Goal: Task Accomplishment & Management: Use online tool/utility

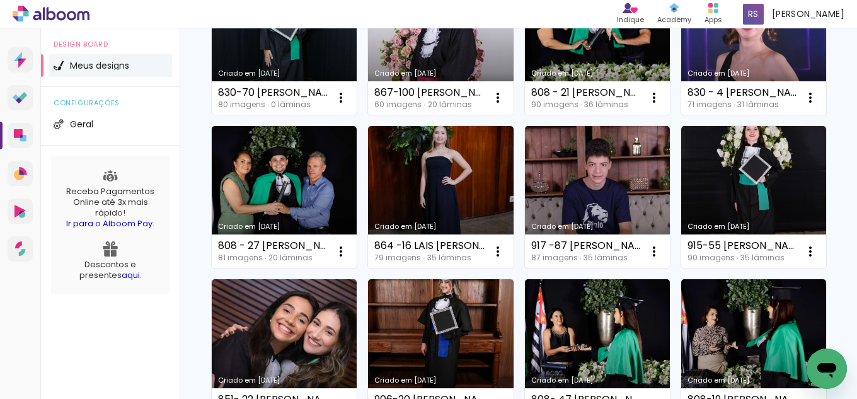
scroll to position [252, 0]
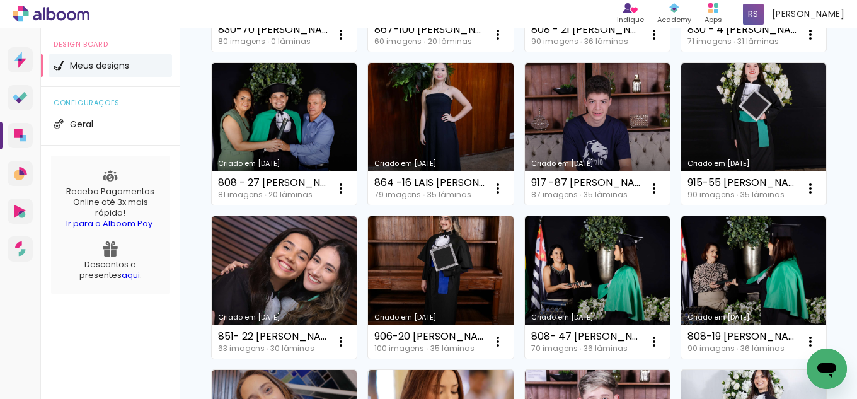
drag, startPoint x: 452, startPoint y: 124, endPoint x: 444, endPoint y: 118, distance: 10.0
click at [357, 122] on link "Criado em [DATE]" at bounding box center [284, 134] width 145 height 142
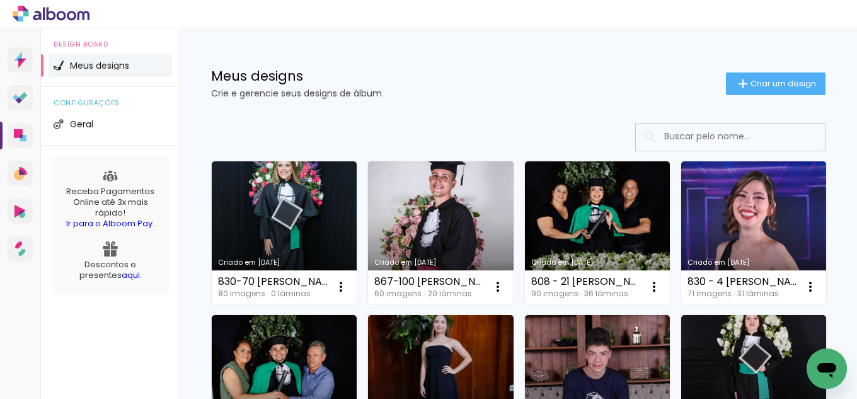
click at [270, 221] on link "Criado em [DATE]" at bounding box center [284, 232] width 145 height 142
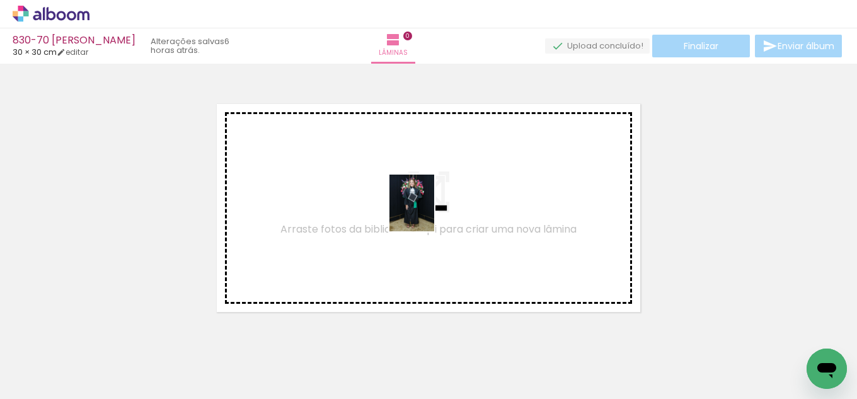
drag, startPoint x: 117, startPoint y: 355, endPoint x: 427, endPoint y: 212, distance: 342.1
click at [427, 212] on quentale-workspace at bounding box center [428, 199] width 857 height 399
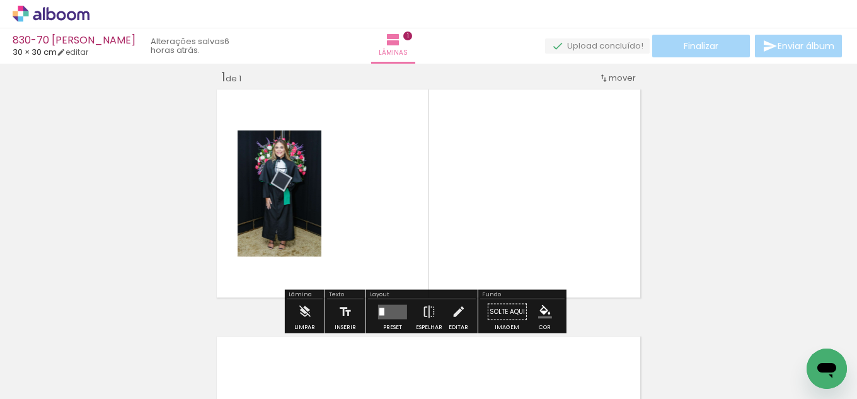
scroll to position [16, 0]
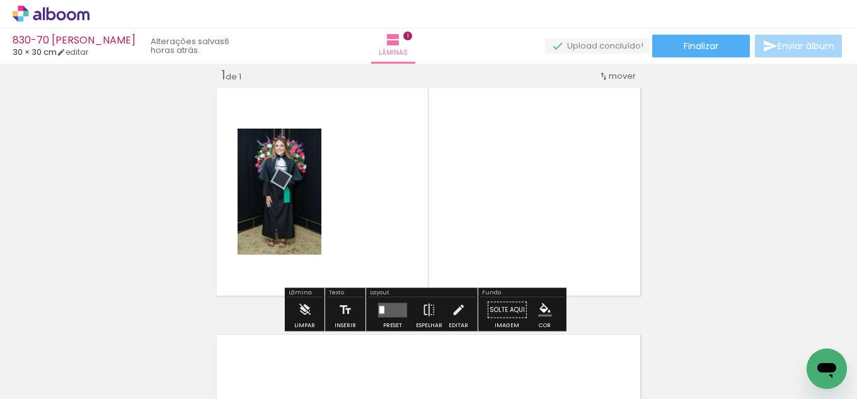
click at [26, 365] on input "Todas as fotos" at bounding box center [35, 360] width 48 height 11
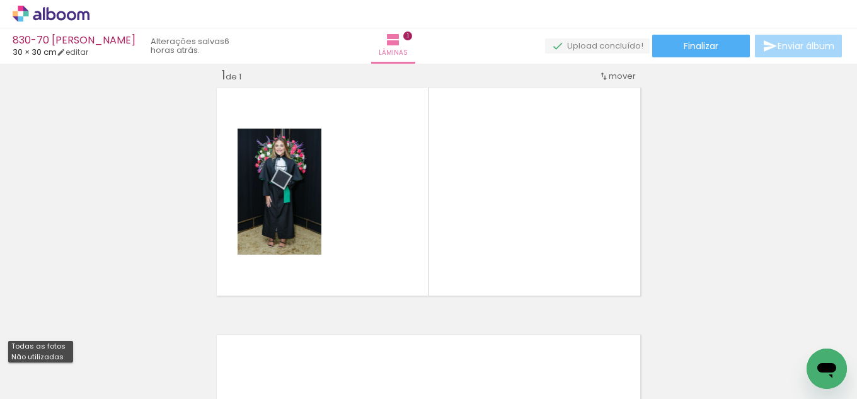
click at [0, 0] on slot "Não utilizadas" at bounding box center [0, 0] width 0 height 0
type input "Não utilizadas"
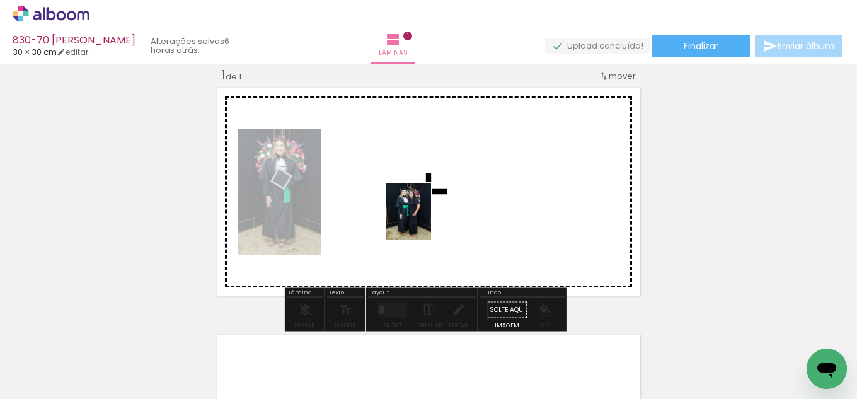
drag, startPoint x: 207, startPoint y: 360, endPoint x: 366, endPoint y: 271, distance: 181.4
click at [425, 221] on quentale-workspace at bounding box center [428, 199] width 857 height 399
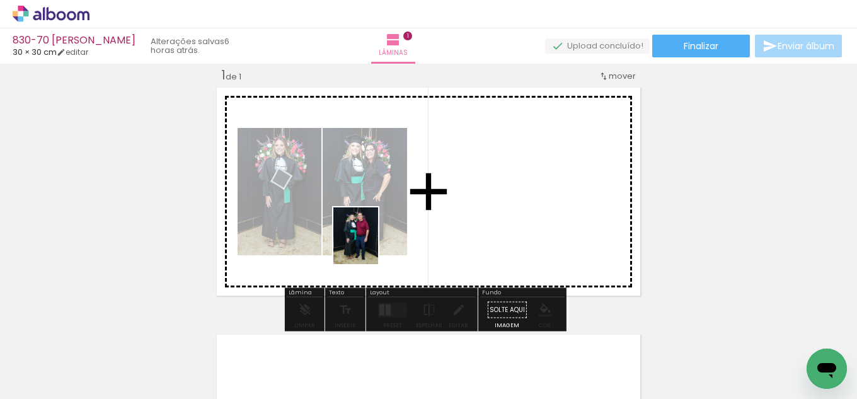
drag, startPoint x: 212, startPoint y: 350, endPoint x: 371, endPoint y: 245, distance: 191.1
click at [371, 245] on quentale-workspace at bounding box center [428, 199] width 857 height 399
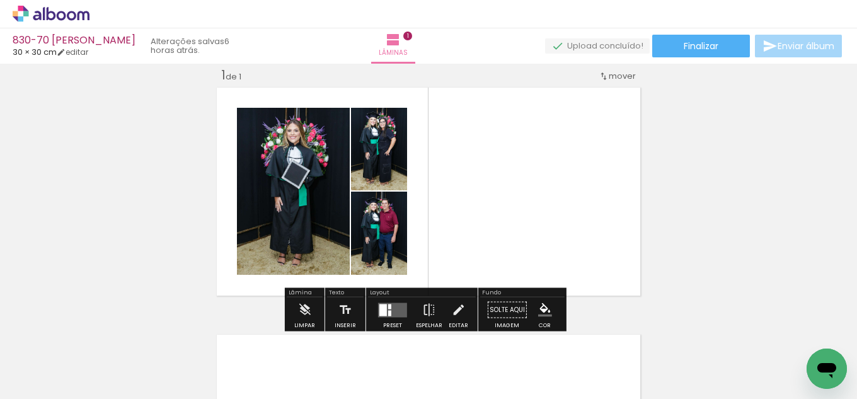
click at [393, 308] on quentale-layouter at bounding box center [392, 310] width 29 height 14
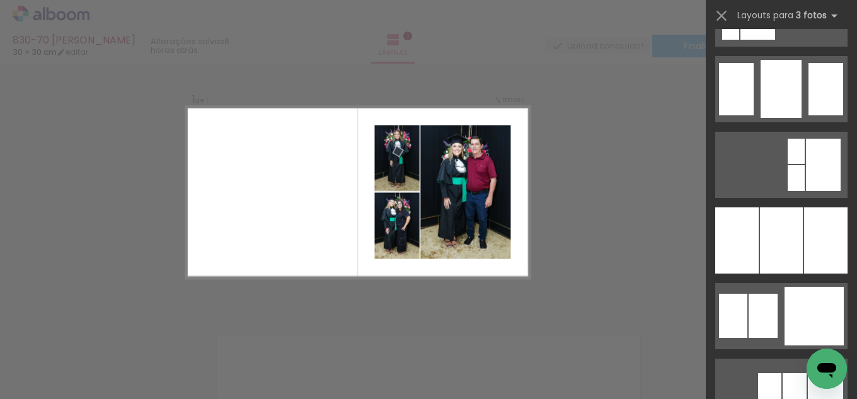
scroll to position [1071, 0]
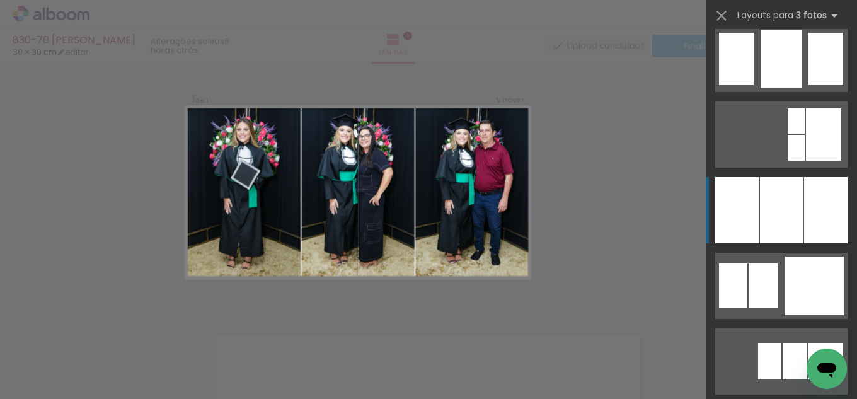
click at [788, 209] on div at bounding box center [781, 210] width 43 height 66
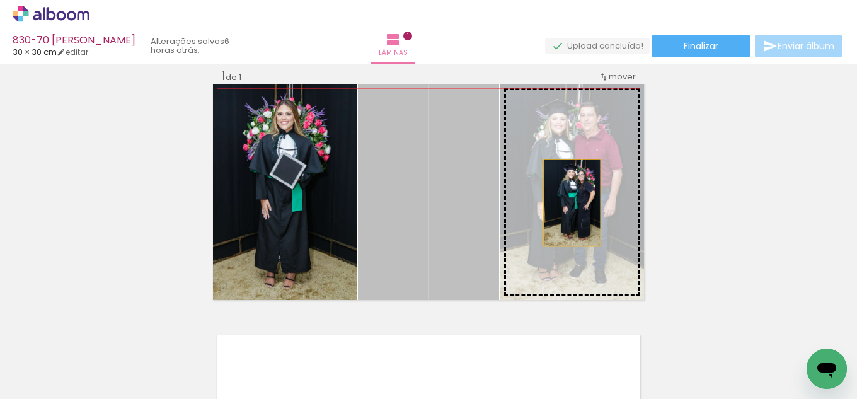
drag, startPoint x: 432, startPoint y: 218, endPoint x: 568, endPoint y: 203, distance: 136.3
click at [0, 0] on slot at bounding box center [0, 0] width 0 height 0
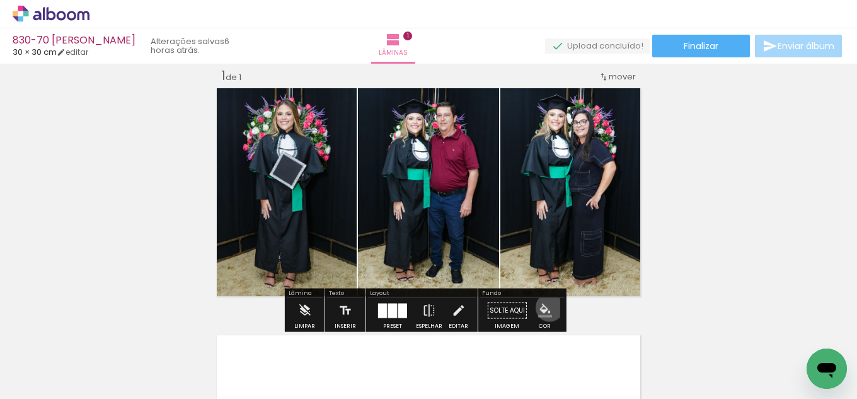
drag, startPoint x: 545, startPoint y: 308, endPoint x: 534, endPoint y: 308, distance: 10.7
click at [545, 308] on iron-icon "color picker" at bounding box center [545, 311] width 14 height 14
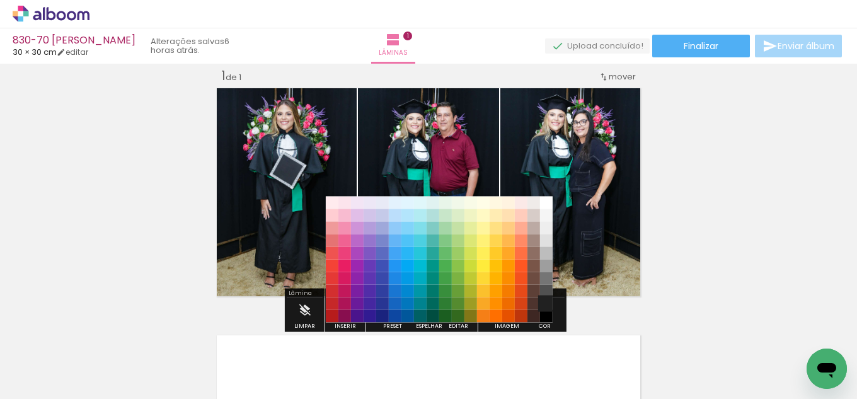
click at [545, 301] on paper-item "#212121" at bounding box center [546, 303] width 13 height 13
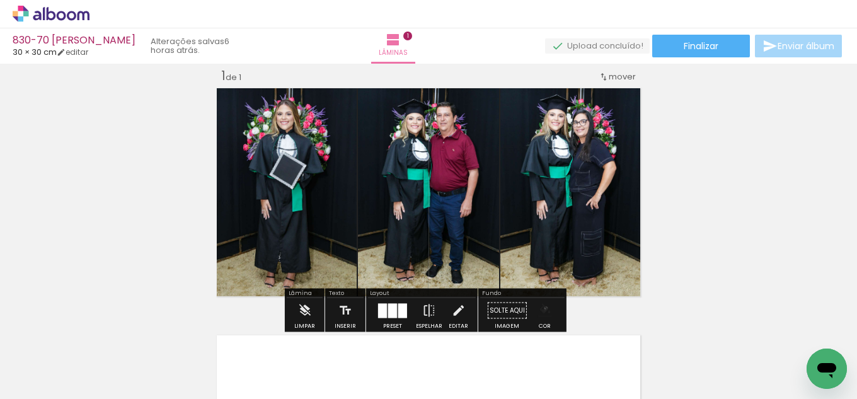
click at [541, 308] on iron-icon "color picker" at bounding box center [545, 311] width 14 height 14
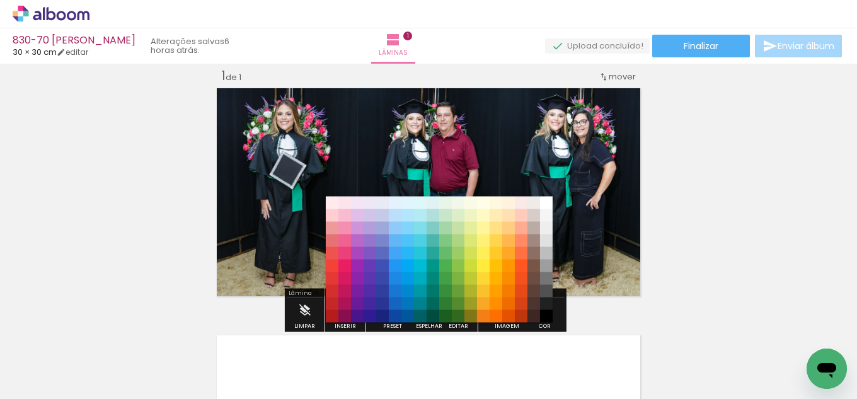
click at [544, 312] on paper-item "#000000" at bounding box center [546, 316] width 13 height 13
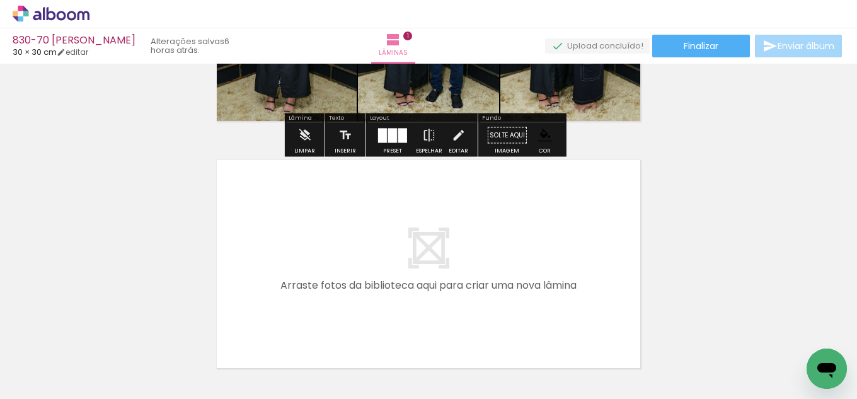
scroll to position [205, 0]
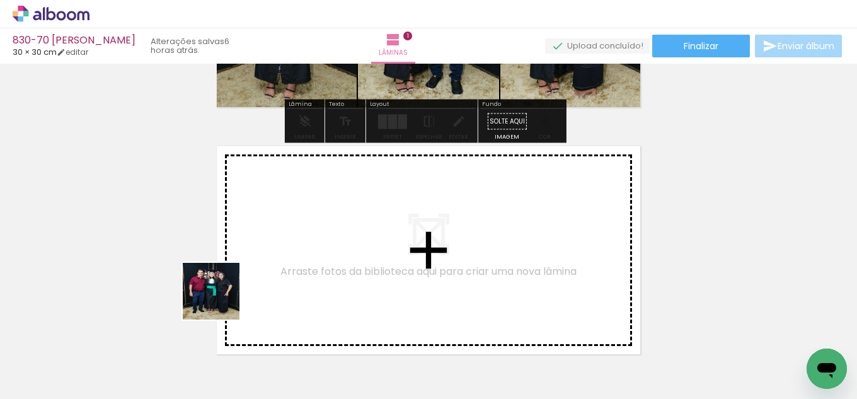
drag, startPoint x: 122, startPoint y: 357, endPoint x: 332, endPoint y: 241, distance: 239.5
click at [332, 241] on quentale-workspace at bounding box center [428, 199] width 857 height 399
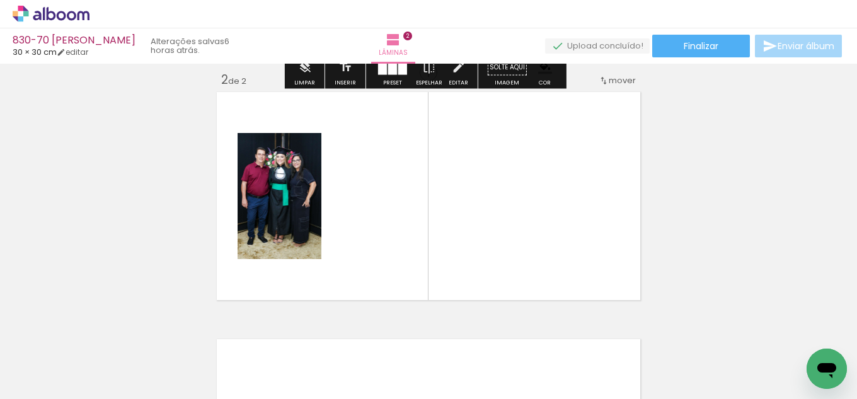
scroll to position [263, 0]
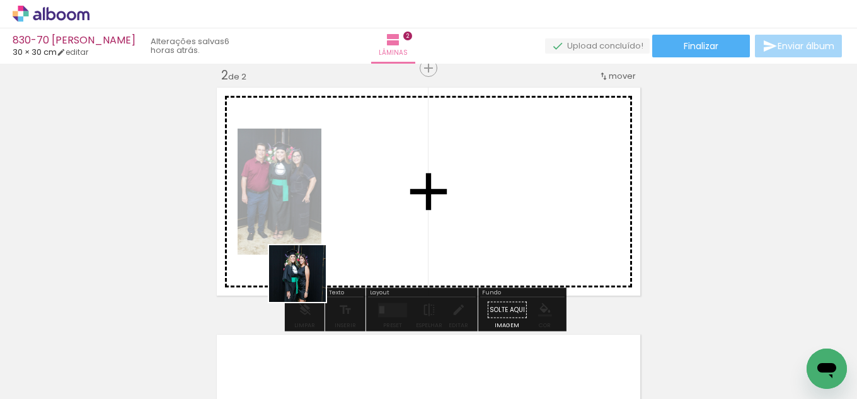
drag, startPoint x: 144, startPoint y: 359, endPoint x: 451, endPoint y: 240, distance: 329.2
click at [451, 240] on quentale-workspace at bounding box center [428, 199] width 857 height 399
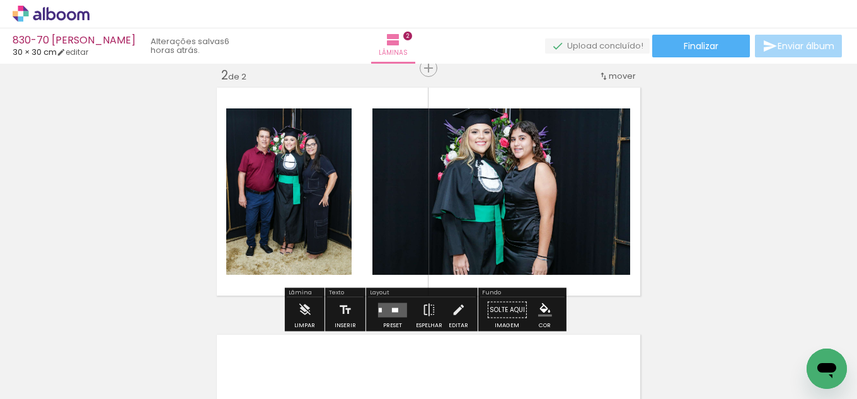
drag, startPoint x: 398, startPoint y: 311, endPoint x: 422, endPoint y: 299, distance: 26.8
click at [398, 310] on quentale-layouter at bounding box center [392, 310] width 29 height 14
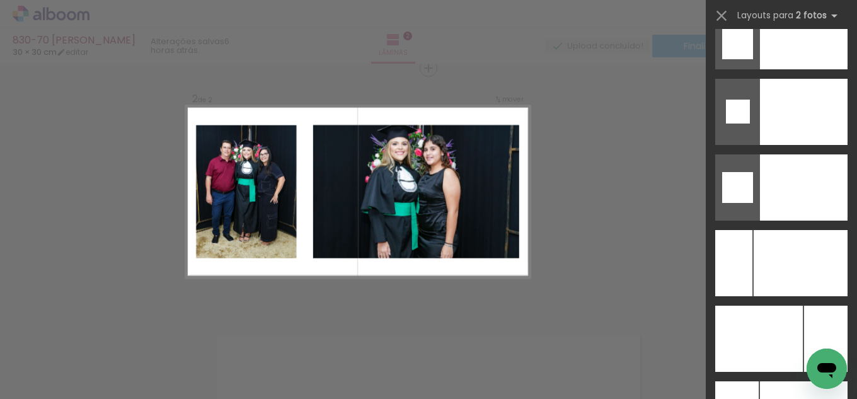
scroll to position [5343, 0]
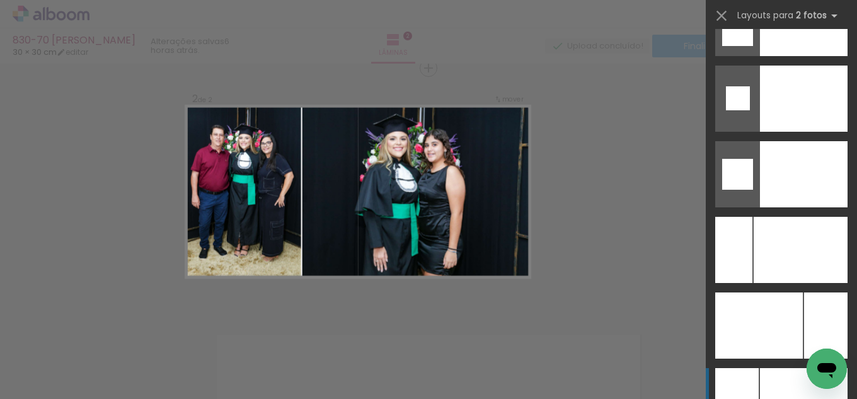
click at [780, 283] on div at bounding box center [801, 250] width 94 height 66
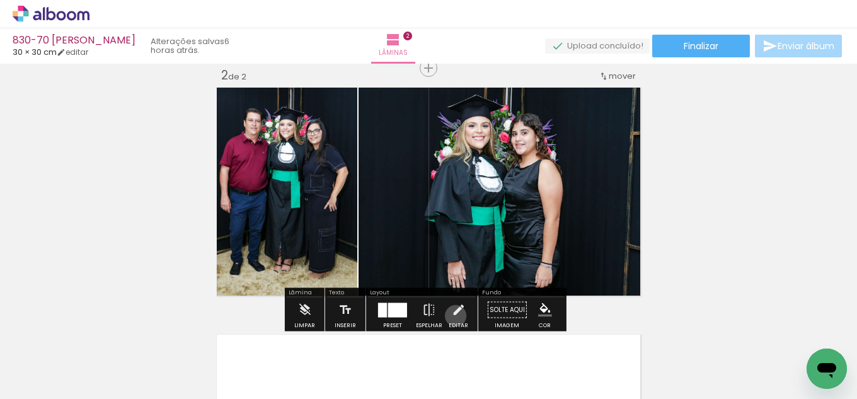
drag, startPoint x: 453, startPoint y: 316, endPoint x: 447, endPoint y: 241, distance: 74.6
click at [453, 316] on iron-icon at bounding box center [458, 309] width 14 height 25
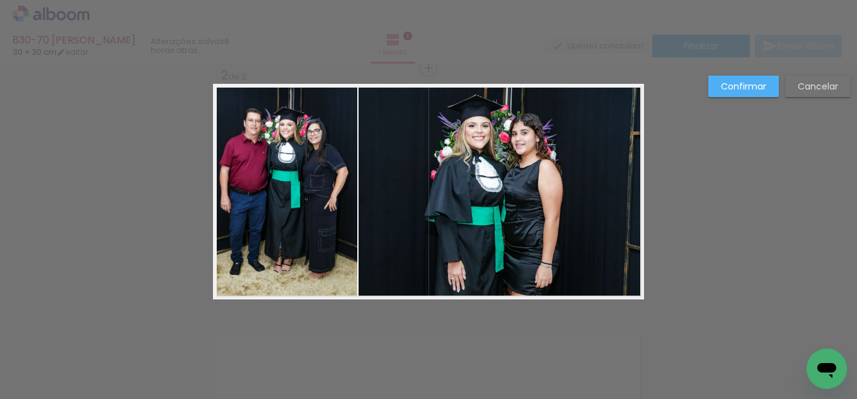
click at [442, 213] on quentale-photo at bounding box center [502, 192] width 286 height 216
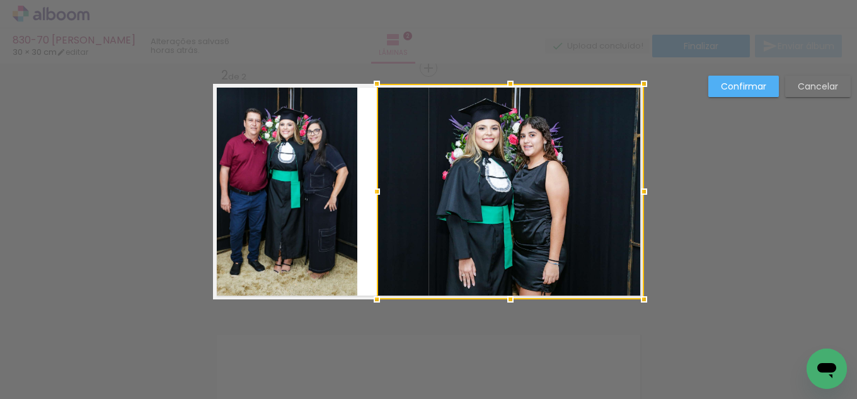
drag, startPoint x: 354, startPoint y: 185, endPoint x: 372, endPoint y: 183, distance: 18.4
click at [372, 183] on div at bounding box center [376, 191] width 25 height 25
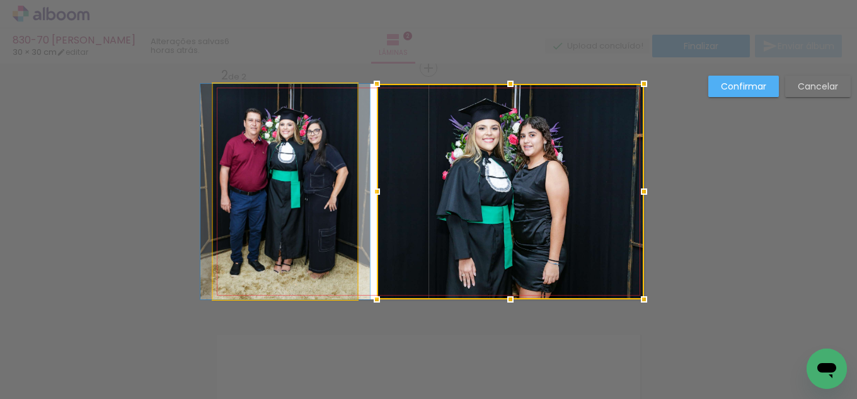
click at [349, 175] on quentale-photo at bounding box center [285, 192] width 144 height 216
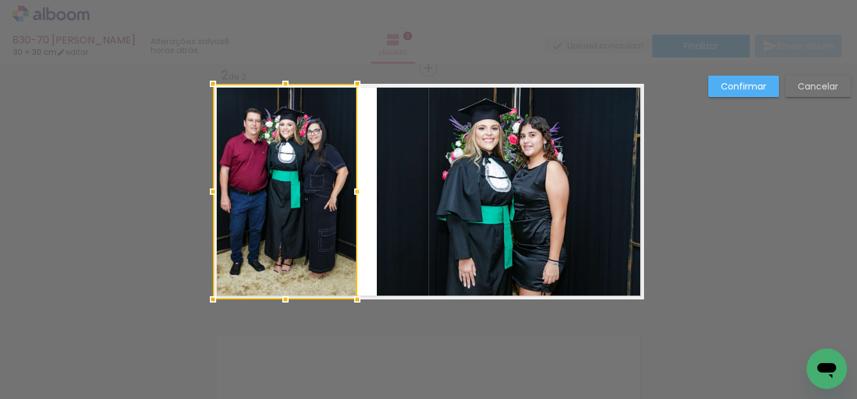
click at [355, 177] on album-spread "2 de 2" at bounding box center [428, 192] width 431 height 216
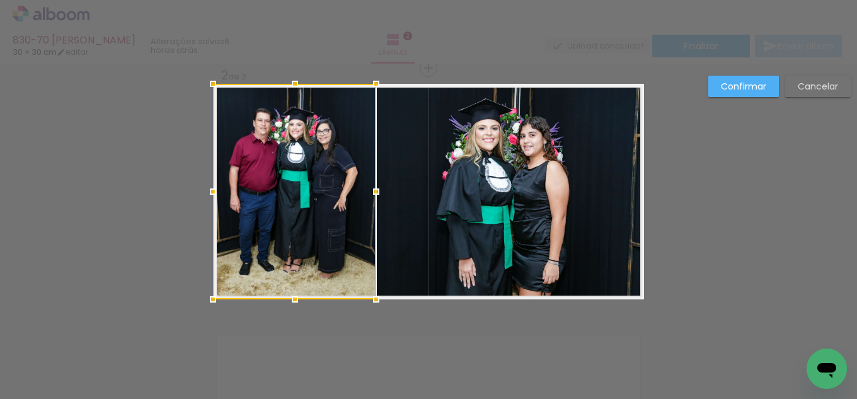
drag, startPoint x: 352, startPoint y: 190, endPoint x: 371, endPoint y: 188, distance: 18.9
click at [371, 188] on div at bounding box center [376, 191] width 25 height 25
click at [0, 0] on slot "Confirmar" at bounding box center [0, 0] width 0 height 0
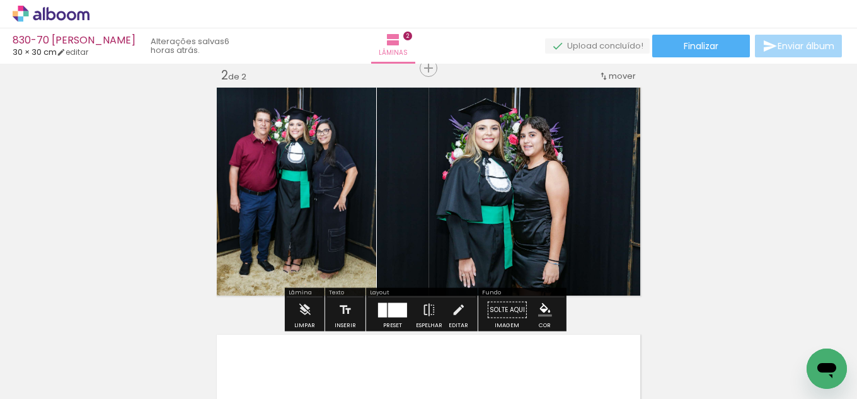
click at [546, 298] on paper-menu-button "#ffebee #ffcdd2 #ef9a9a #e57373 #ef5350 #f44336 #e53935 #d32f2f #c62828 #b71c1c…" at bounding box center [545, 310] width 24 height 24
click at [544, 308] on iron-icon "color picker" at bounding box center [545, 310] width 14 height 14
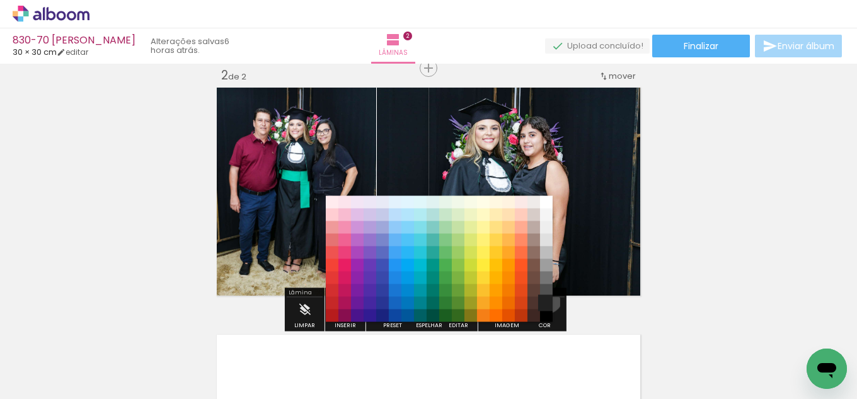
click at [543, 298] on paper-item "#212121" at bounding box center [546, 303] width 13 height 13
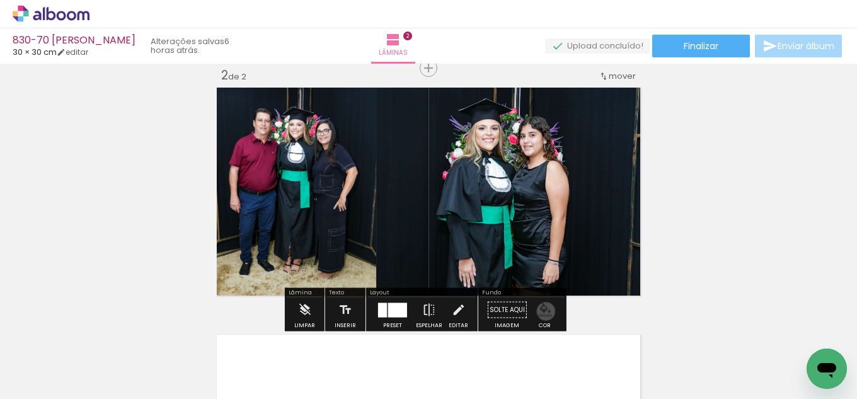
click at [541, 311] on iron-icon "color picker" at bounding box center [545, 310] width 14 height 14
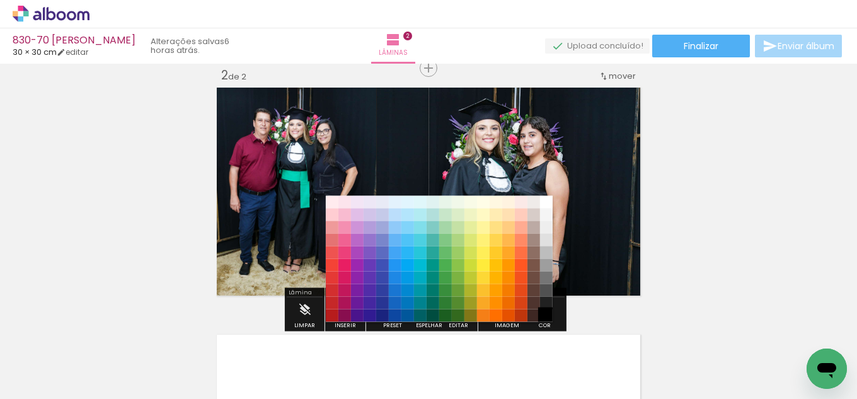
click at [546, 316] on paper-item "#000000" at bounding box center [546, 315] width 13 height 13
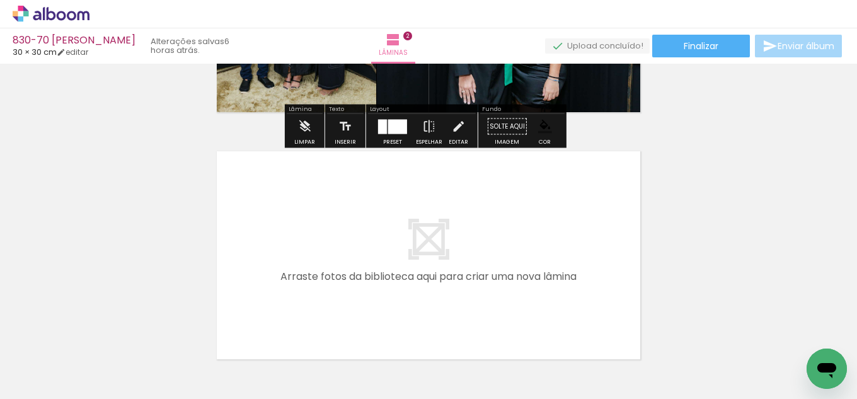
scroll to position [453, 0]
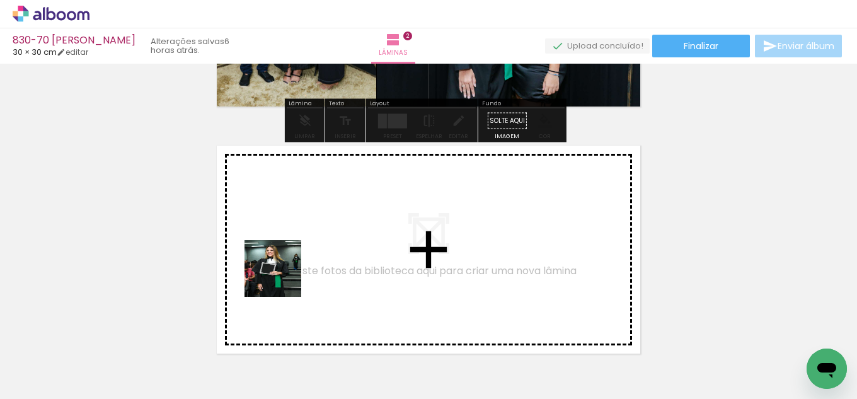
drag, startPoint x: 154, startPoint y: 335, endPoint x: 400, endPoint y: 254, distance: 258.3
click at [400, 254] on quentale-workspace at bounding box center [428, 199] width 857 height 399
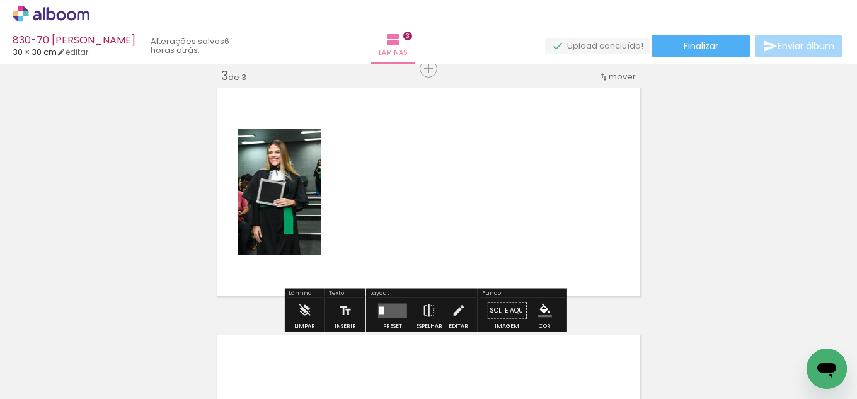
scroll to position [511, 0]
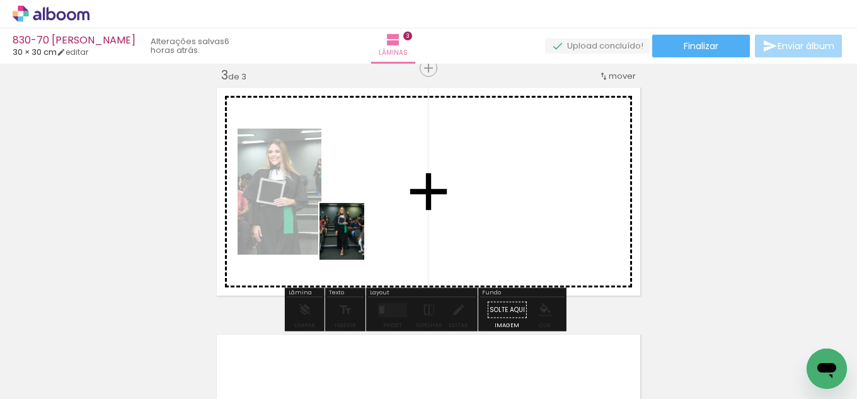
drag, startPoint x: 120, startPoint y: 378, endPoint x: 357, endPoint y: 241, distance: 274.2
click at [357, 241] on quentale-workspace at bounding box center [428, 199] width 857 height 399
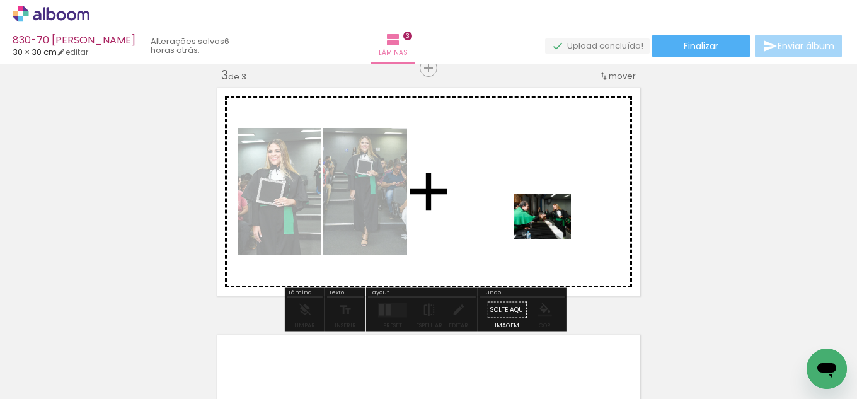
drag, startPoint x: 146, startPoint y: 355, endPoint x: 509, endPoint y: 238, distance: 381.7
click at [509, 238] on quentale-workspace at bounding box center [428, 199] width 857 height 399
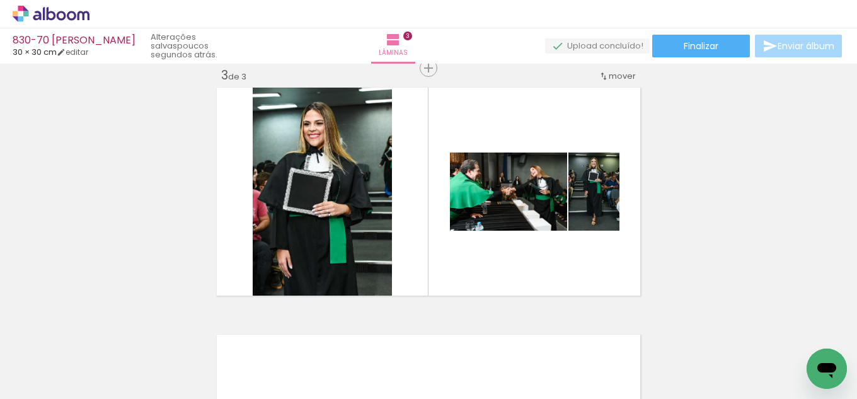
scroll to position [0, 3344]
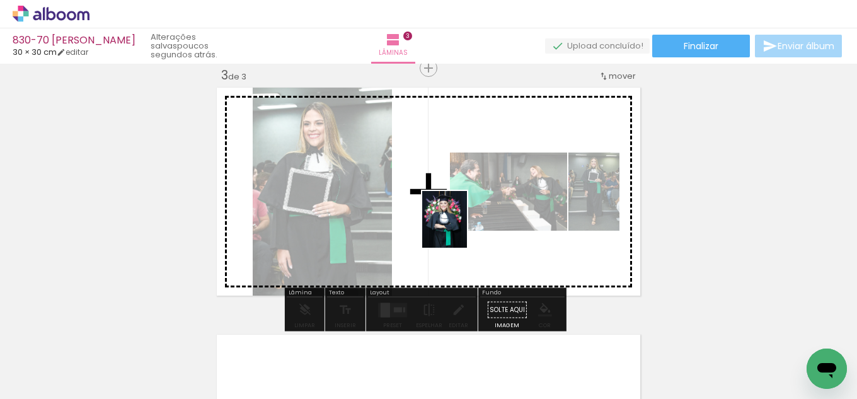
drag, startPoint x: 470, startPoint y: 340, endPoint x: 459, endPoint y: 227, distance: 113.3
click at [459, 227] on quentale-workspace at bounding box center [428, 199] width 857 height 399
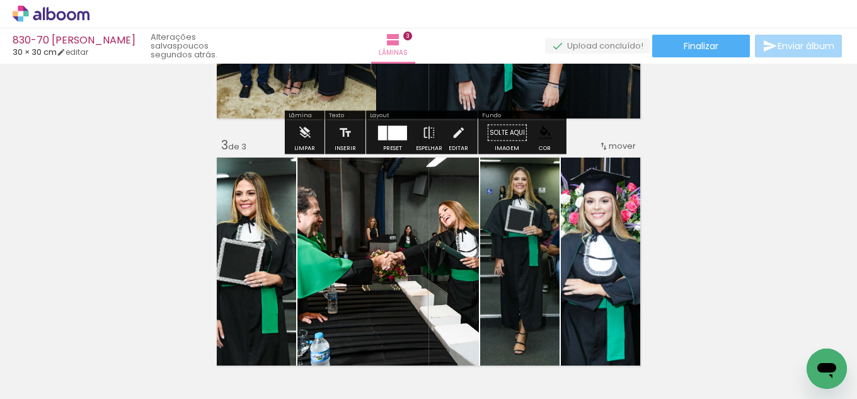
scroll to position [447, 0]
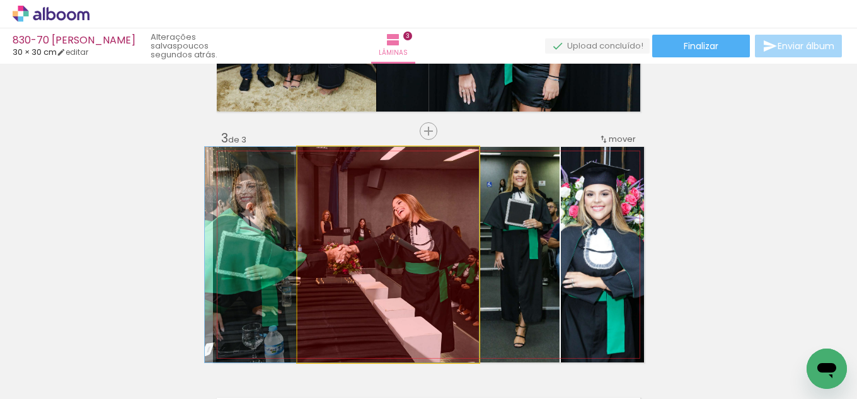
drag, startPoint x: 433, startPoint y: 251, endPoint x: 370, endPoint y: 356, distance: 122.7
click at [367, 355] on quentale-workspace at bounding box center [428, 199] width 857 height 399
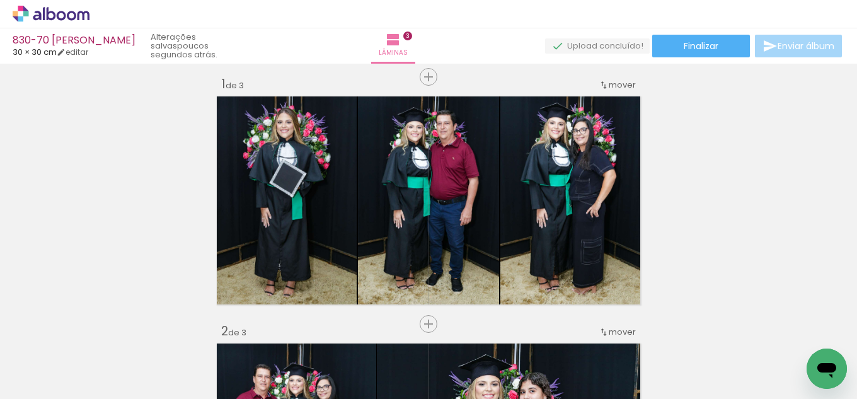
scroll to position [6, 0]
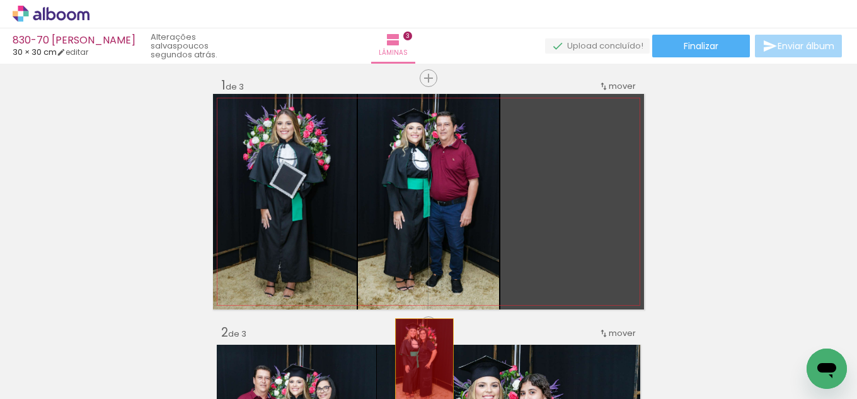
drag, startPoint x: 537, startPoint y: 204, endPoint x: 420, endPoint y: 362, distance: 196.9
click at [420, 362] on quentale-workspace at bounding box center [428, 199] width 857 height 399
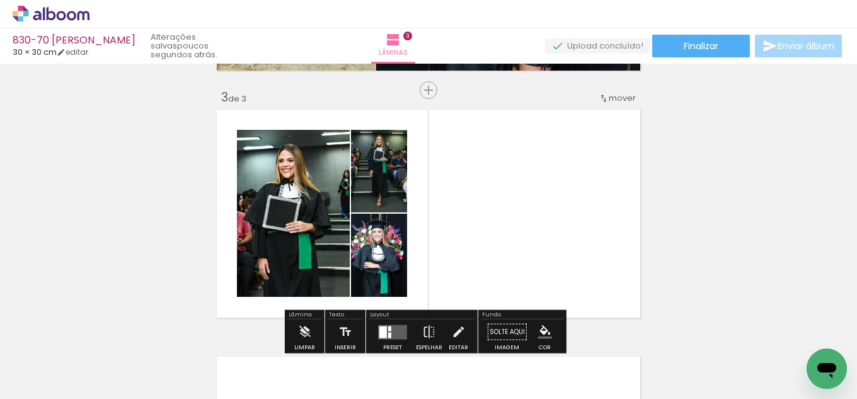
scroll to position [511, 0]
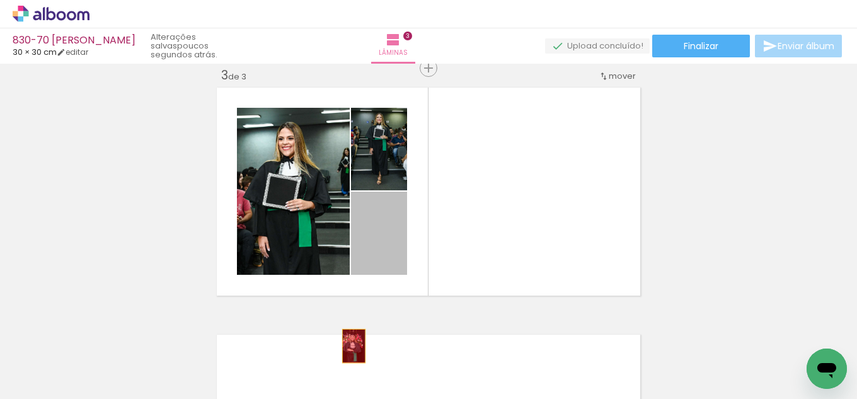
drag, startPoint x: 364, startPoint y: 243, endPoint x: 349, endPoint y: 351, distance: 109.5
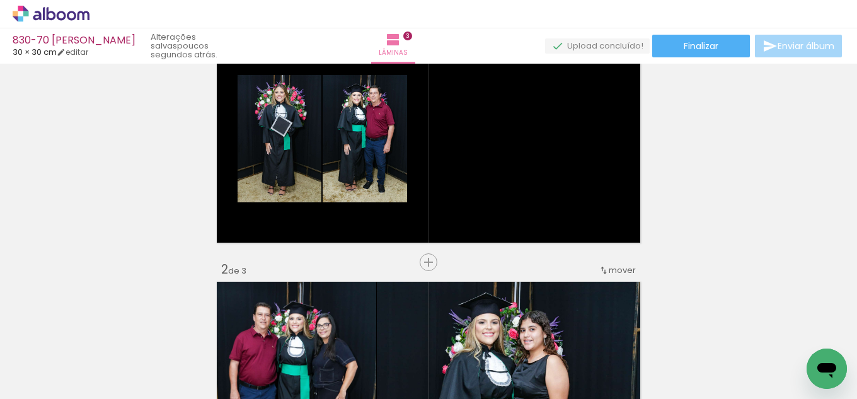
scroll to position [6, 0]
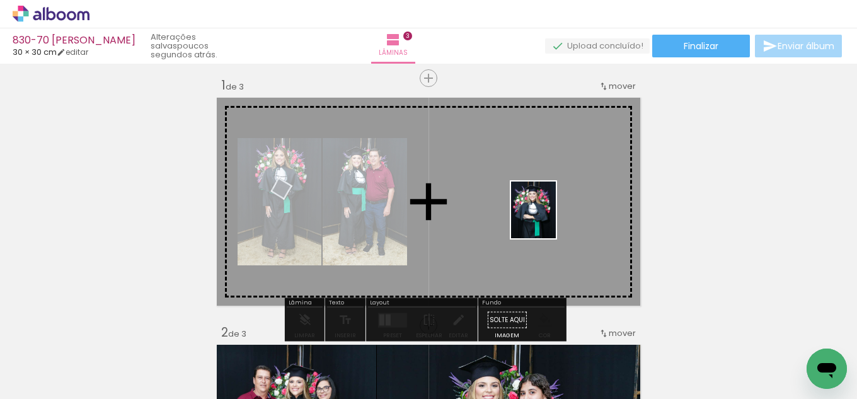
drag, startPoint x: 594, startPoint y: 347, endPoint x: 517, endPoint y: 254, distance: 120.9
click at [548, 222] on quentale-workspace at bounding box center [428, 199] width 857 height 399
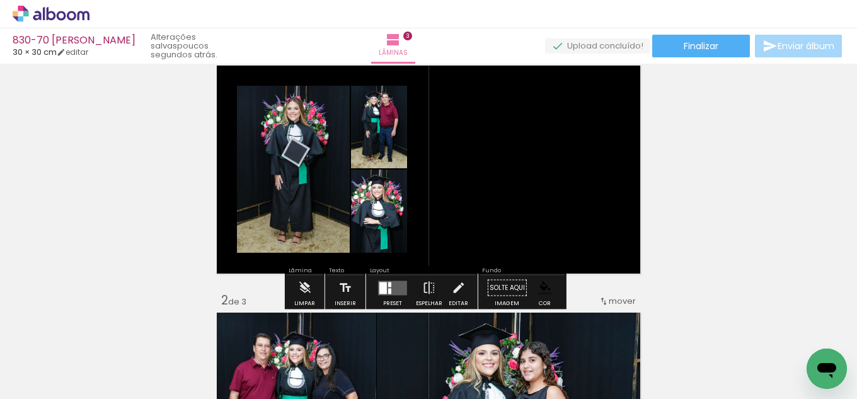
scroll to position [69, 0]
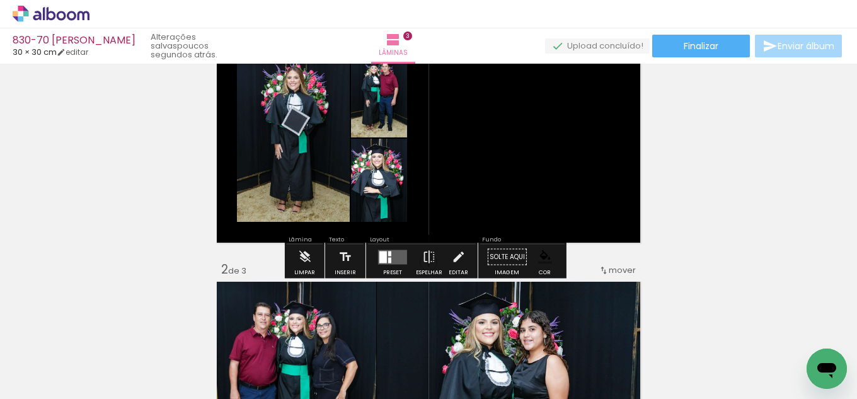
drag, startPoint x: 381, startPoint y: 261, endPoint x: 529, endPoint y: 241, distance: 150.1
click at [381, 261] on div at bounding box center [383, 257] width 8 height 12
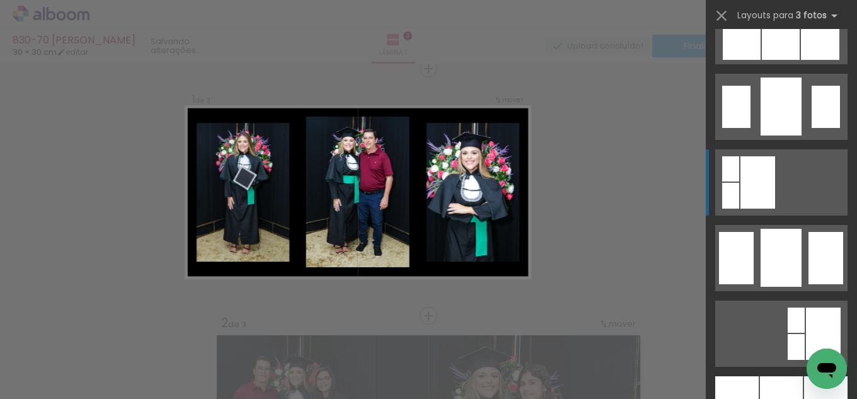
scroll to position [1008, 0]
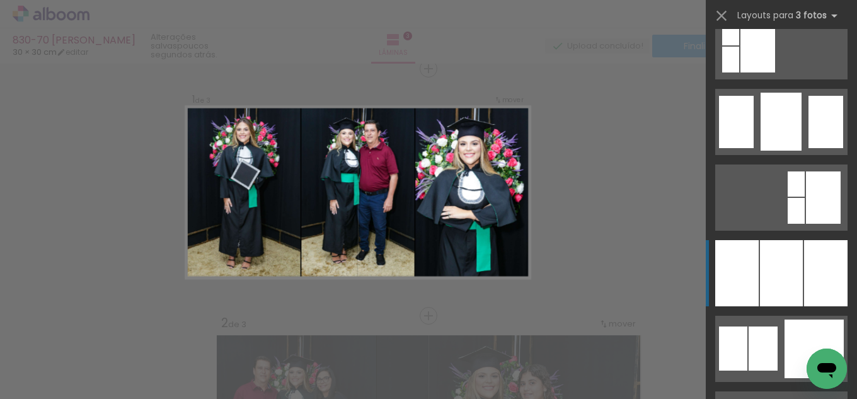
click at [804, 274] on div at bounding box center [825, 273] width 43 height 66
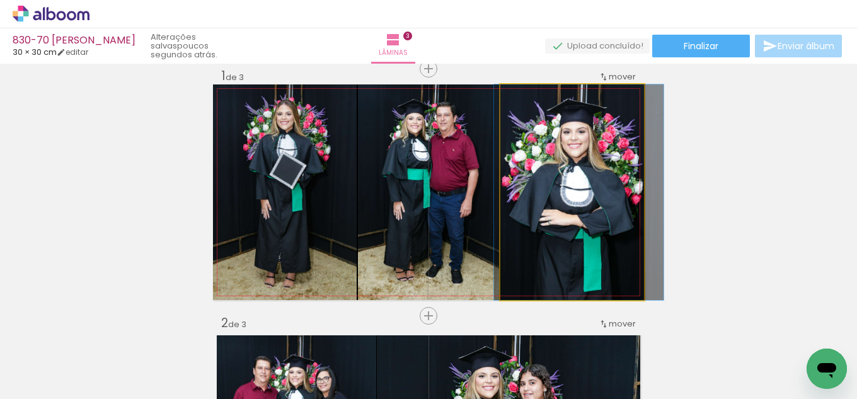
drag, startPoint x: 581, startPoint y: 252, endPoint x: 588, endPoint y: 245, distance: 9.8
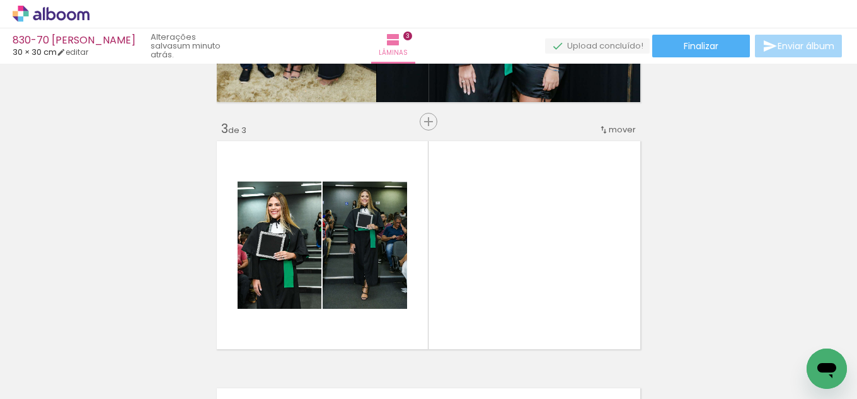
scroll to position [0, 0]
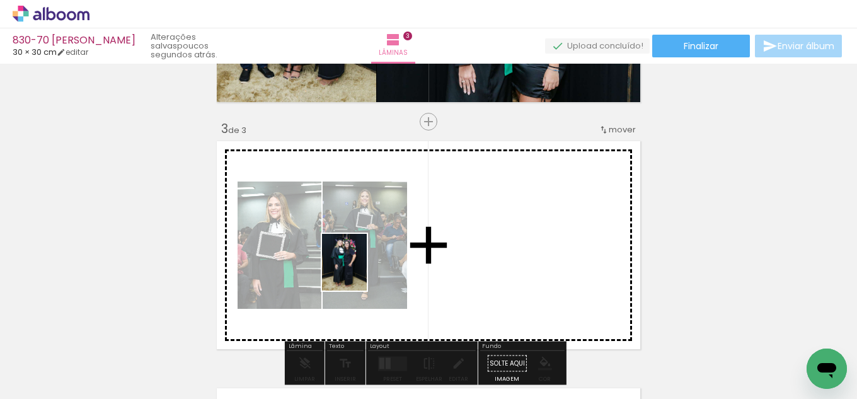
drag, startPoint x: 129, startPoint y: 357, endPoint x: 360, endPoint y: 272, distance: 245.9
click at [360, 272] on quentale-workspace at bounding box center [428, 199] width 857 height 399
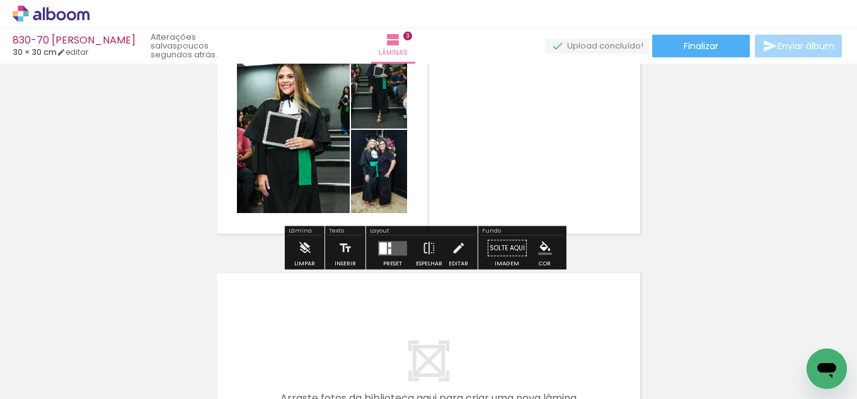
scroll to position [583, 0]
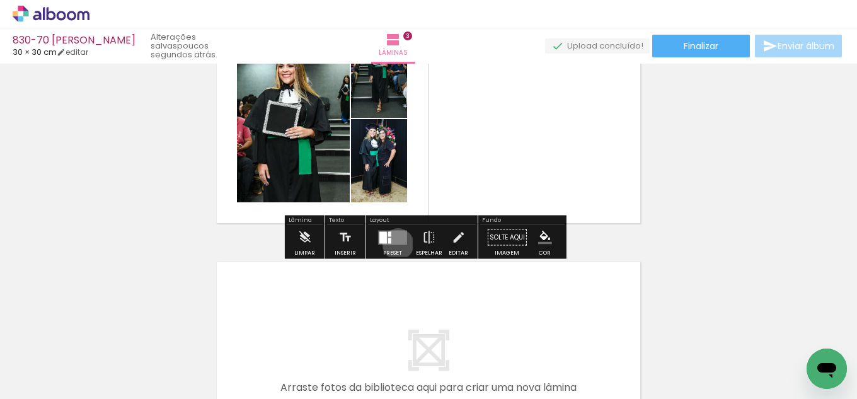
click at [395, 244] on quentale-layouter at bounding box center [392, 237] width 29 height 14
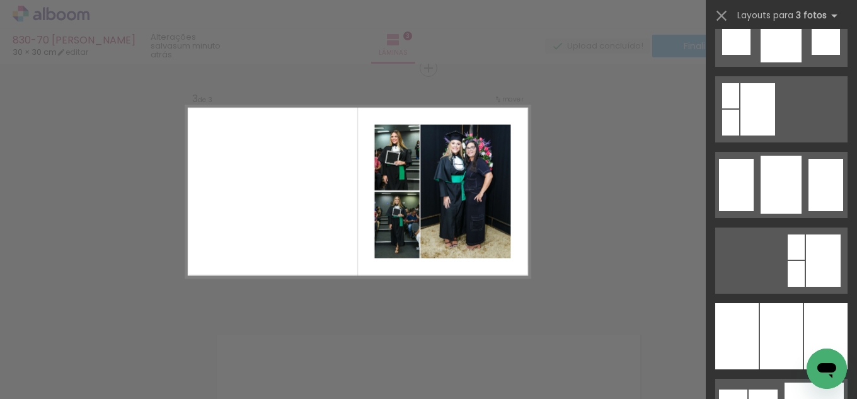
scroll to position [1071, 0]
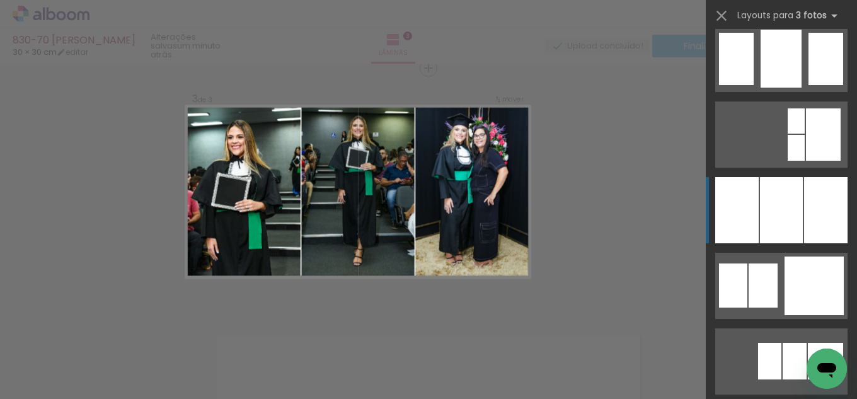
click at [795, 192] on div at bounding box center [781, 210] width 43 height 66
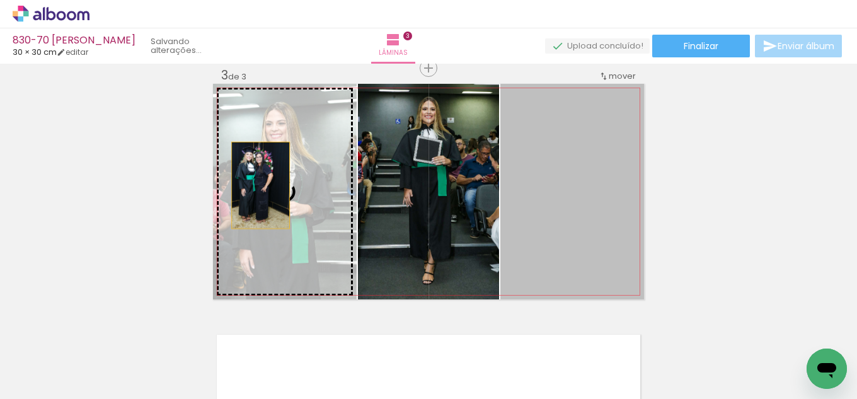
drag, startPoint x: 601, startPoint y: 217, endPoint x: 256, endPoint y: 185, distance: 346.9
click at [0, 0] on slot at bounding box center [0, 0] width 0 height 0
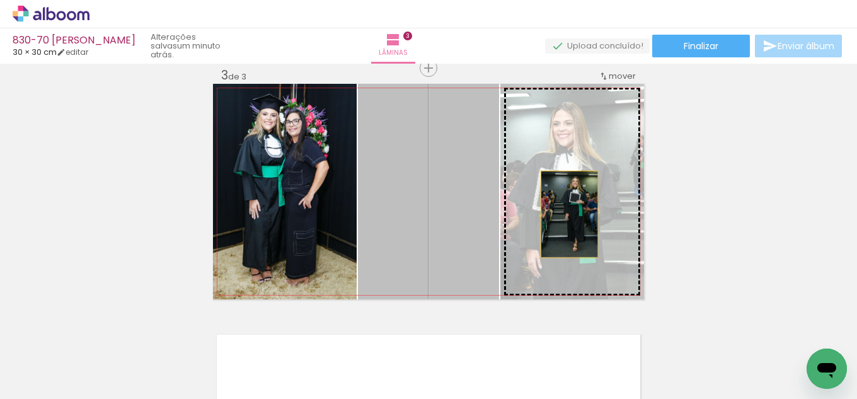
drag, startPoint x: 465, startPoint y: 234, endPoint x: 586, endPoint y: 212, distance: 123.7
click at [0, 0] on slot at bounding box center [0, 0] width 0 height 0
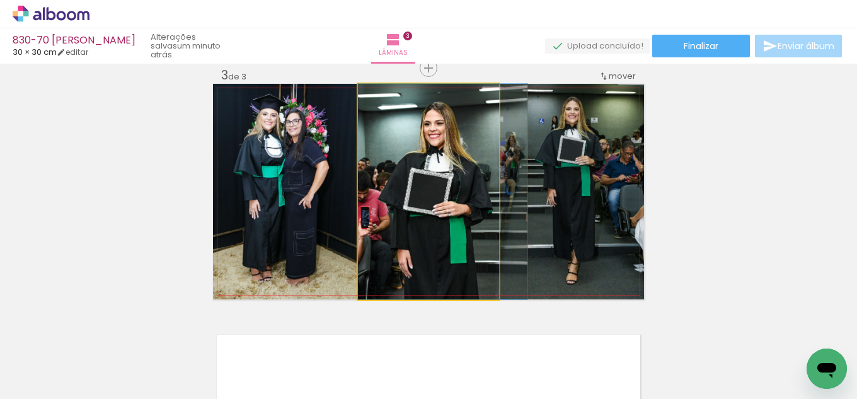
drag, startPoint x: 458, startPoint y: 233, endPoint x: 475, endPoint y: 230, distance: 17.2
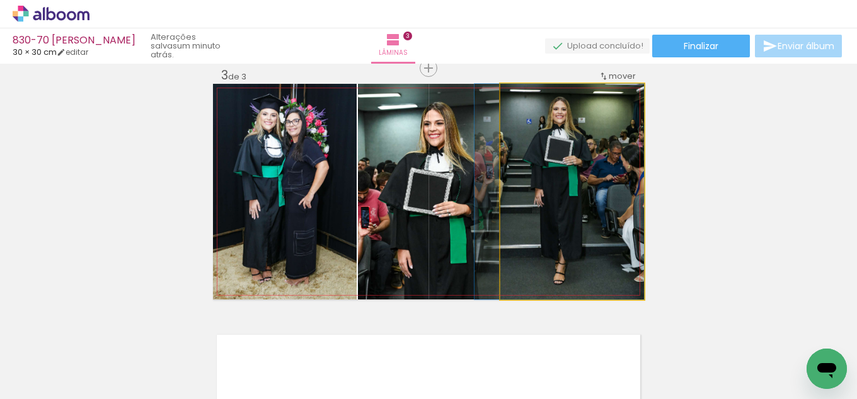
drag, startPoint x: 572, startPoint y: 272, endPoint x: 558, endPoint y: 270, distance: 14.0
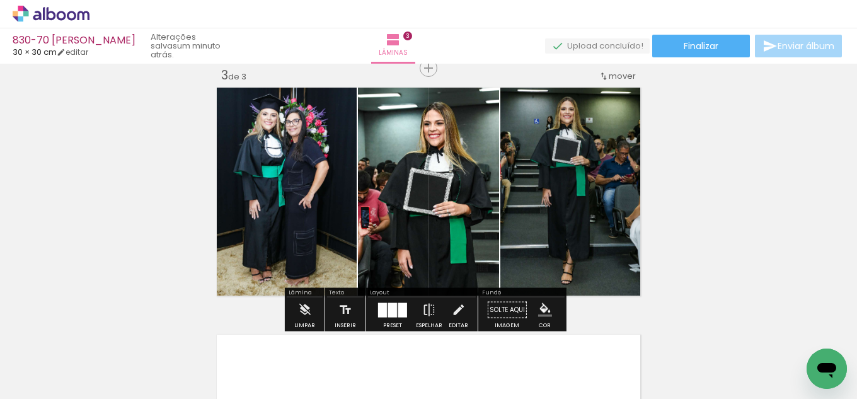
click at [540, 310] on iron-icon "color picker" at bounding box center [545, 310] width 14 height 14
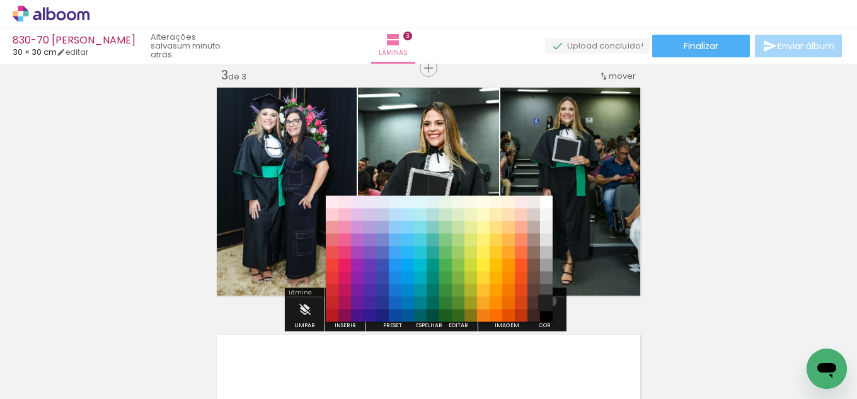
click at [546, 301] on paper-item "#212121" at bounding box center [546, 303] width 13 height 13
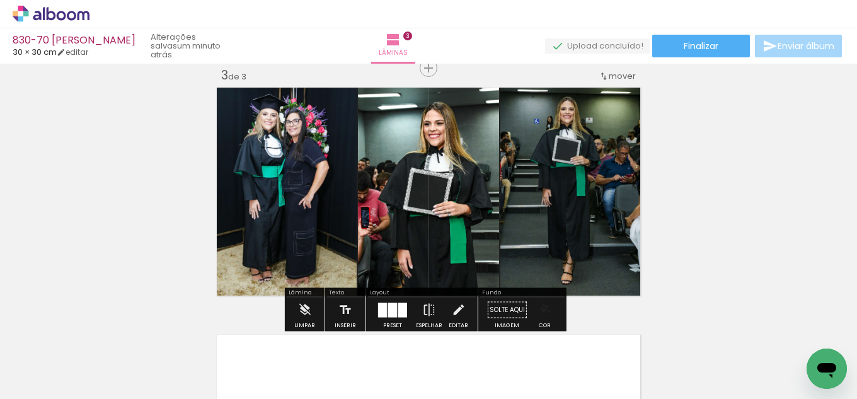
drag, startPoint x: 543, startPoint y: 306, endPoint x: 541, endPoint y: 316, distance: 9.5
click at [543, 309] on iron-icon "color picker" at bounding box center [545, 310] width 14 height 14
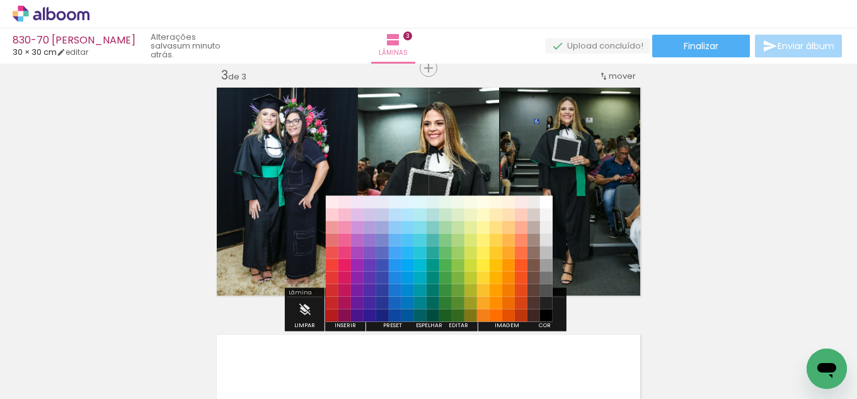
click at [540, 313] on paper-item "#000000" at bounding box center [546, 315] width 13 height 13
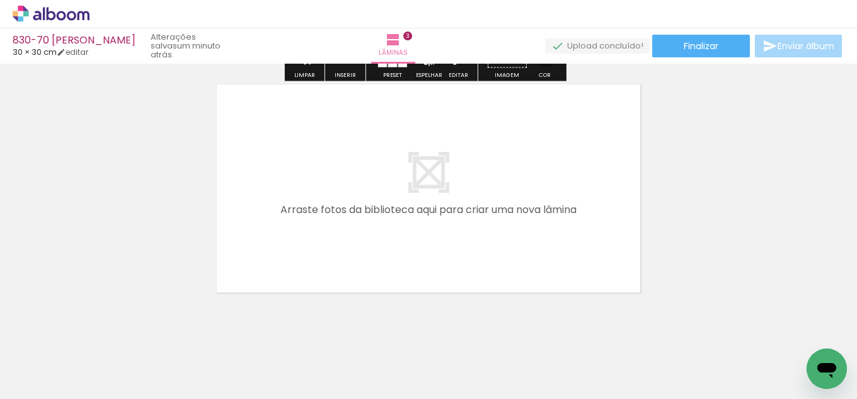
scroll to position [763, 0]
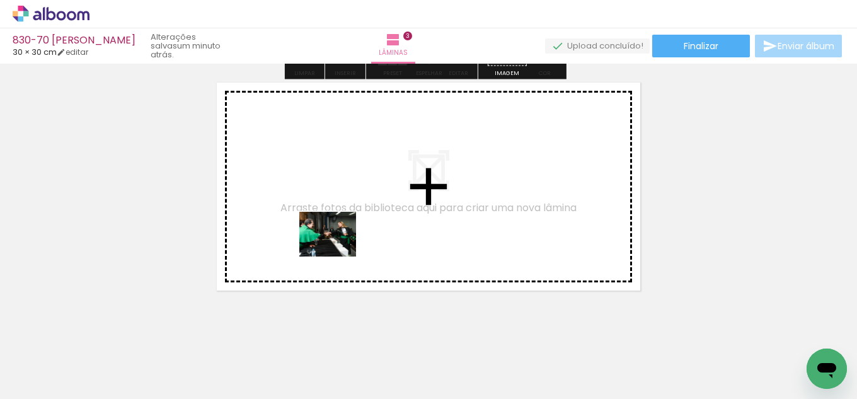
drag, startPoint x: 140, startPoint y: 360, endPoint x: 337, endPoint y: 250, distance: 226.0
click at [337, 250] on quentale-workspace at bounding box center [428, 199] width 857 height 399
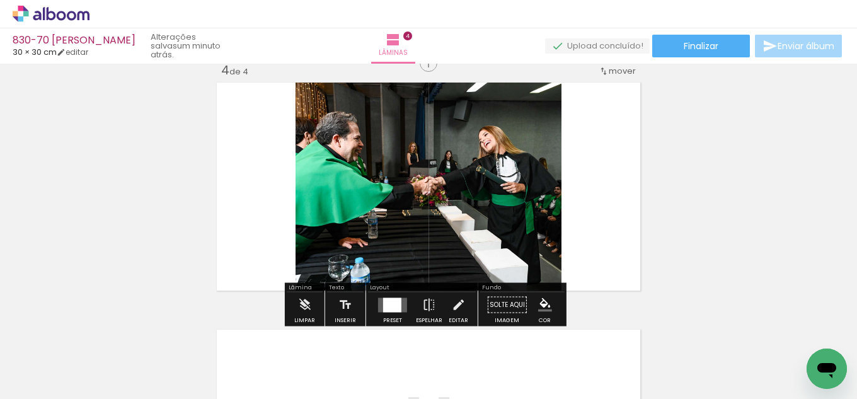
scroll to position [758, 0]
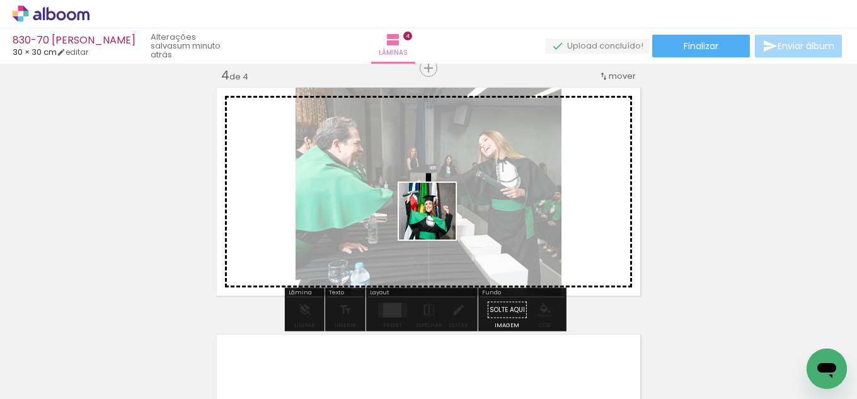
drag, startPoint x: 260, startPoint y: 284, endPoint x: 428, endPoint y: 267, distance: 168.5
click at [456, 216] on quentale-workspace at bounding box center [428, 199] width 857 height 399
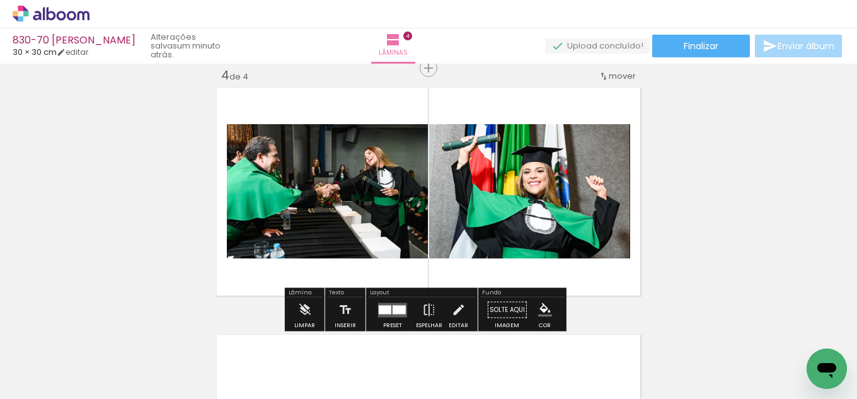
click at [393, 308] on div at bounding box center [399, 309] width 13 height 9
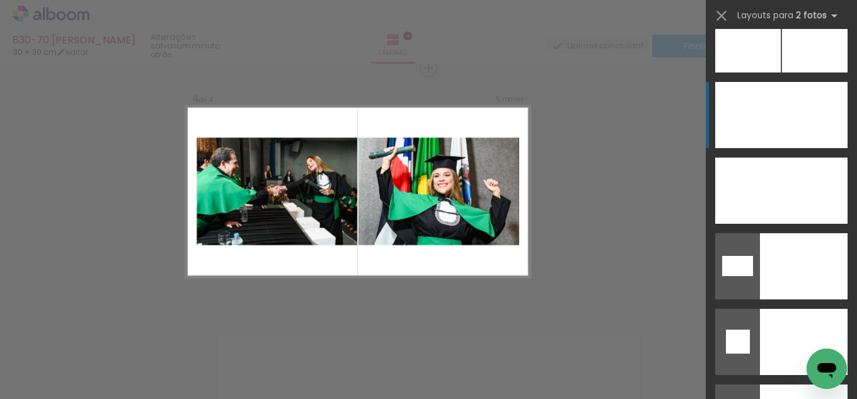
scroll to position [5486, 0]
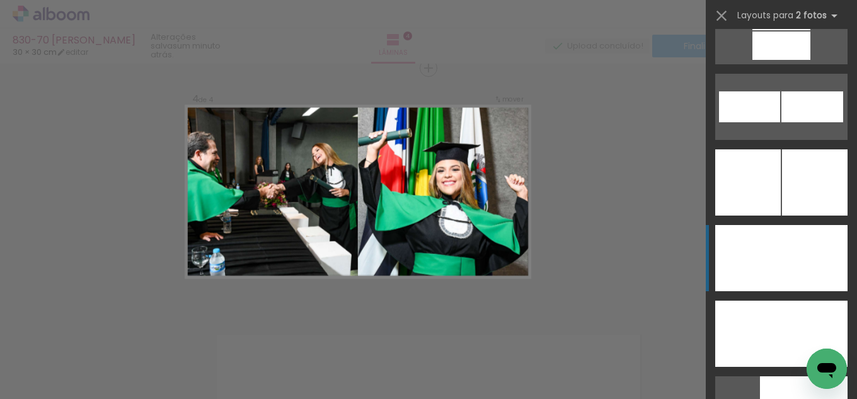
click at [773, 216] on div at bounding box center [748, 182] width 66 height 66
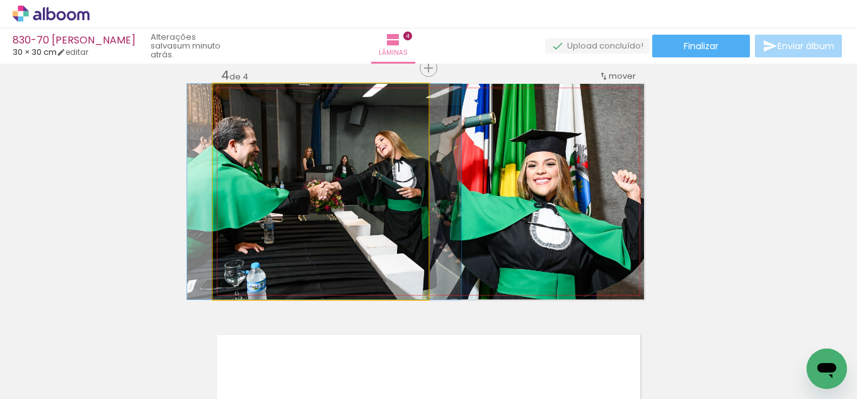
drag, startPoint x: 299, startPoint y: 182, endPoint x: 303, endPoint y: 190, distance: 9.0
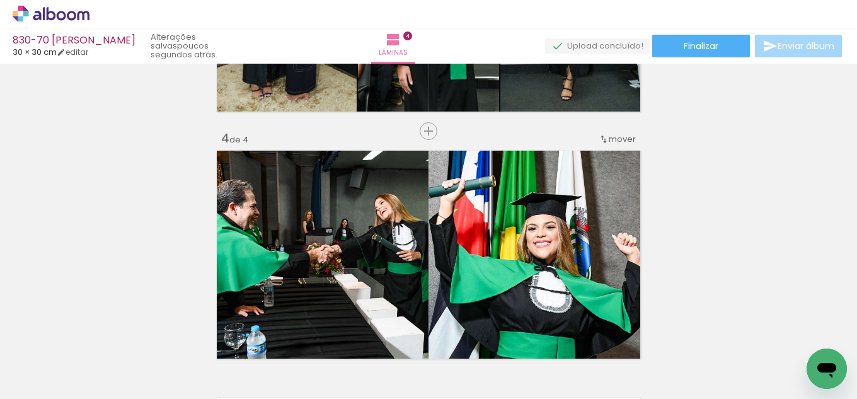
scroll to position [0, 0]
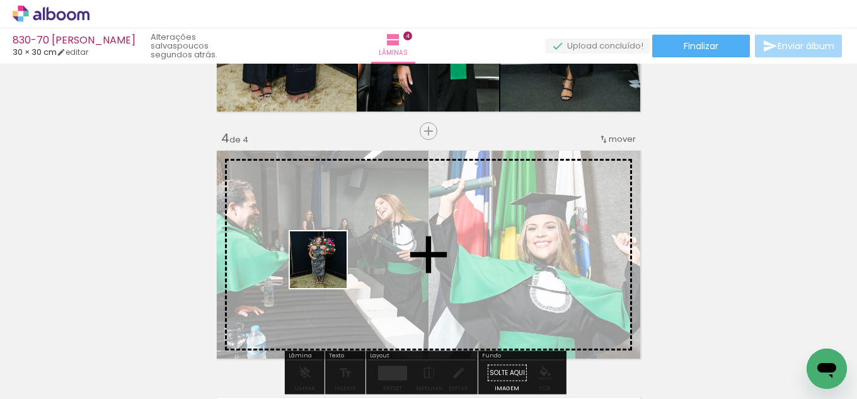
drag, startPoint x: 136, startPoint y: 347, endPoint x: 352, endPoint y: 254, distance: 235.4
click at [352, 254] on quentale-workspace at bounding box center [428, 199] width 857 height 399
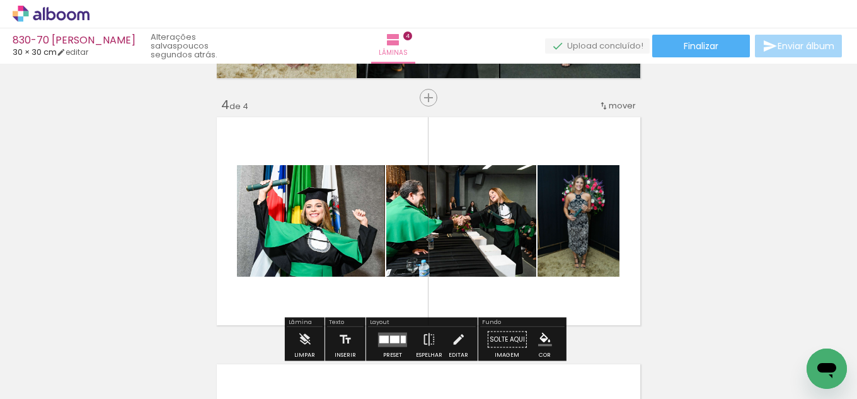
scroll to position [758, 0]
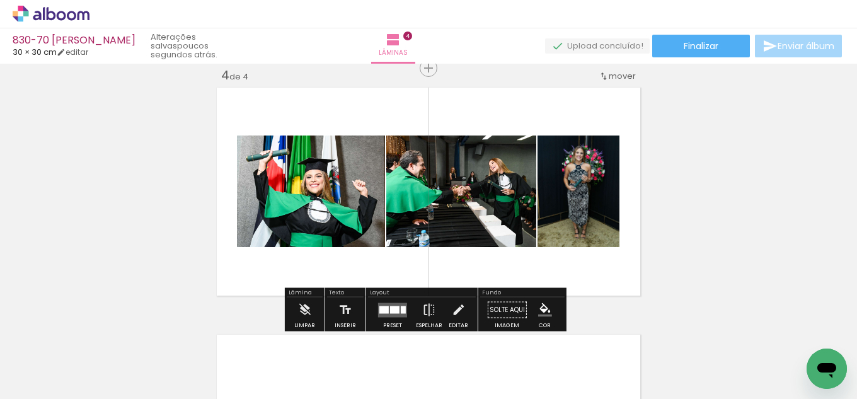
drag, startPoint x: 372, startPoint y: 306, endPoint x: 380, endPoint y: 306, distance: 8.2
click at [373, 306] on paper-button "Preset" at bounding box center [392, 313] width 40 height 32
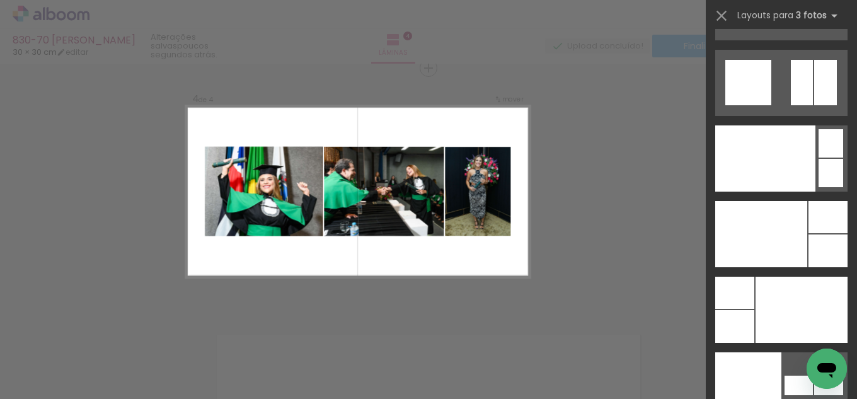
scroll to position [15387, 0]
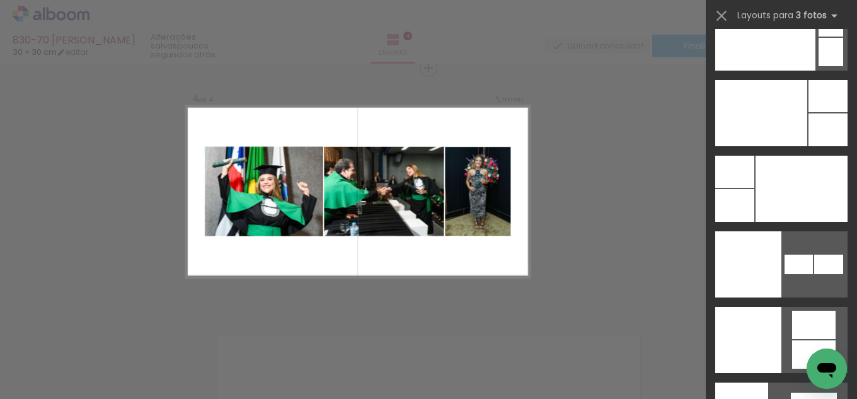
drag, startPoint x: 852, startPoint y: 59, endPoint x: 4, endPoint y: 20, distance: 849.3
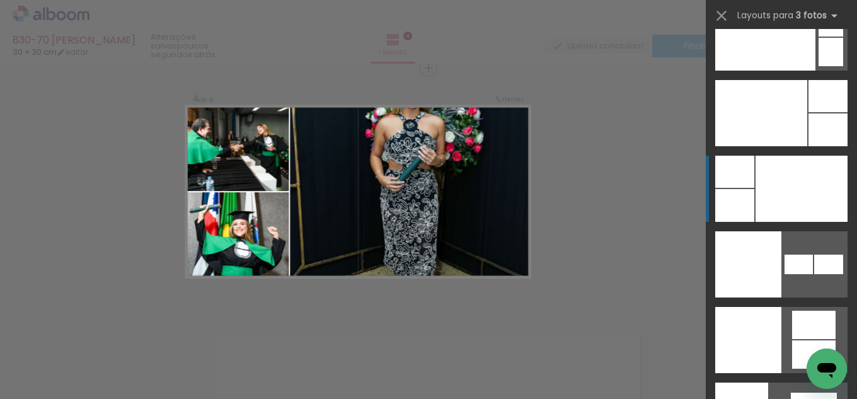
click at [766, 199] on div at bounding box center [802, 189] width 92 height 66
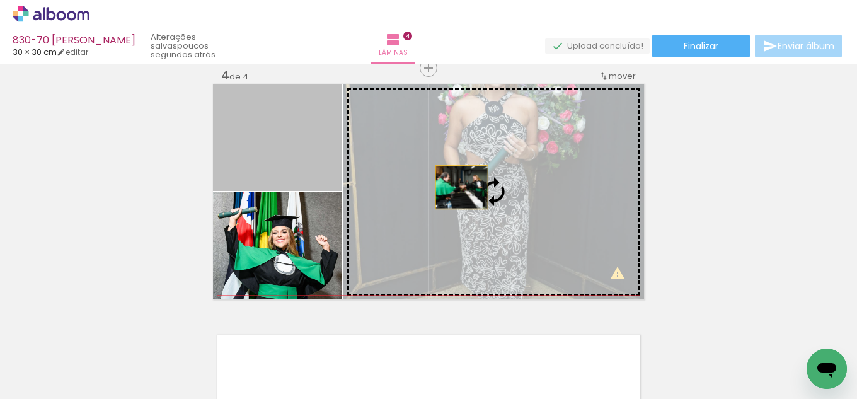
drag, startPoint x: 308, startPoint y: 147, endPoint x: 471, endPoint y: 189, distance: 168.6
click at [0, 0] on slot at bounding box center [0, 0] width 0 height 0
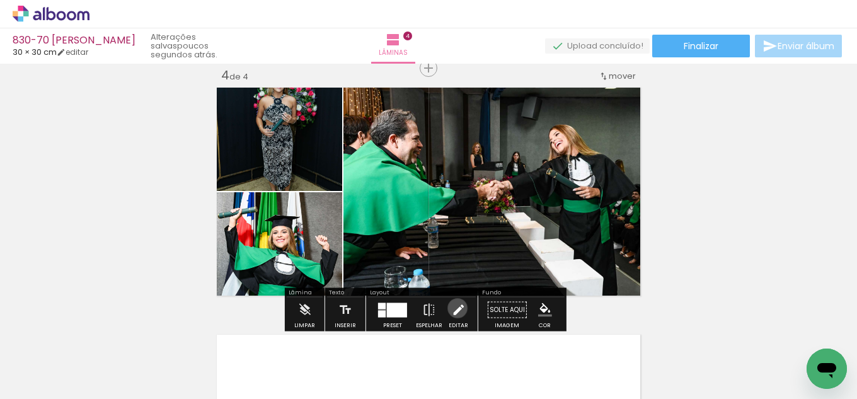
click at [454, 308] on iron-icon at bounding box center [458, 309] width 14 height 25
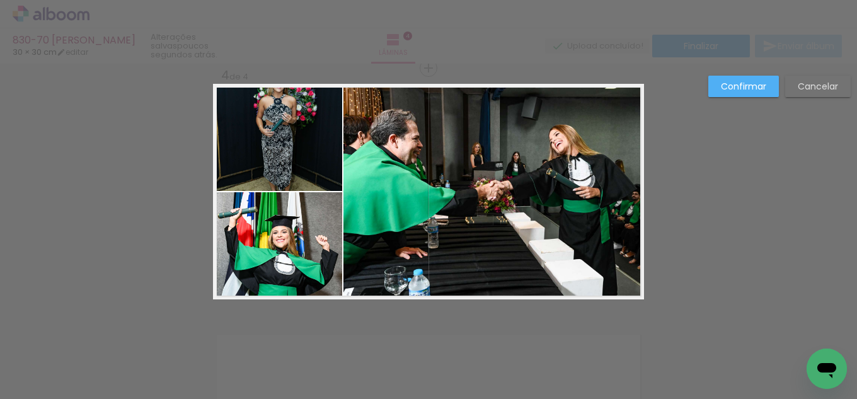
click at [272, 230] on quentale-photo at bounding box center [277, 245] width 129 height 107
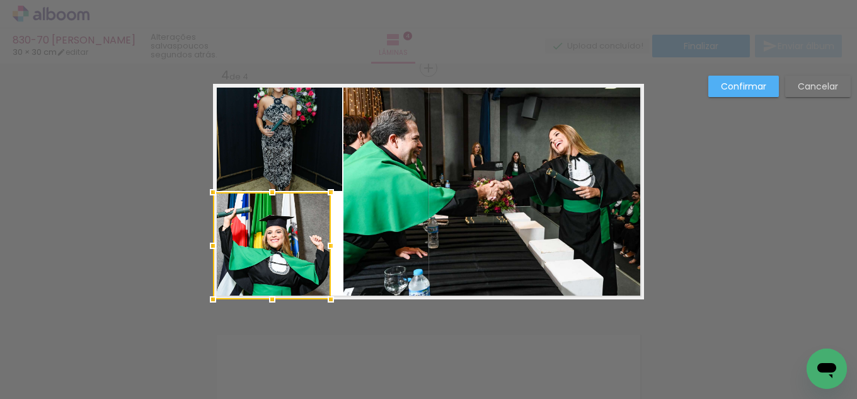
drag, startPoint x: 342, startPoint y: 244, endPoint x: 330, endPoint y: 239, distance: 12.2
click at [330, 239] on div at bounding box center [330, 245] width 25 height 25
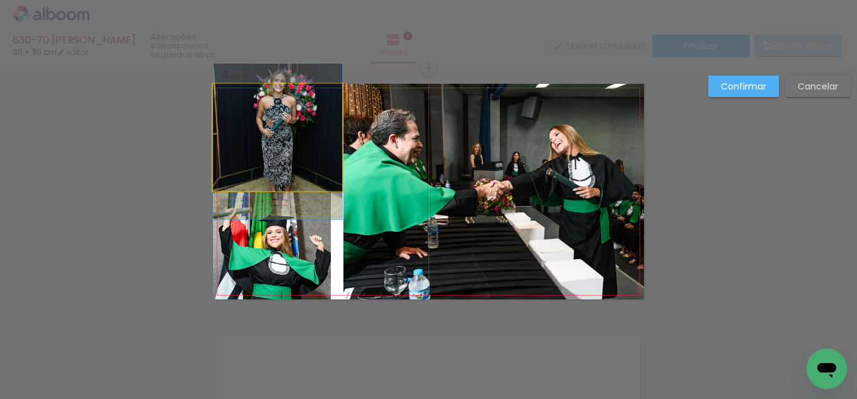
click at [328, 132] on quentale-photo at bounding box center [277, 137] width 129 height 107
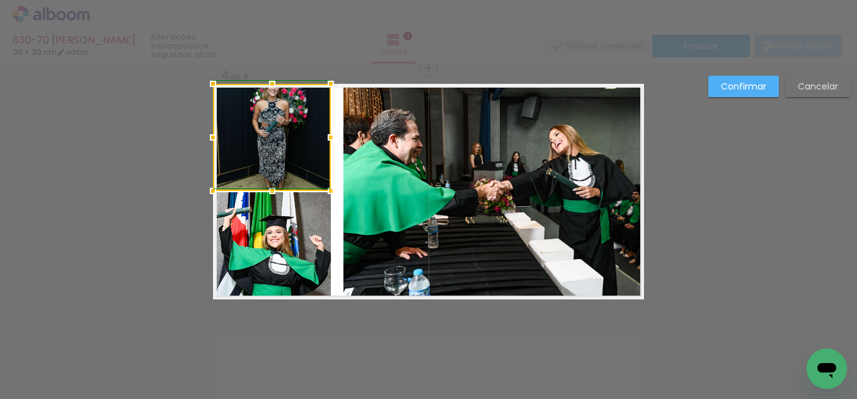
drag, startPoint x: 338, startPoint y: 134, endPoint x: 332, endPoint y: 134, distance: 6.3
click at [332, 134] on div at bounding box center [330, 137] width 25 height 25
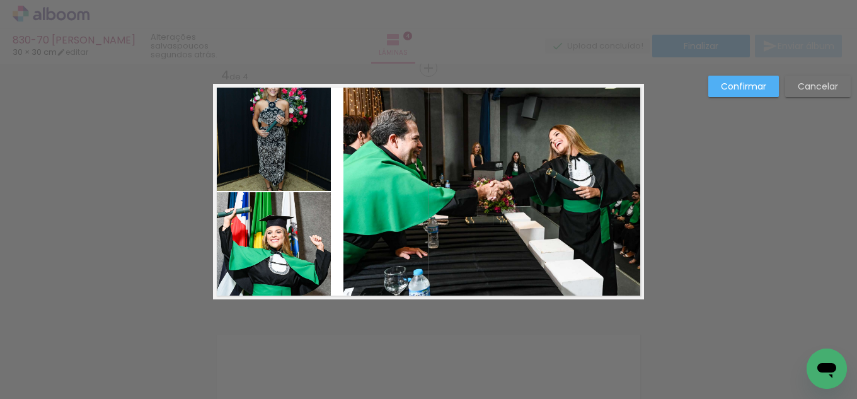
click at [284, 229] on quentale-photo at bounding box center [272, 245] width 118 height 107
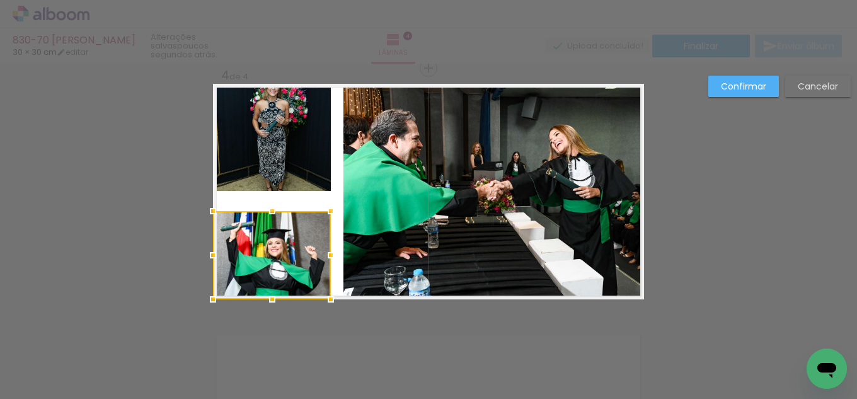
drag, startPoint x: 270, startPoint y: 189, endPoint x: 270, endPoint y: 208, distance: 18.9
click at [270, 208] on div at bounding box center [272, 211] width 25 height 25
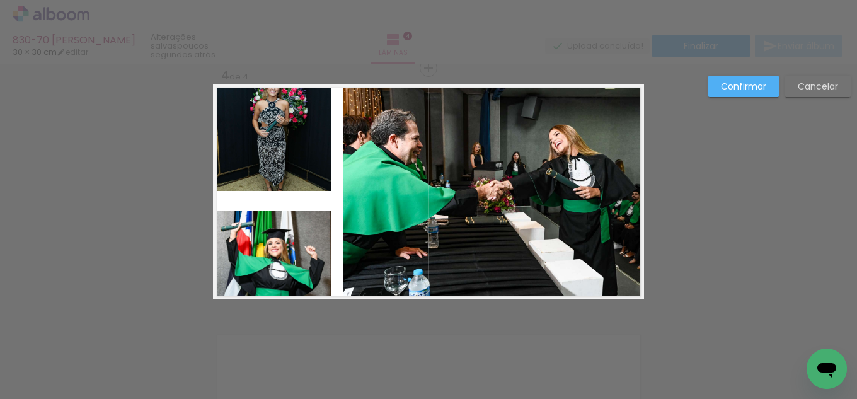
click at [275, 156] on quentale-photo at bounding box center [272, 137] width 118 height 107
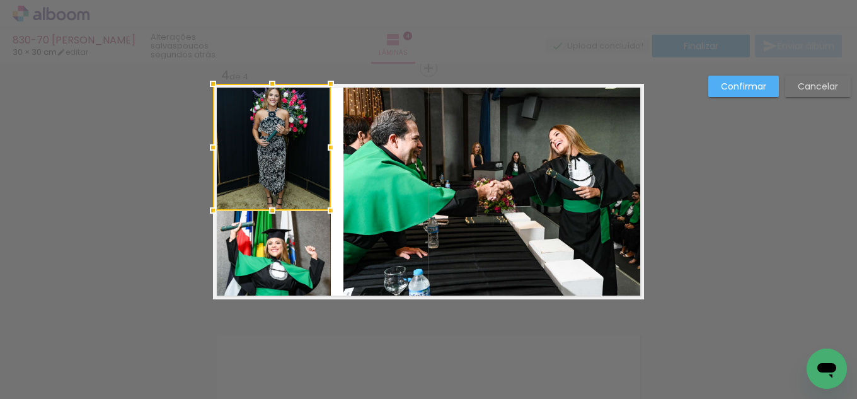
drag, startPoint x: 269, startPoint y: 189, endPoint x: 267, endPoint y: 209, distance: 19.6
click at [267, 209] on div at bounding box center [272, 210] width 25 height 25
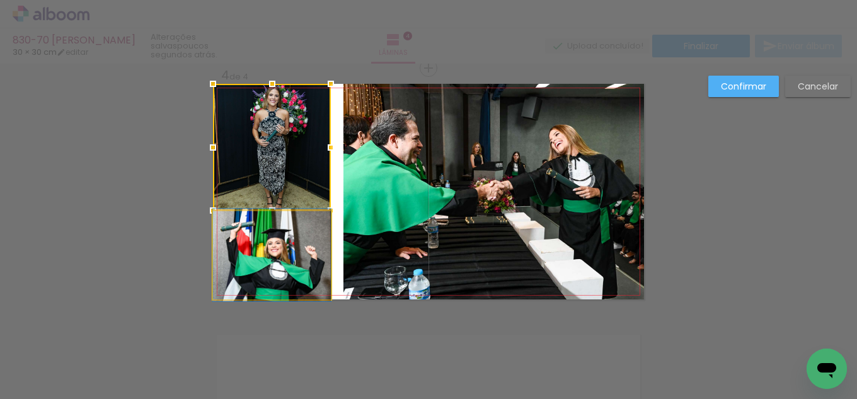
click at [276, 247] on quentale-photo at bounding box center [272, 255] width 118 height 88
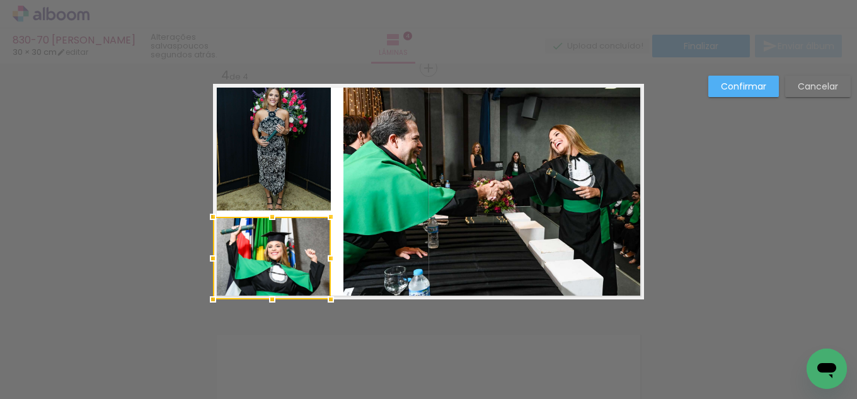
click at [271, 219] on div at bounding box center [272, 216] width 25 height 25
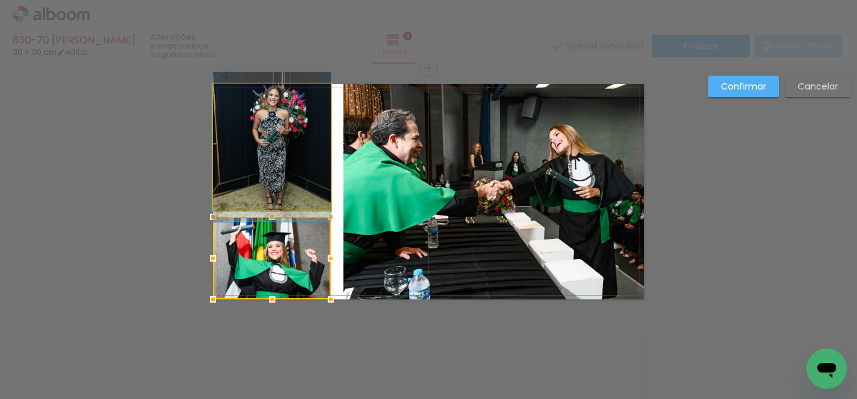
click at [271, 202] on quentale-photo at bounding box center [272, 147] width 118 height 127
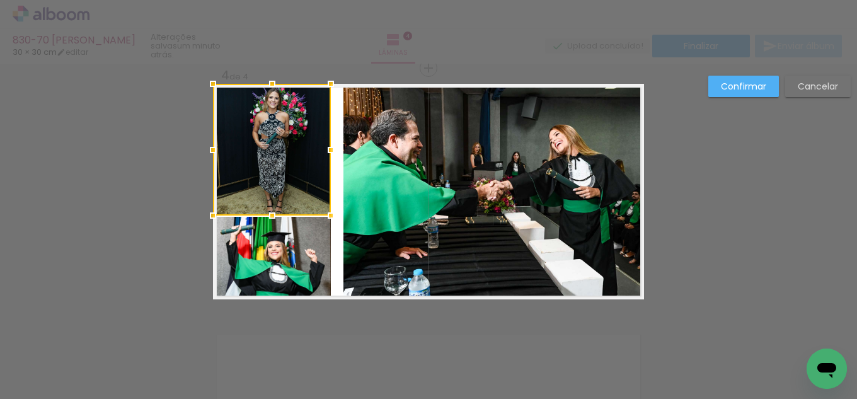
drag, startPoint x: 270, startPoint y: 211, endPoint x: 298, endPoint y: 222, distance: 30.0
click at [277, 216] on div at bounding box center [272, 215] width 25 height 25
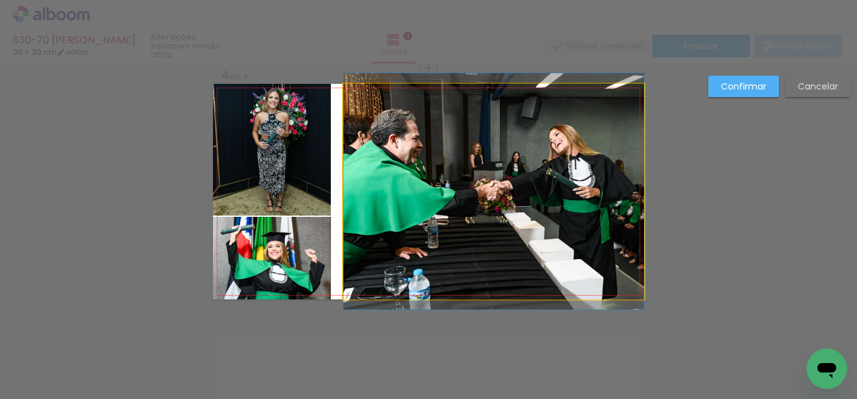
click at [412, 229] on quentale-photo at bounding box center [493, 192] width 301 height 216
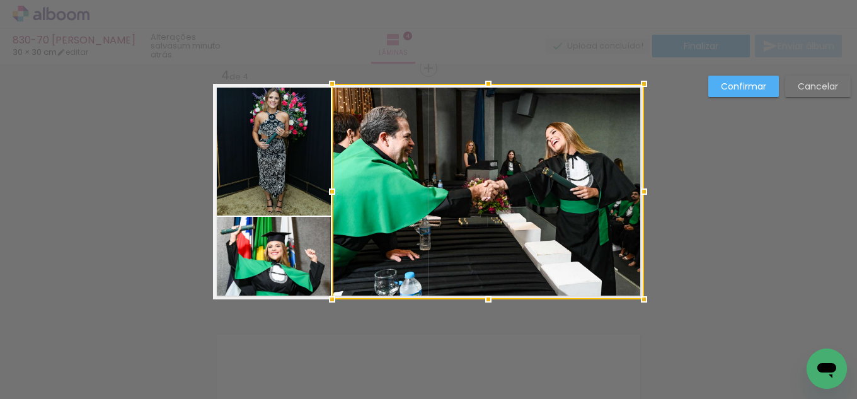
drag, startPoint x: 338, startPoint y: 188, endPoint x: 326, endPoint y: 193, distance: 12.4
click at [326, 193] on div at bounding box center [332, 191] width 25 height 25
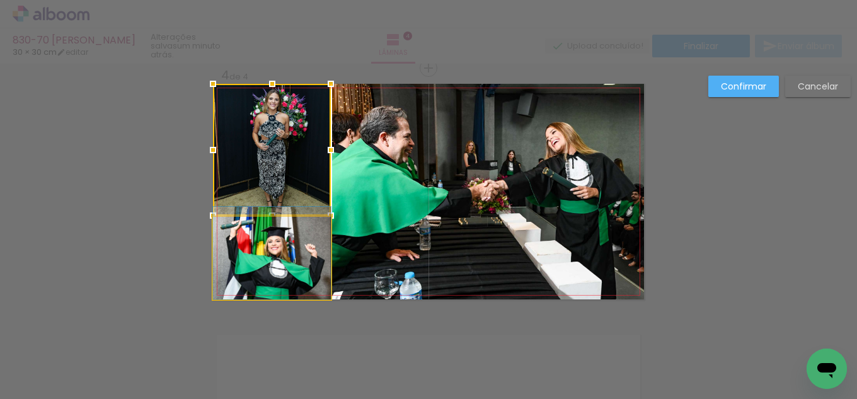
drag, startPoint x: 257, startPoint y: 263, endPoint x: 265, endPoint y: 258, distance: 10.2
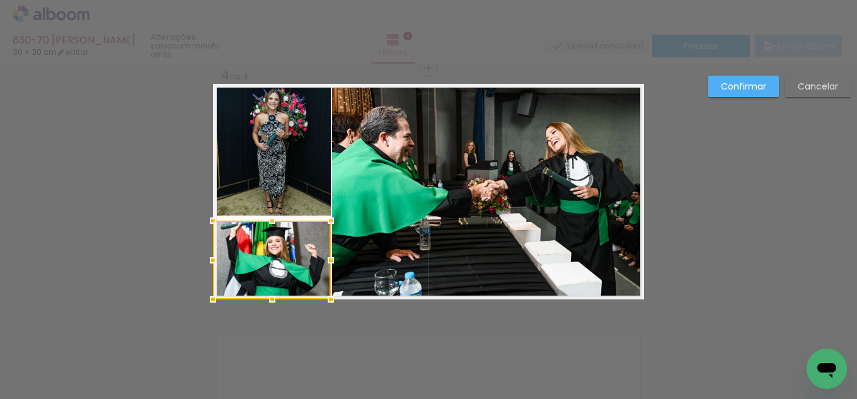
click at [273, 221] on div at bounding box center [272, 220] width 25 height 25
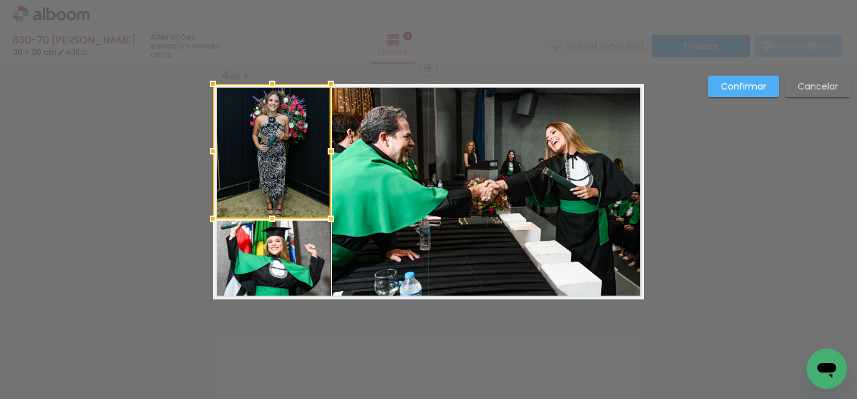
click at [273, 220] on div at bounding box center [272, 218] width 25 height 25
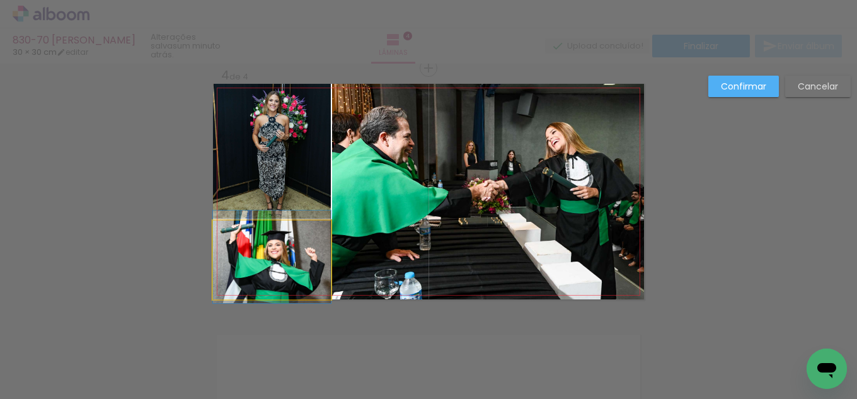
drag, startPoint x: 257, startPoint y: 279, endPoint x: 265, endPoint y: 282, distance: 9.6
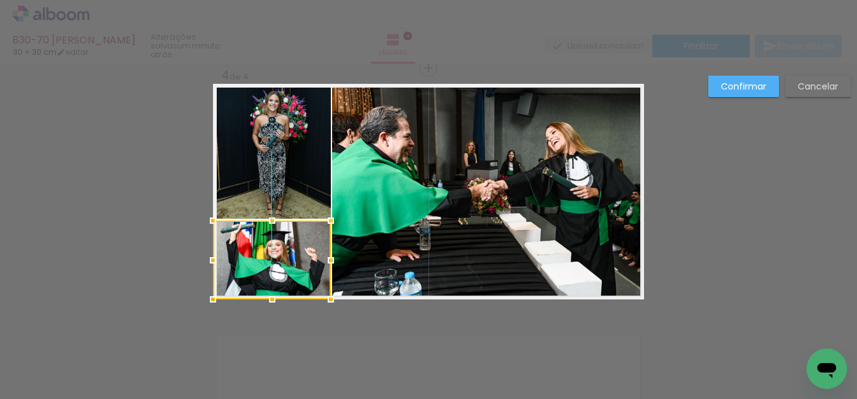
drag, startPoint x: 284, startPoint y: 259, endPoint x: 286, endPoint y: 265, distance: 6.8
click at [284, 265] on div at bounding box center [272, 260] width 118 height 79
click at [379, 166] on quentale-photo at bounding box center [488, 192] width 312 height 216
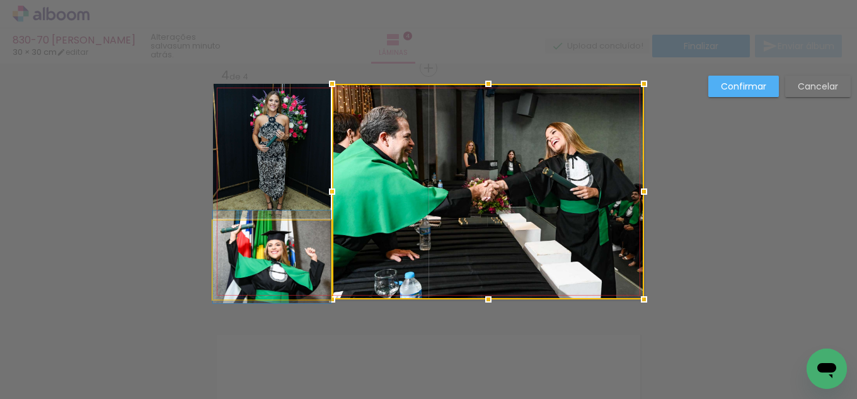
click at [287, 257] on quentale-photo at bounding box center [272, 260] width 118 height 79
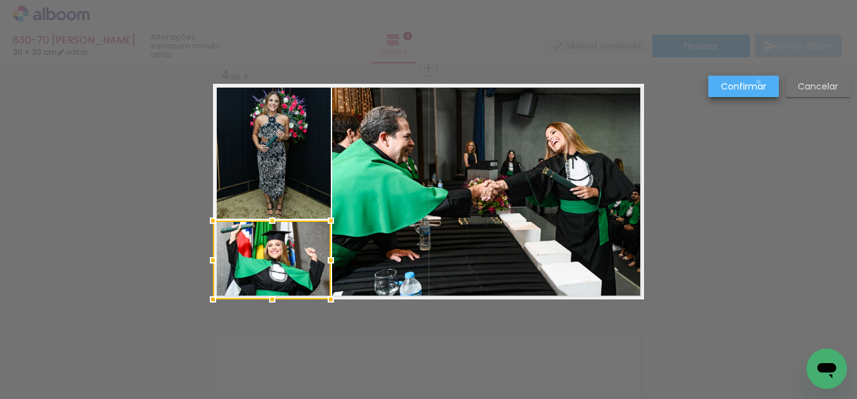
click at [0, 0] on slot "Confirmar" at bounding box center [0, 0] width 0 height 0
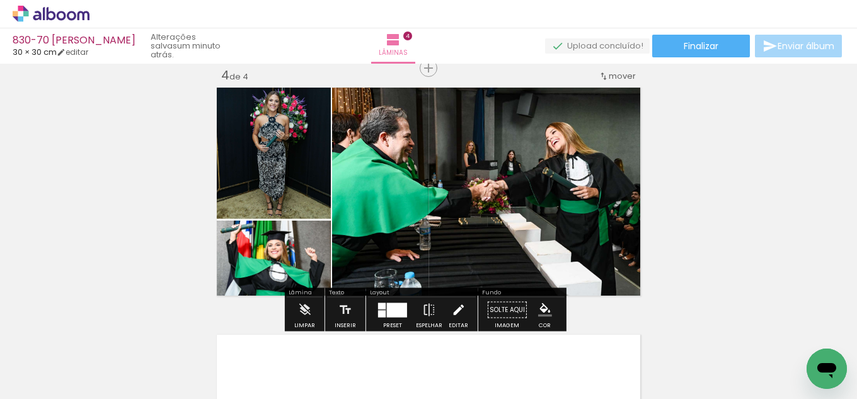
click at [458, 302] on iron-icon at bounding box center [458, 309] width 14 height 25
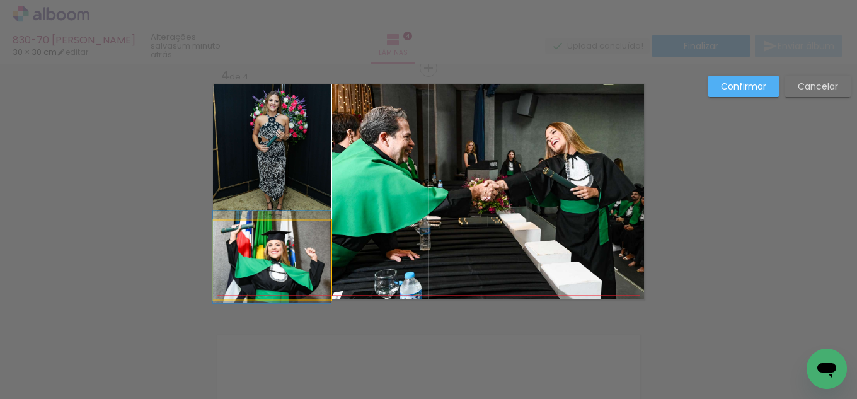
click at [268, 258] on quentale-photo at bounding box center [272, 260] width 118 height 79
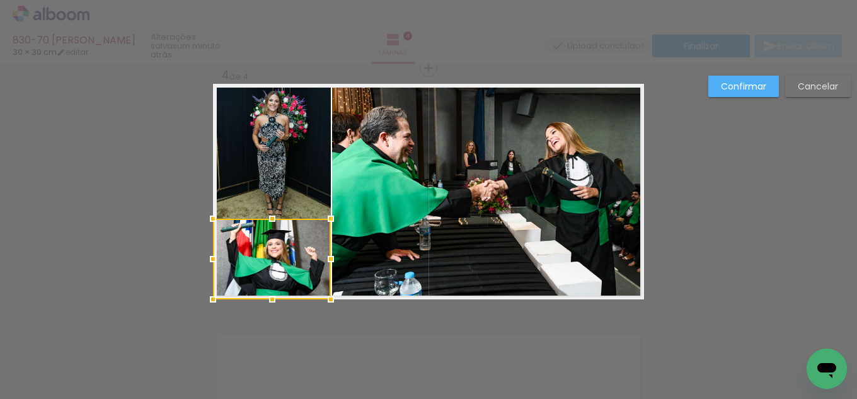
drag, startPoint x: 267, startPoint y: 213, endPoint x: 270, endPoint y: 205, distance: 8.6
click at [270, 205] on album-spread "4 de 4" at bounding box center [428, 192] width 431 height 216
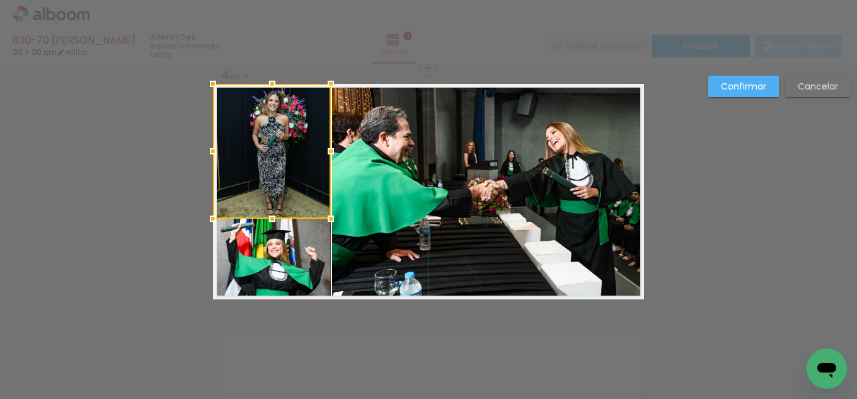
click at [381, 220] on quentale-photo at bounding box center [488, 192] width 312 height 216
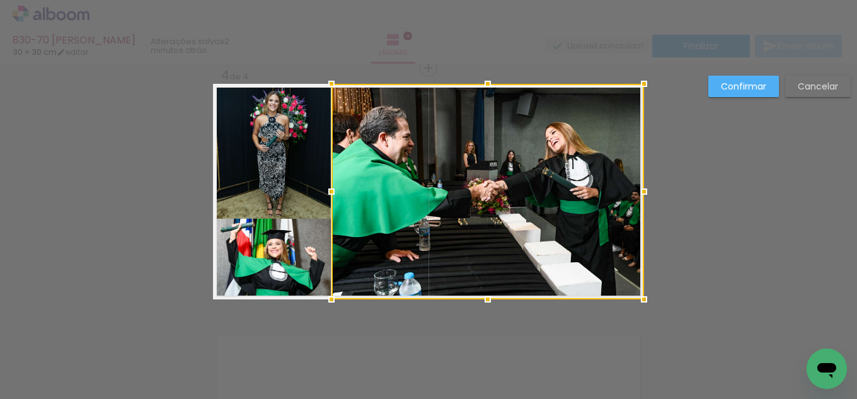
click at [322, 191] on div at bounding box center [331, 191] width 25 height 25
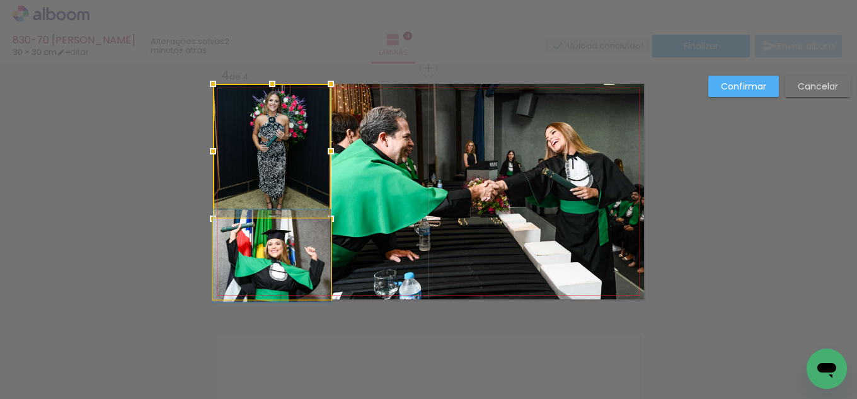
click at [267, 252] on quentale-photo at bounding box center [272, 259] width 118 height 81
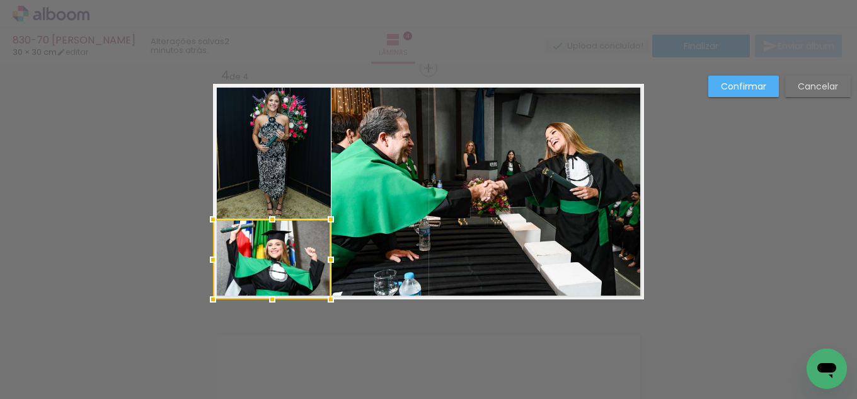
click at [266, 221] on div at bounding box center [272, 219] width 25 height 25
click at [0, 0] on slot "Confirmar" at bounding box center [0, 0] width 0 height 0
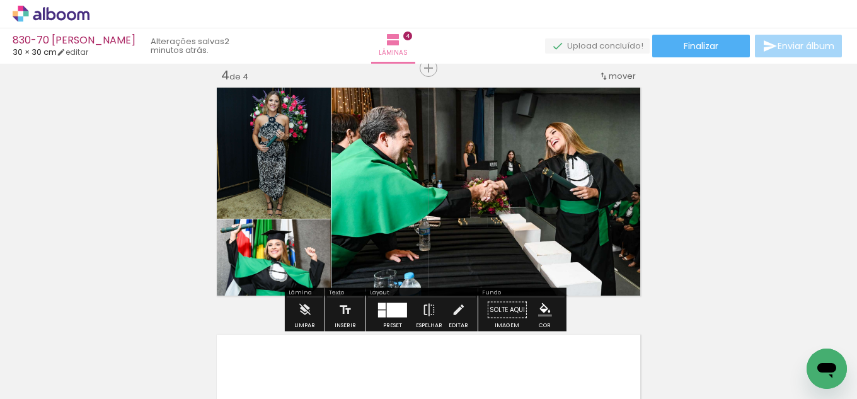
click at [545, 304] on iron-icon "color picker" at bounding box center [545, 310] width 14 height 14
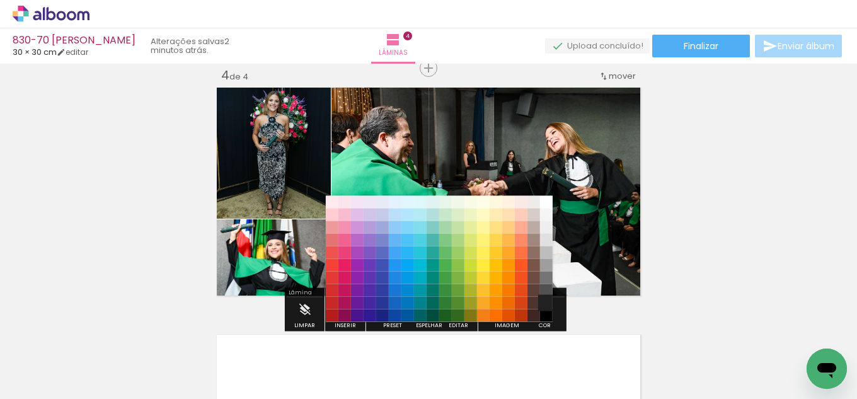
click at [547, 303] on paper-item "#212121" at bounding box center [546, 303] width 13 height 13
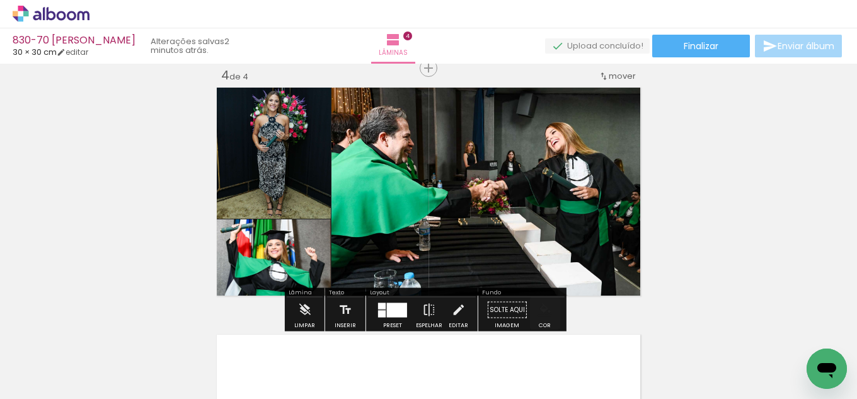
click at [543, 311] on iron-icon "color picker" at bounding box center [545, 310] width 14 height 14
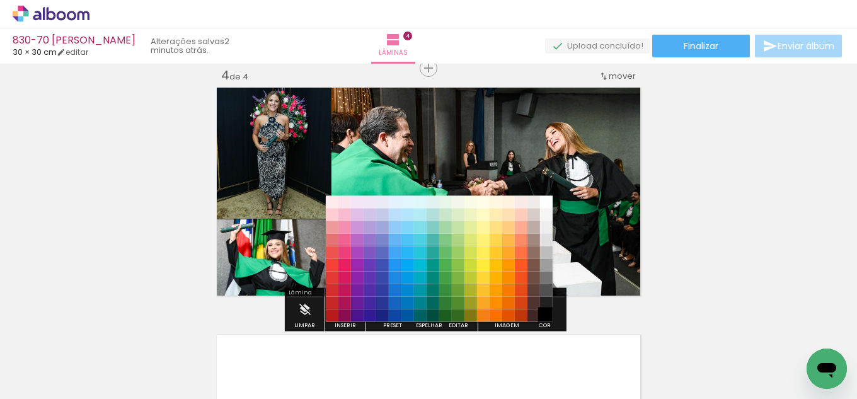
click at [543, 317] on paper-item "#000000" at bounding box center [546, 315] width 13 height 13
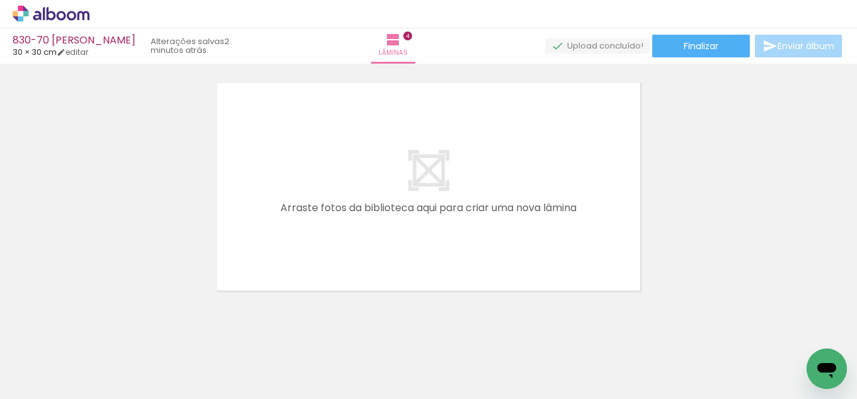
scroll to position [0, 0]
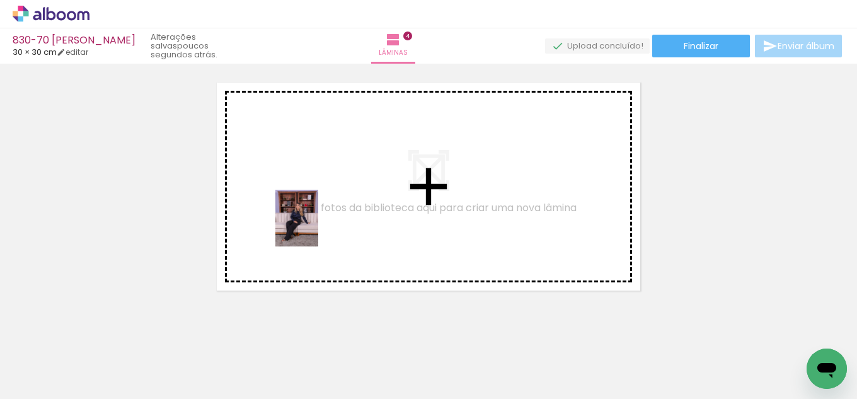
drag, startPoint x: 185, startPoint y: 309, endPoint x: 310, endPoint y: 297, distance: 125.4
click at [314, 228] on quentale-workspace at bounding box center [428, 199] width 857 height 399
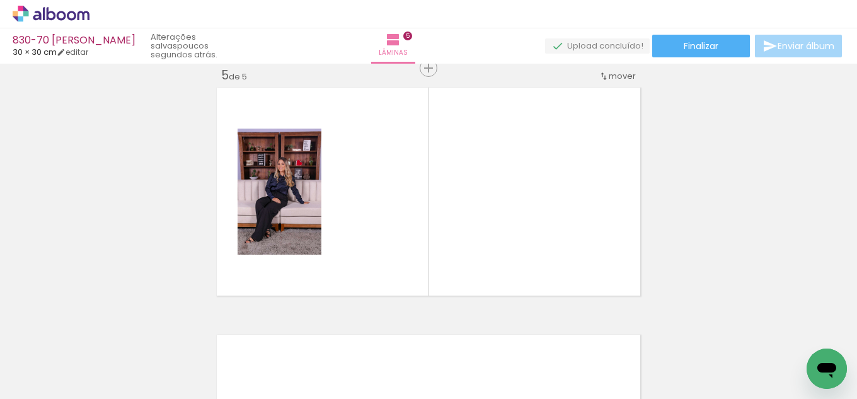
scroll to position [0, 3298]
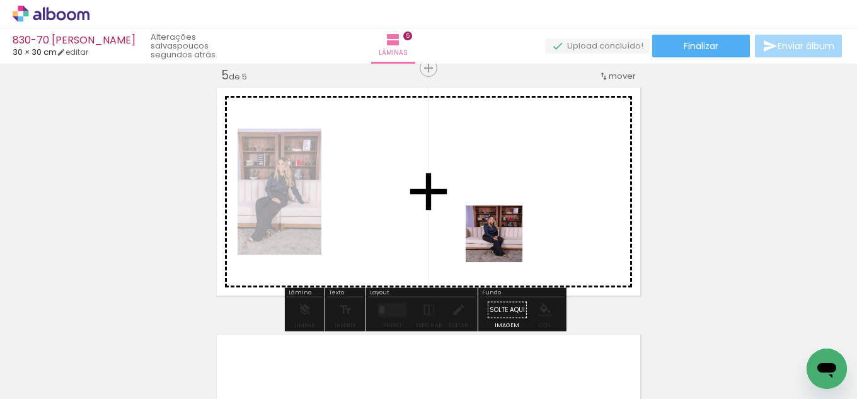
drag, startPoint x: 500, startPoint y: 271, endPoint x: 511, endPoint y: 257, distance: 17.7
click at [509, 229] on quentale-workspace at bounding box center [428, 199] width 857 height 399
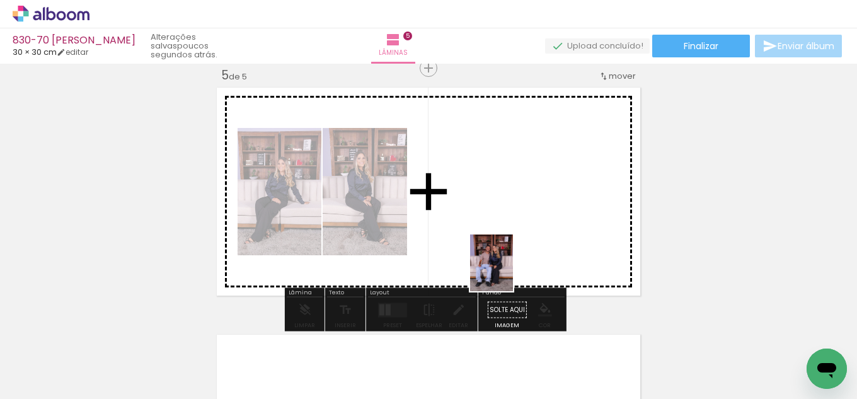
drag, startPoint x: 497, startPoint y: 386, endPoint x: 513, endPoint y: 259, distance: 128.4
click at [511, 255] on quentale-workspace at bounding box center [428, 199] width 857 height 399
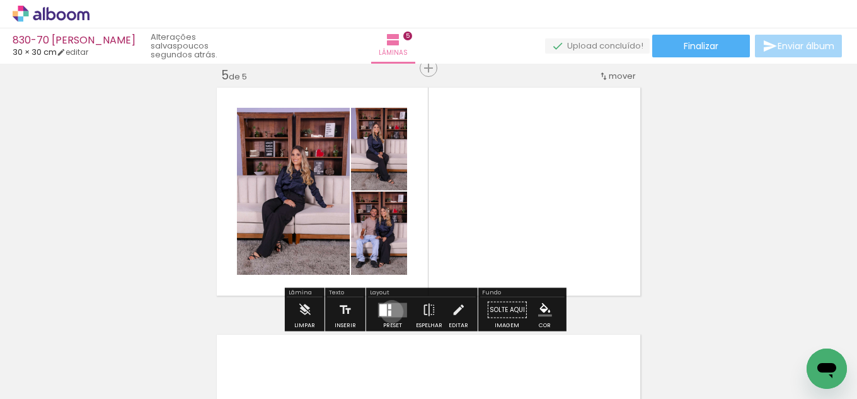
click at [389, 311] on quentale-layouter at bounding box center [392, 310] width 29 height 14
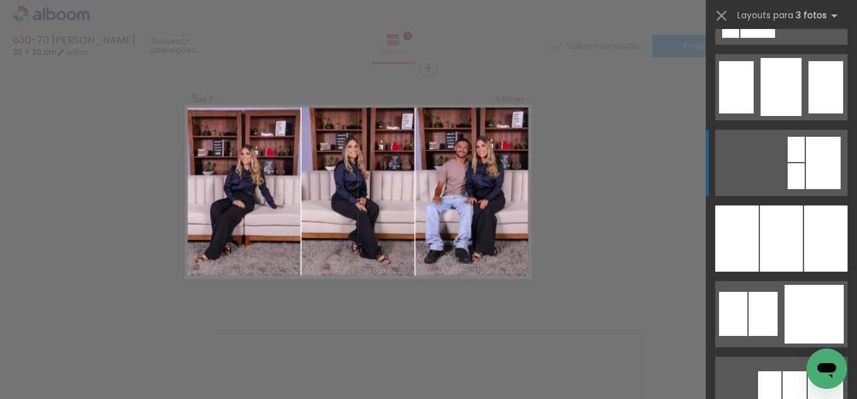
scroll to position [1071, 0]
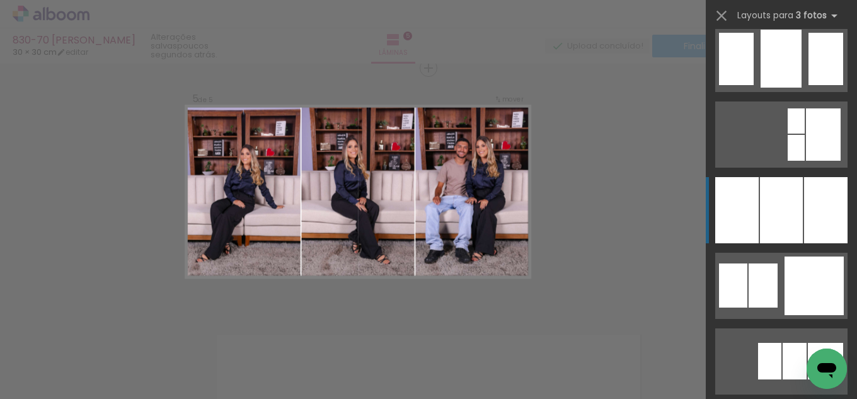
click at [794, 214] on div at bounding box center [781, 210] width 43 height 66
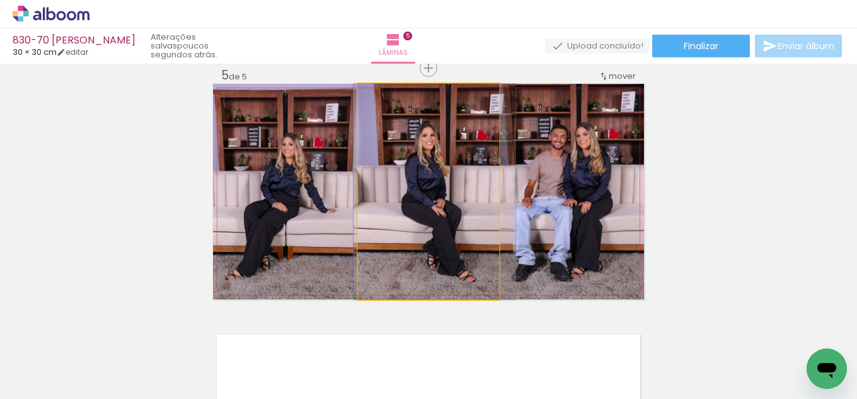
drag, startPoint x: 465, startPoint y: 242, endPoint x: 471, endPoint y: 243, distance: 6.4
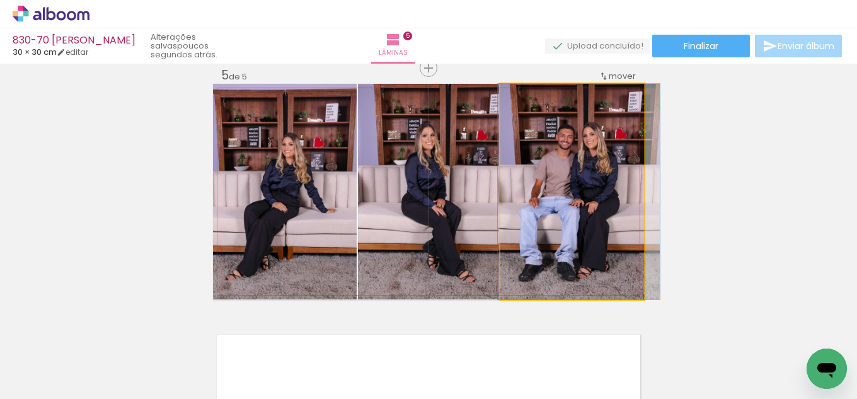
drag, startPoint x: 580, startPoint y: 229, endPoint x: 509, endPoint y: 246, distance: 73.8
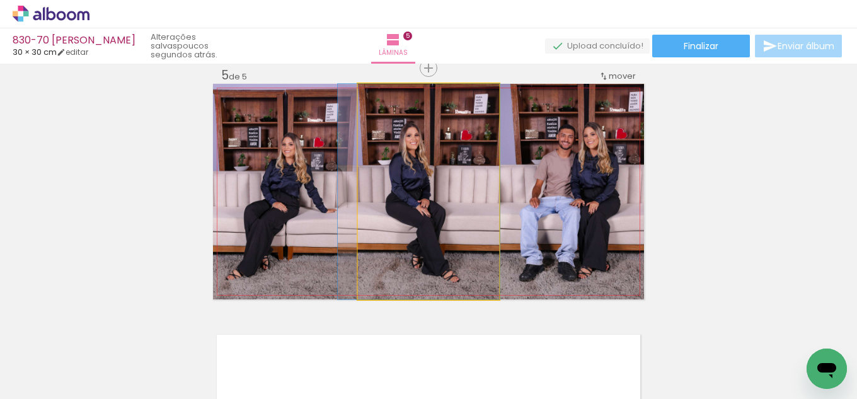
drag, startPoint x: 456, startPoint y: 245, endPoint x: 441, endPoint y: 239, distance: 16.7
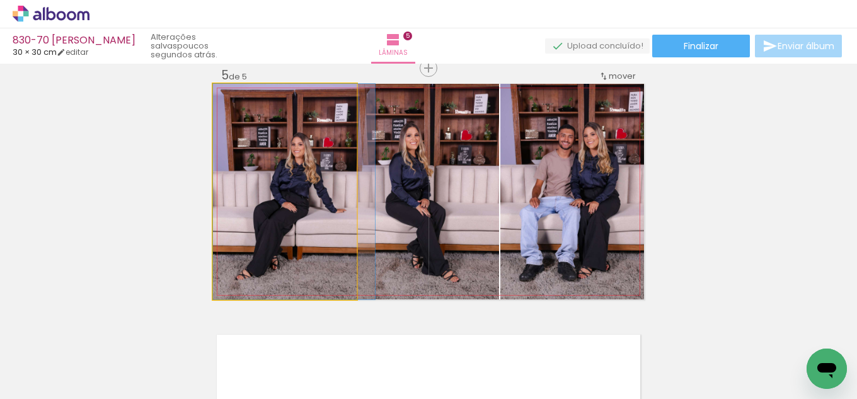
drag, startPoint x: 258, startPoint y: 238, endPoint x: 510, endPoint y: 285, distance: 256.4
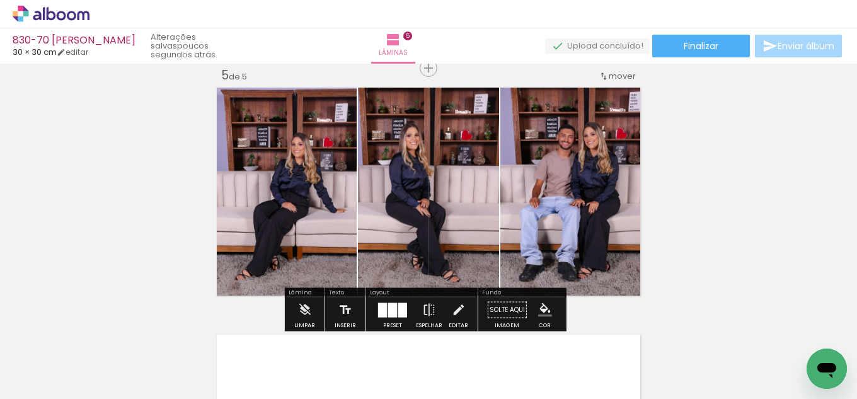
click at [548, 309] on paper-menu-button "#ffebee #ffcdd2 #ef9a9a #e57373 #ef5350 #f44336 #e53935 #d32f2f #c62828 #b71c1c…" at bounding box center [545, 310] width 24 height 24
click at [545, 309] on iron-icon "color picker" at bounding box center [545, 310] width 14 height 14
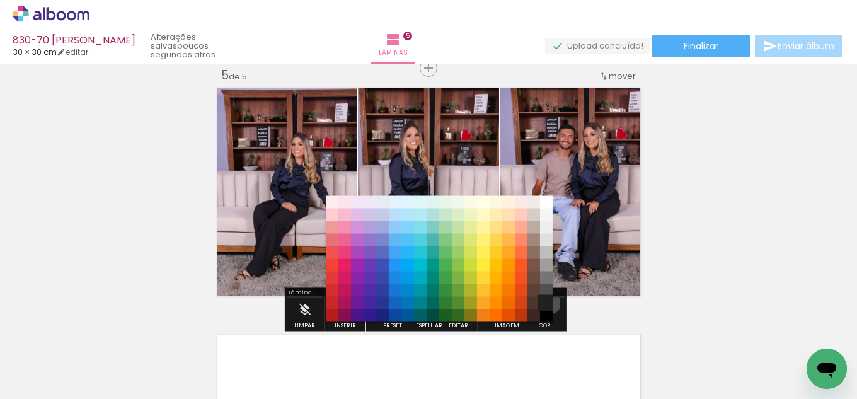
click at [546, 303] on paper-item "#212121" at bounding box center [546, 303] width 13 height 13
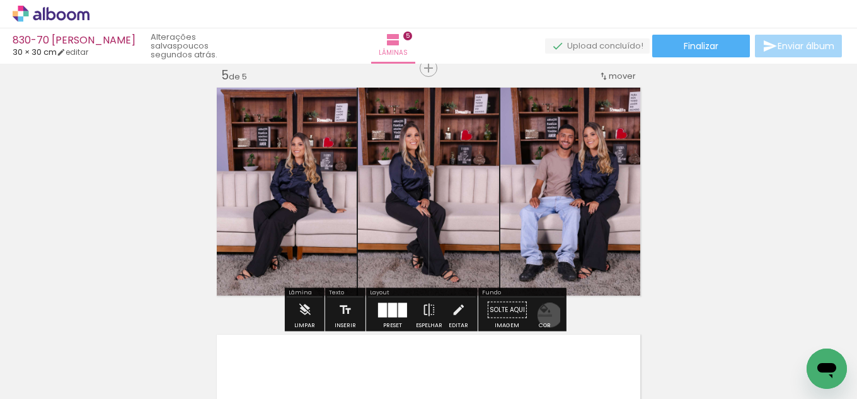
click at [545, 315] on iron-icon "color picker" at bounding box center [545, 310] width 14 height 14
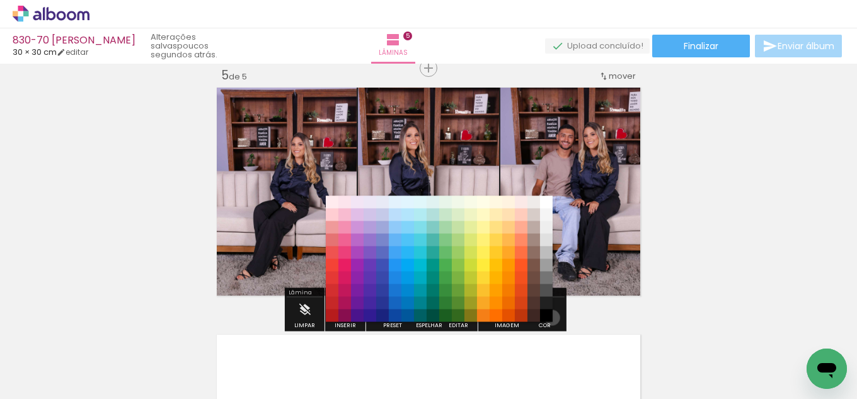
click at [548, 318] on paper-item "#000000" at bounding box center [546, 315] width 13 height 13
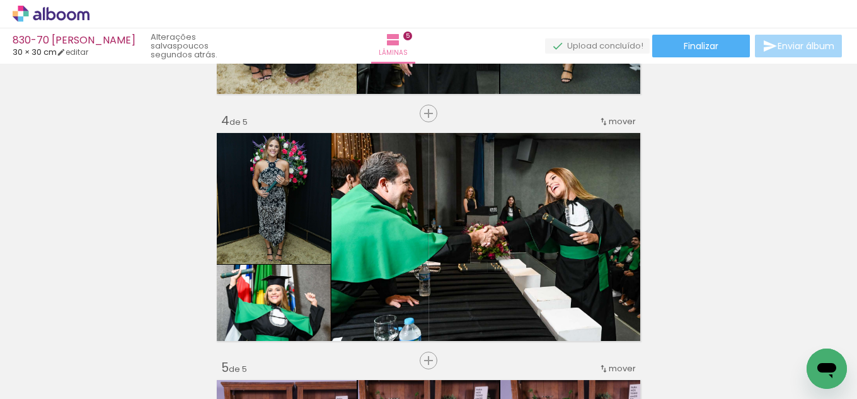
scroll to position [690, 0]
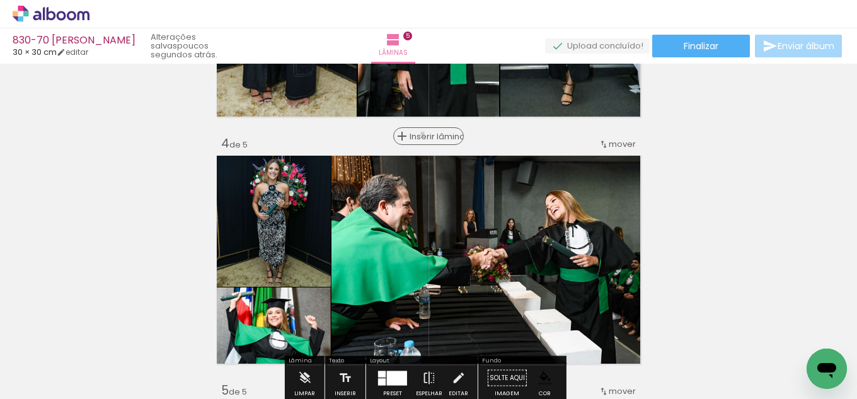
click at [418, 134] on span "Inserir lâmina" at bounding box center [434, 136] width 49 height 8
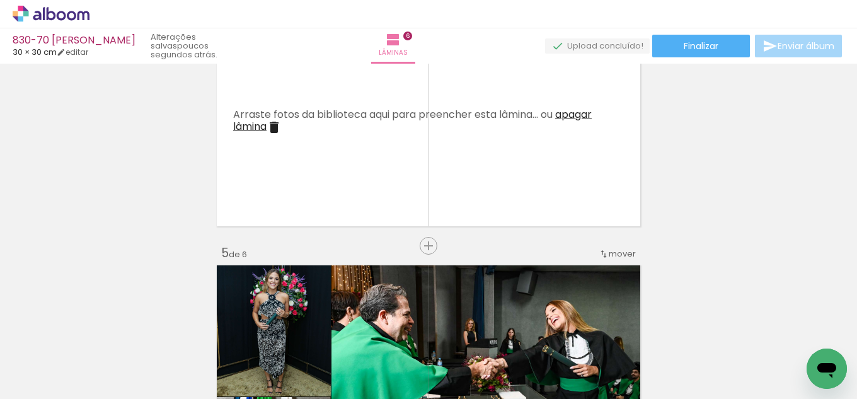
scroll to position [879, 0]
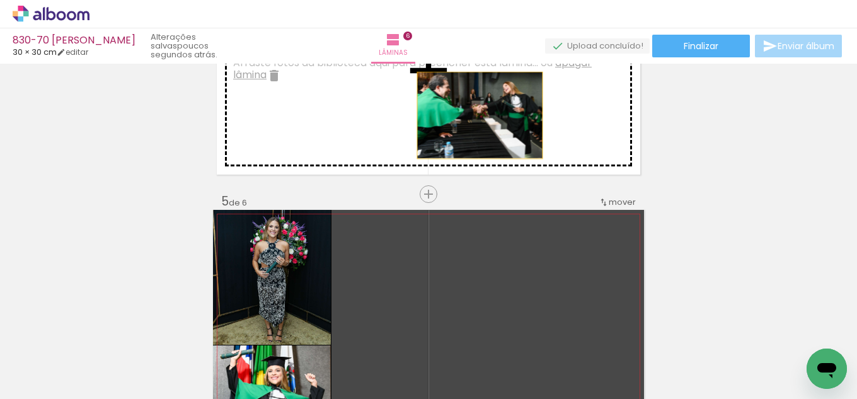
drag, startPoint x: 459, startPoint y: 247, endPoint x: 480, endPoint y: 88, distance: 160.7
click at [480, 88] on div "Inserir lâmina 1 de 6 Inserir lâmina 2 de 6 Inserir lâmina 3 de 6 Inserir lâmin…" at bounding box center [428, 54] width 857 height 1730
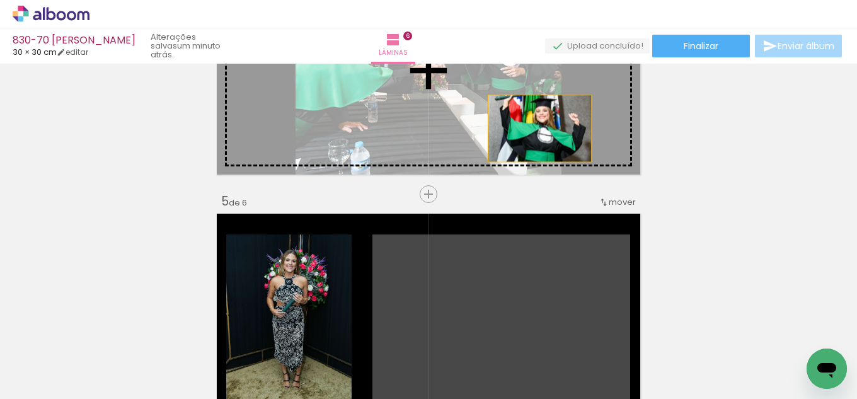
drag, startPoint x: 516, startPoint y: 272, endPoint x: 534, endPoint y: 140, distance: 133.7
click at [536, 127] on div "Inserir lâmina 1 de 6 Inserir lâmina 2 de 6 Inserir lâmina 3 de 6 Inserir lâmin…" at bounding box center [428, 54] width 857 height 1730
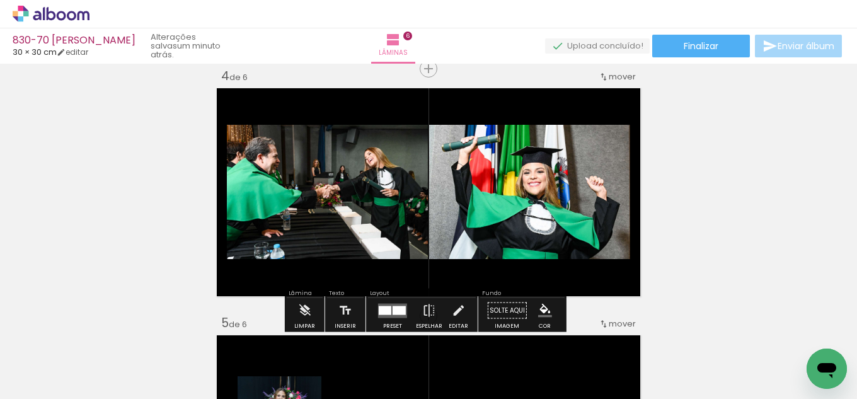
scroll to position [753, 0]
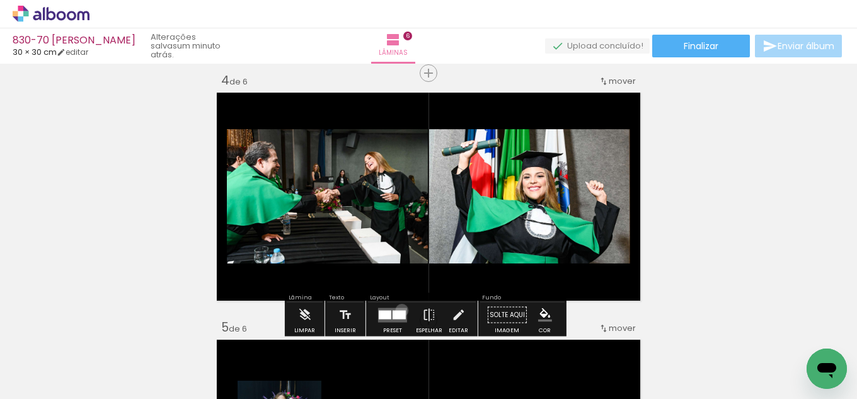
click at [399, 310] on div at bounding box center [399, 314] width 13 height 9
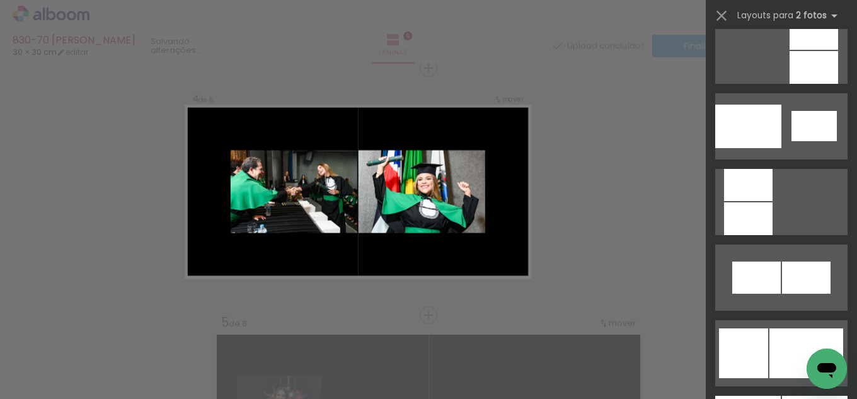
scroll to position [1513, 0]
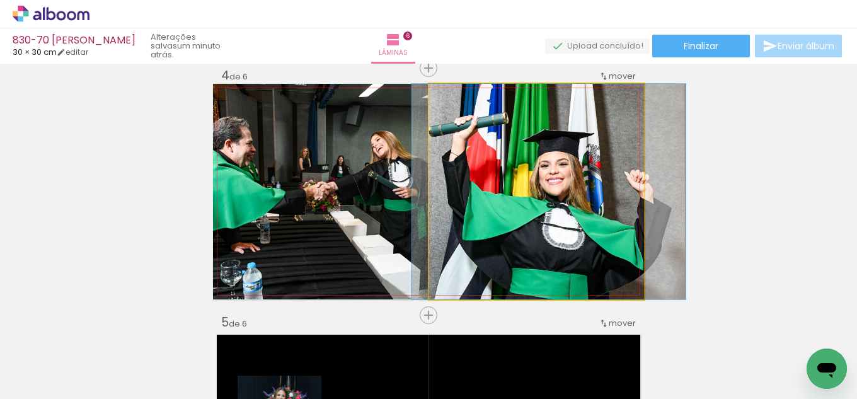
drag, startPoint x: 514, startPoint y: 221, endPoint x: 526, endPoint y: 220, distance: 12.0
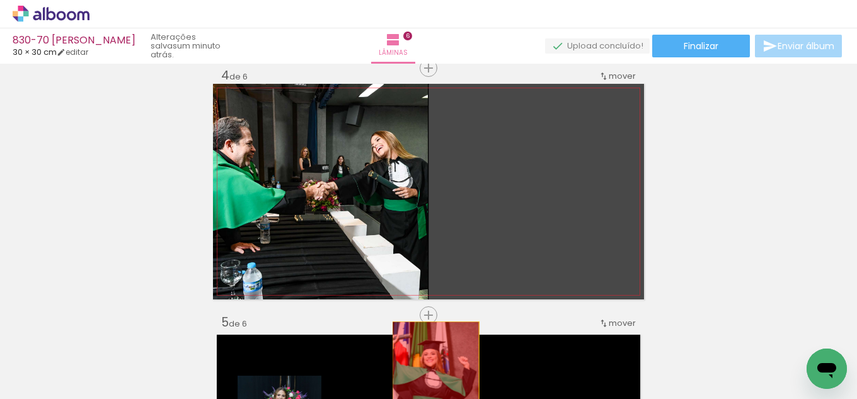
drag, startPoint x: 497, startPoint y: 222, endPoint x: 430, endPoint y: 366, distance: 158.2
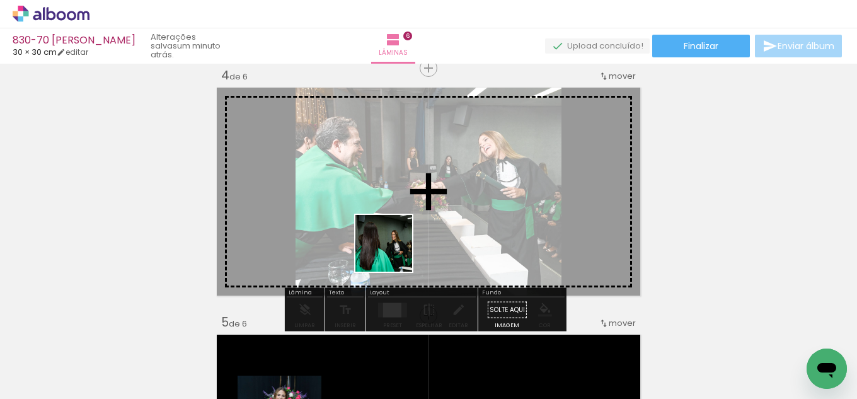
drag, startPoint x: 365, startPoint y: 329, endPoint x: 412, endPoint y: 228, distance: 111.7
click at [412, 210] on quentale-workspace at bounding box center [428, 199] width 857 height 399
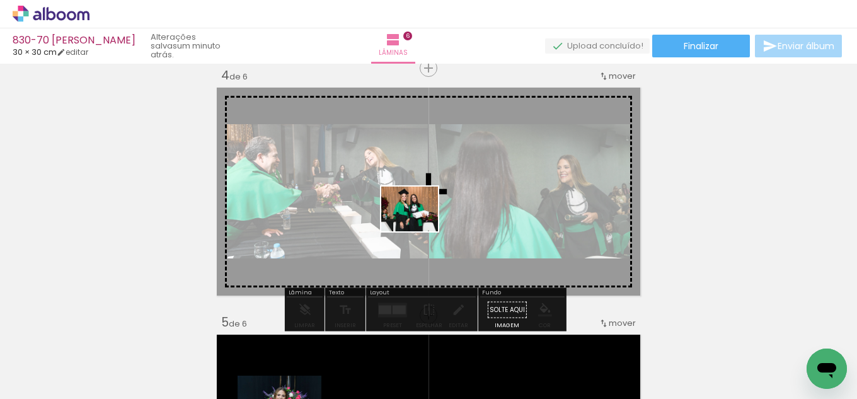
drag, startPoint x: 429, startPoint y: 366, endPoint x: 427, endPoint y: 210, distance: 156.3
click at [427, 210] on quentale-workspace at bounding box center [428, 199] width 857 height 399
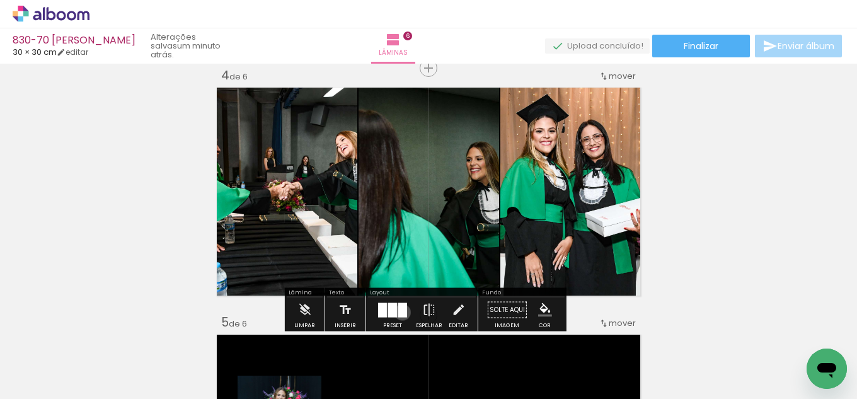
click at [400, 312] on div at bounding box center [402, 310] width 9 height 14
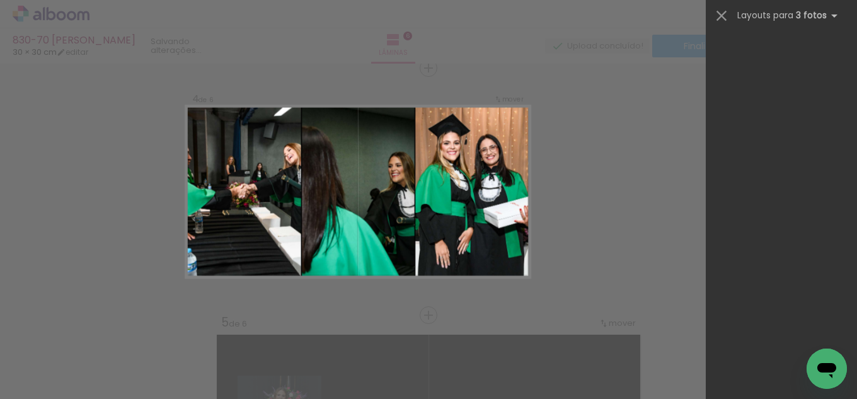
scroll to position [0, 0]
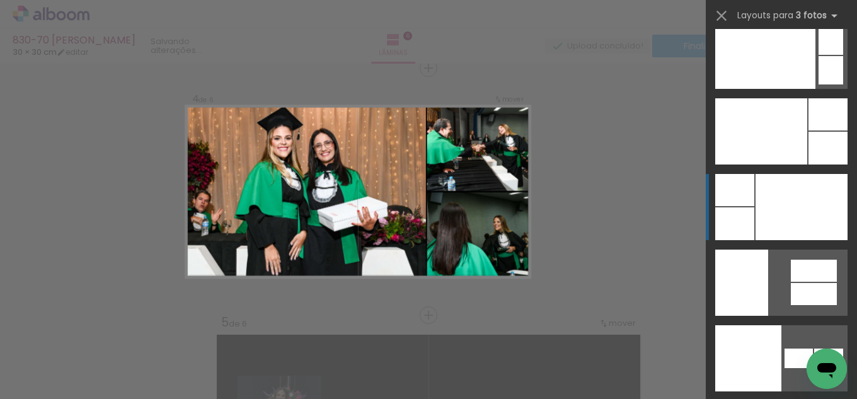
scroll to position [15400, 0]
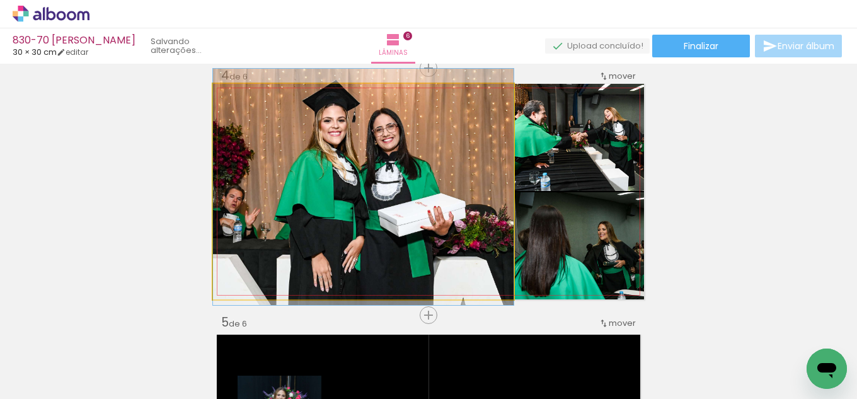
drag, startPoint x: 401, startPoint y: 162, endPoint x: 407, endPoint y: 158, distance: 7.2
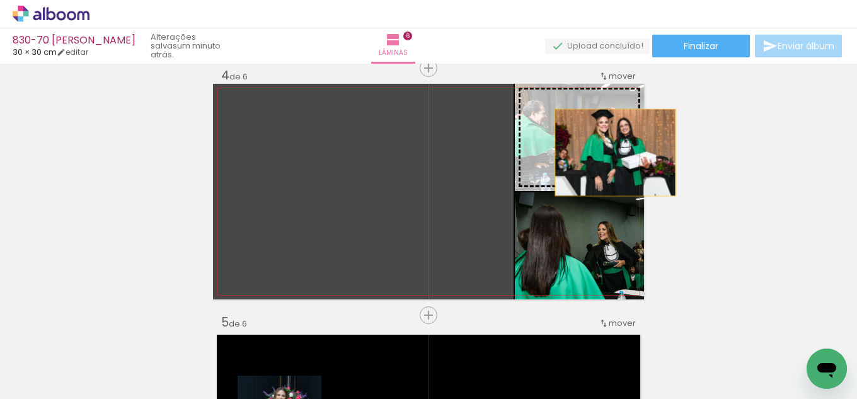
drag, startPoint x: 367, startPoint y: 168, endPoint x: 611, endPoint y: 153, distance: 244.4
click at [0, 0] on slot at bounding box center [0, 0] width 0 height 0
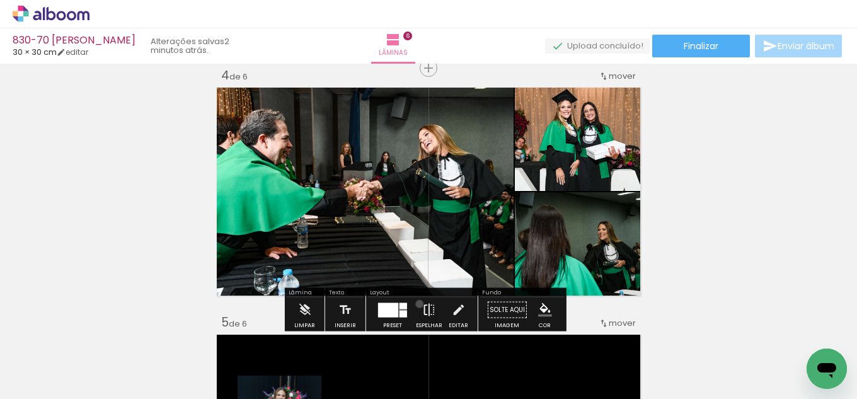
click at [417, 304] on paper-button "Espelhar" at bounding box center [429, 313] width 33 height 32
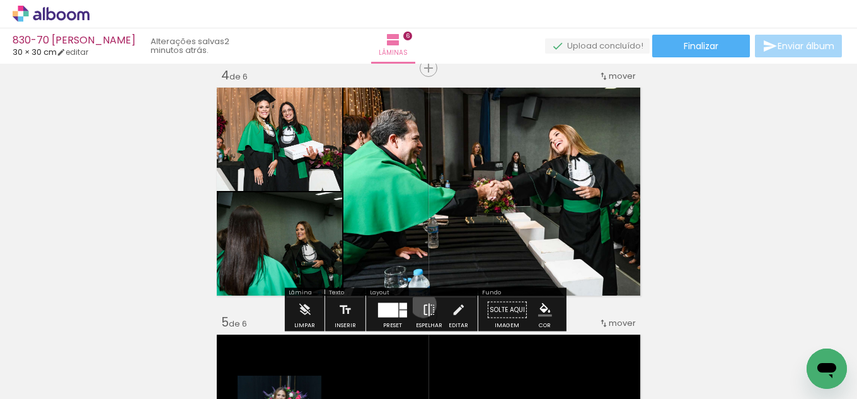
click at [422, 304] on iron-icon at bounding box center [429, 309] width 14 height 25
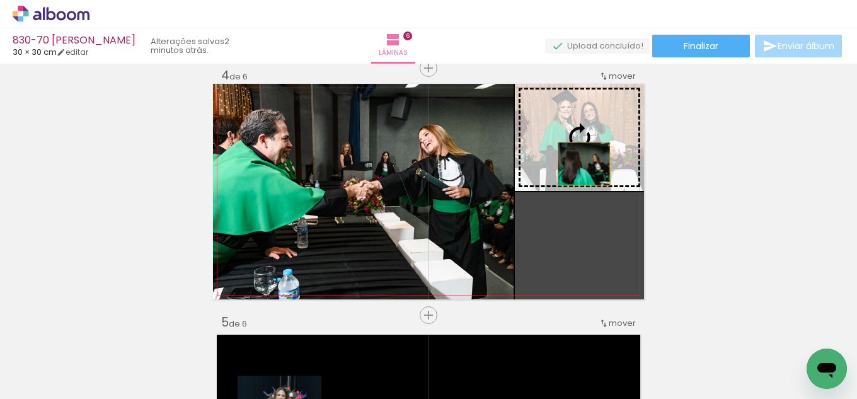
drag, startPoint x: 558, startPoint y: 250, endPoint x: 587, endPoint y: 141, distance: 112.8
click at [0, 0] on slot at bounding box center [0, 0] width 0 height 0
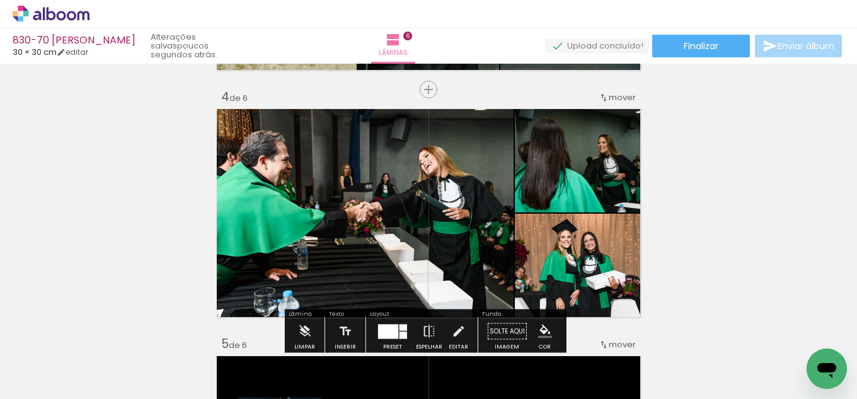
scroll to position [758, 0]
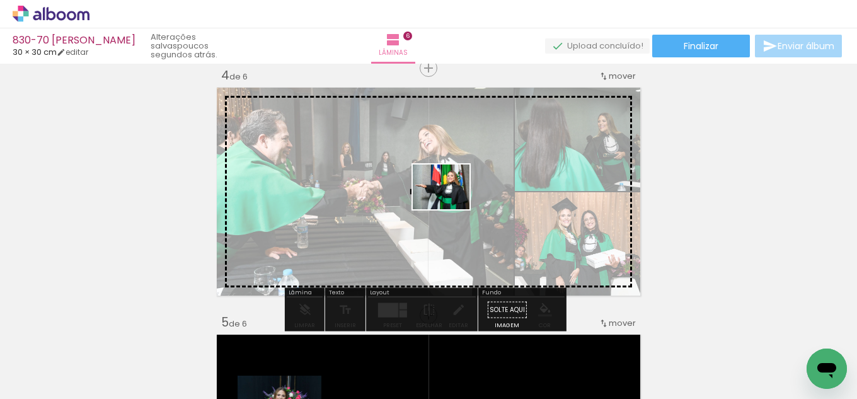
drag, startPoint x: 373, startPoint y: 335, endPoint x: 453, endPoint y: 200, distance: 156.5
click at [453, 200] on quentale-workspace at bounding box center [428, 199] width 857 height 399
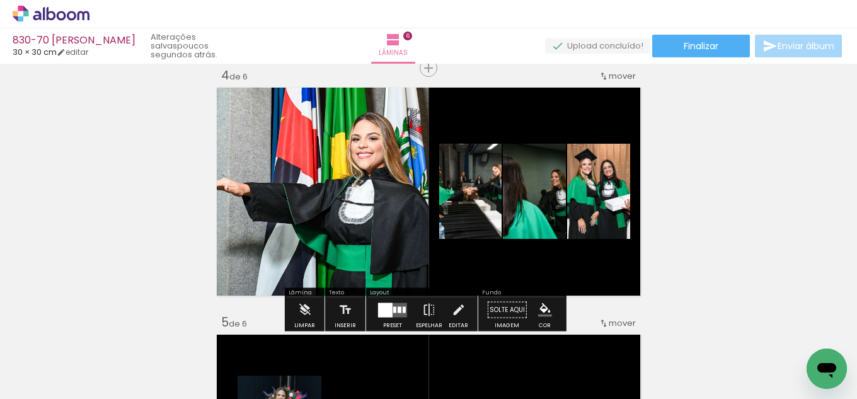
click at [393, 310] on div at bounding box center [394, 309] width 3 height 6
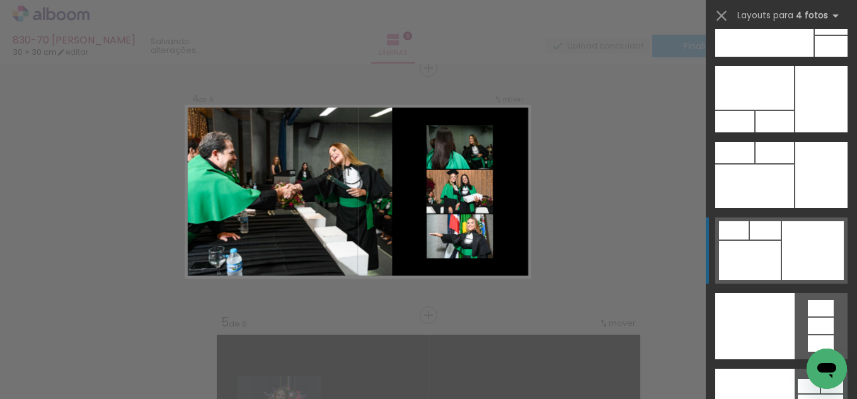
scroll to position [27273, 0]
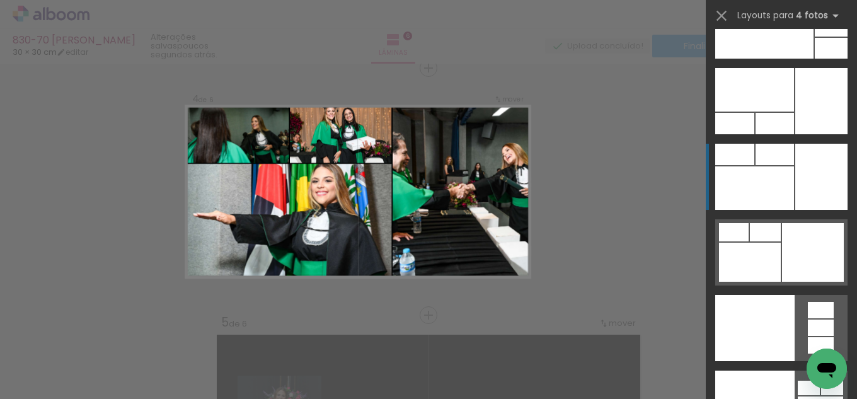
click at [789, 134] on div at bounding box center [775, 123] width 38 height 21
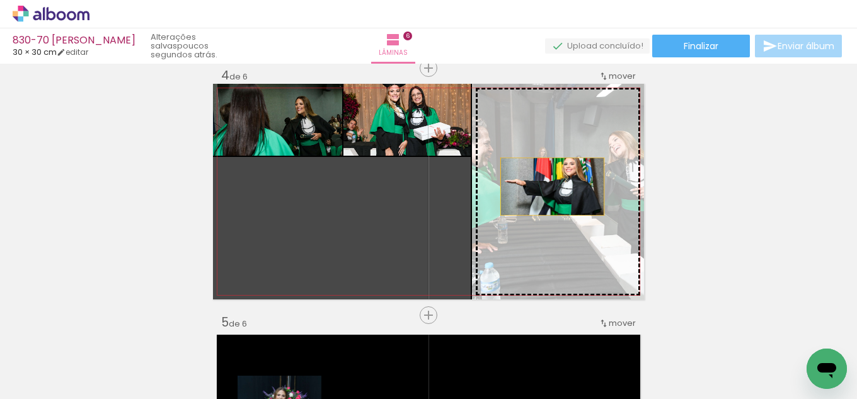
drag, startPoint x: 427, startPoint y: 225, endPoint x: 545, endPoint y: 182, distance: 126.2
click at [0, 0] on slot at bounding box center [0, 0] width 0 height 0
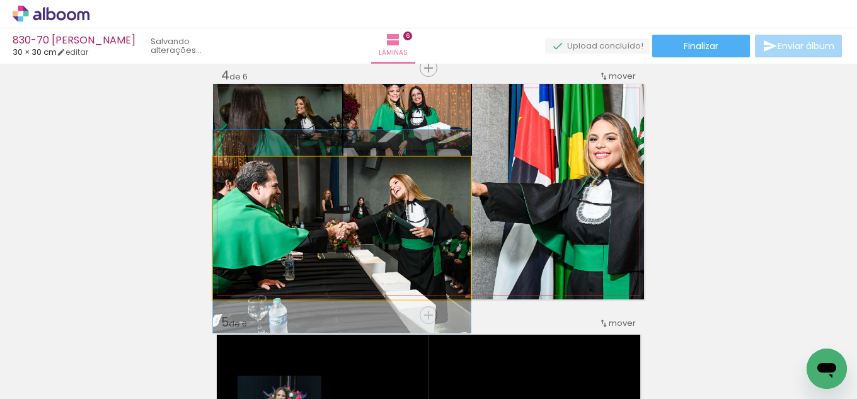
drag, startPoint x: 434, startPoint y: 238, endPoint x: 442, endPoint y: 241, distance: 8.8
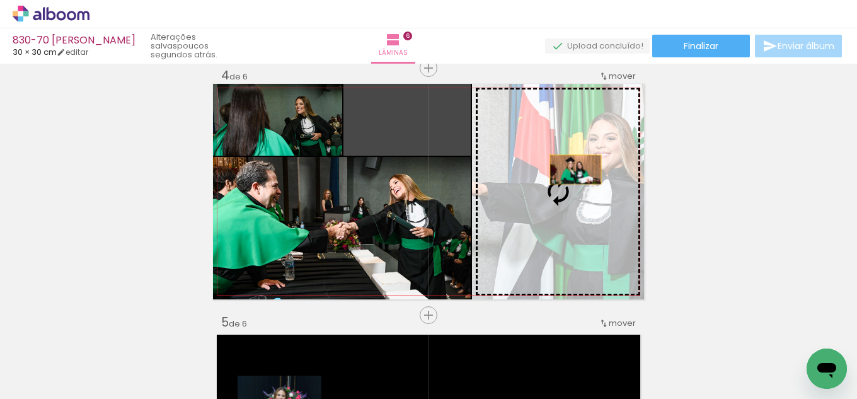
drag, startPoint x: 410, startPoint y: 118, endPoint x: 571, endPoint y: 170, distance: 169.4
click at [0, 0] on slot at bounding box center [0, 0] width 0 height 0
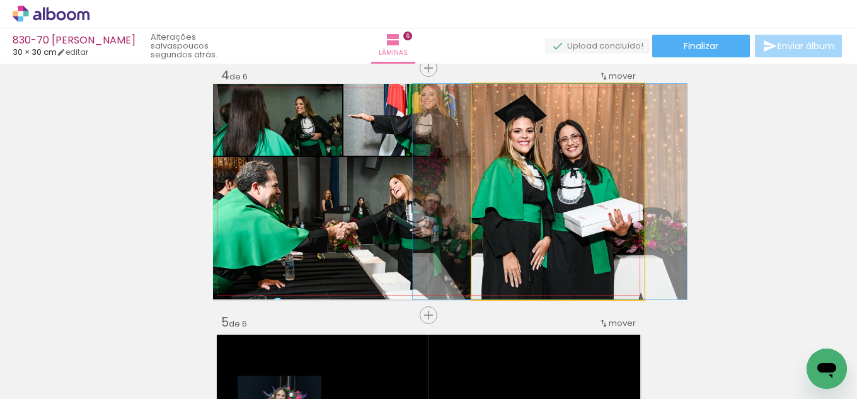
drag, startPoint x: 529, startPoint y: 246, endPoint x: 521, endPoint y: 243, distance: 8.8
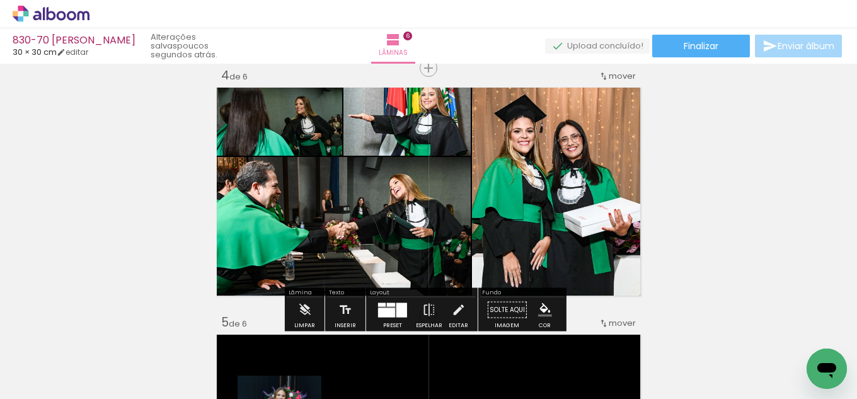
click at [399, 304] on div at bounding box center [401, 310] width 11 height 14
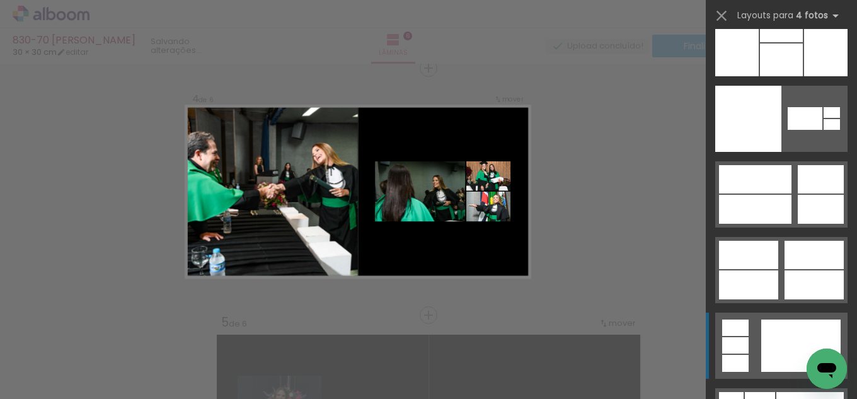
scroll to position [25551, 0]
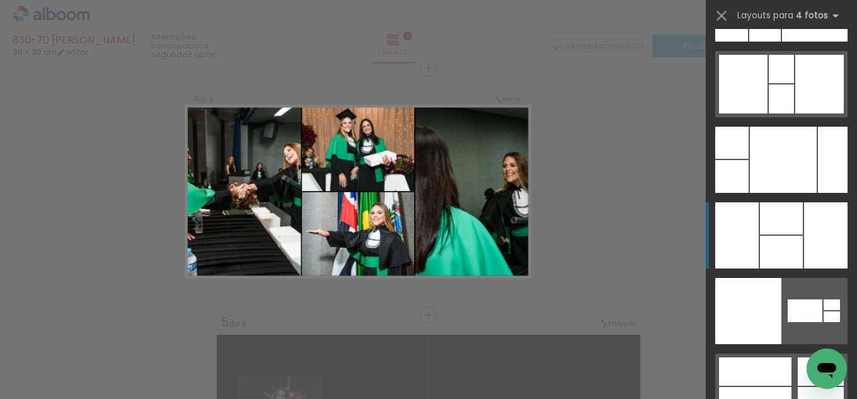
click at [790, 225] on div at bounding box center [781, 218] width 43 height 32
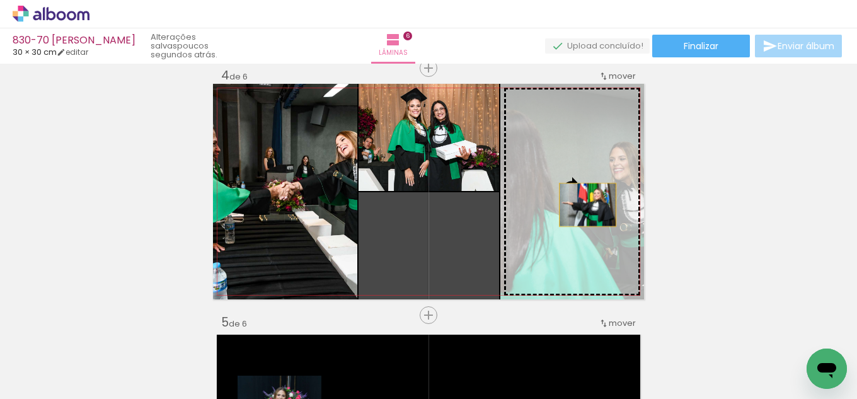
drag, startPoint x: 467, startPoint y: 230, endPoint x: 583, endPoint y: 205, distance: 118.7
click at [0, 0] on slot at bounding box center [0, 0] width 0 height 0
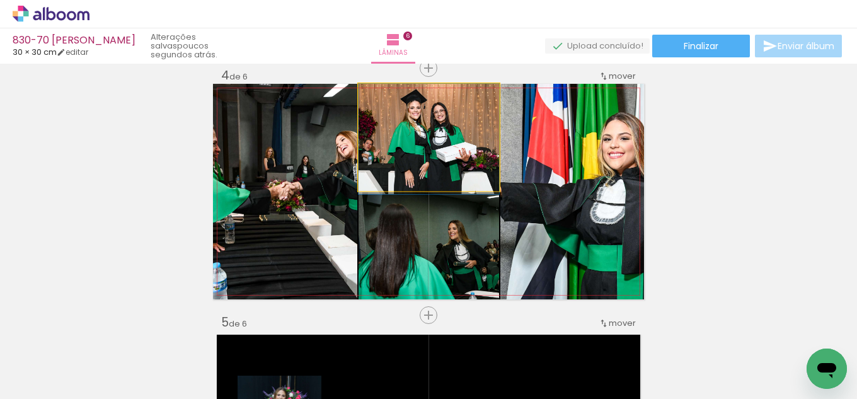
drag, startPoint x: 459, startPoint y: 155, endPoint x: 560, endPoint y: 196, distance: 108.8
click at [0, 0] on slot at bounding box center [0, 0] width 0 height 0
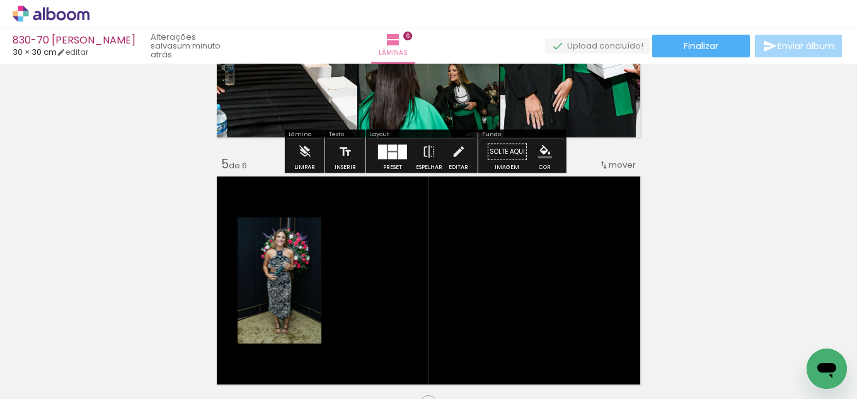
scroll to position [947, 0]
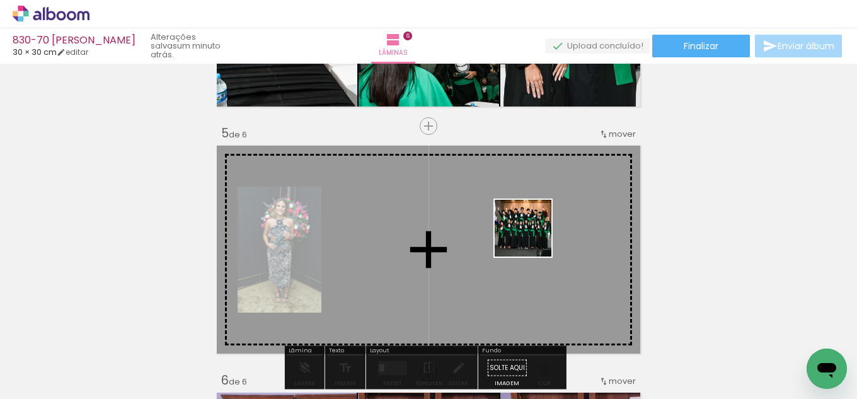
drag, startPoint x: 291, startPoint y: 359, endPoint x: 546, endPoint y: 231, distance: 285.8
click at [546, 231] on quentale-workspace at bounding box center [428, 199] width 857 height 399
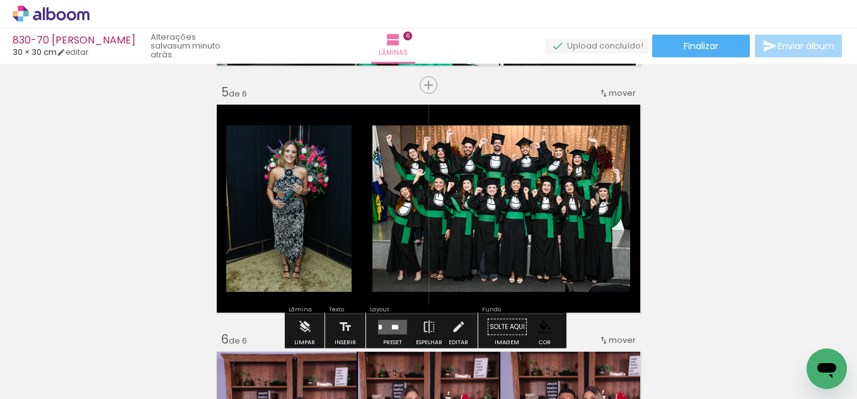
scroll to position [1010, 0]
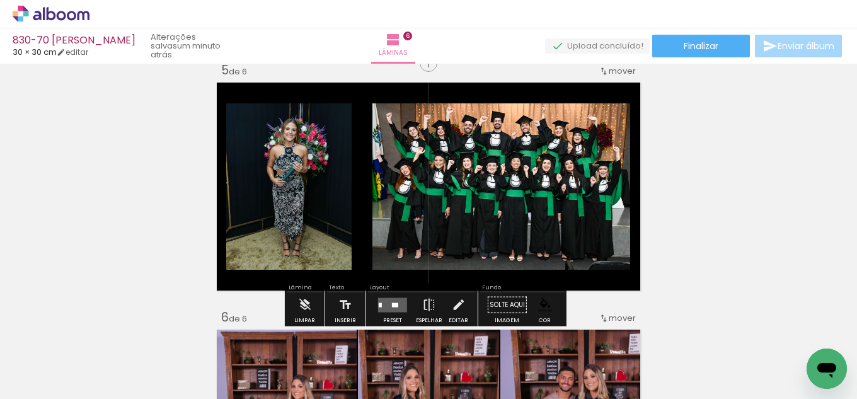
drag, startPoint x: 393, startPoint y: 303, endPoint x: 516, endPoint y: 270, distance: 126.8
click at [396, 303] on quentale-layouter at bounding box center [392, 304] width 29 height 14
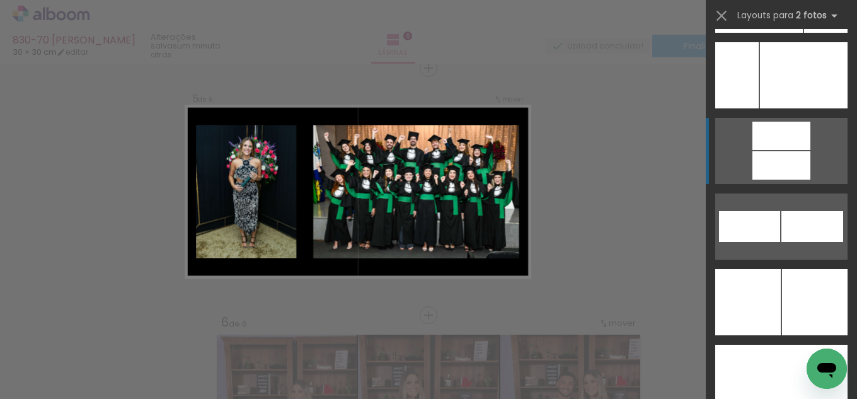
scroll to position [5616, 0]
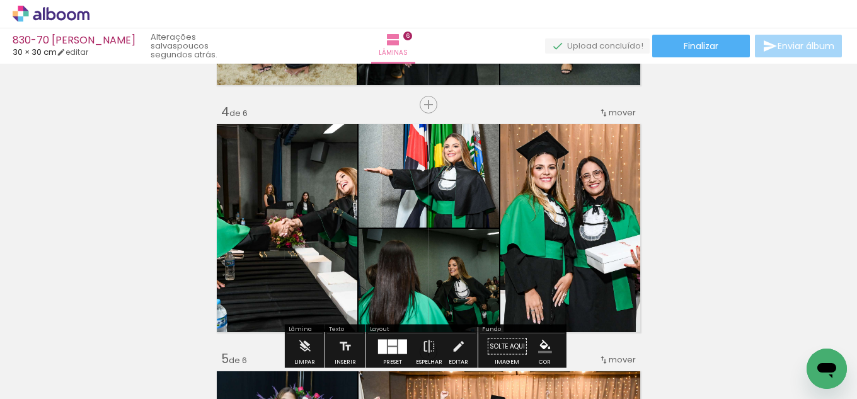
scroll to position [753, 0]
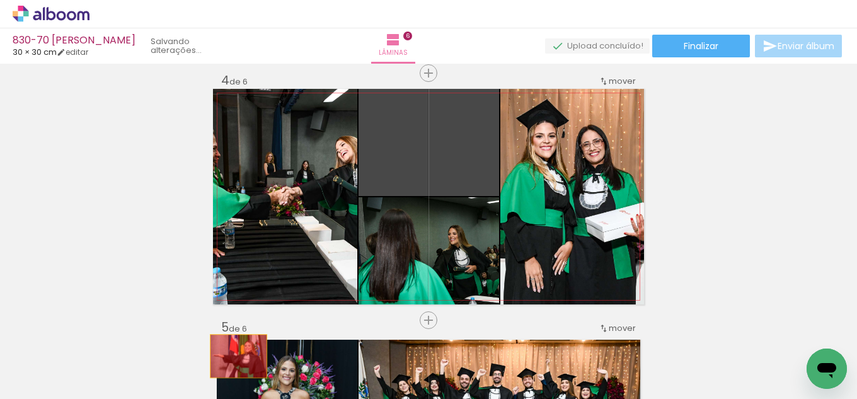
drag, startPoint x: 413, startPoint y: 153, endPoint x: 234, endPoint y: 356, distance: 271.5
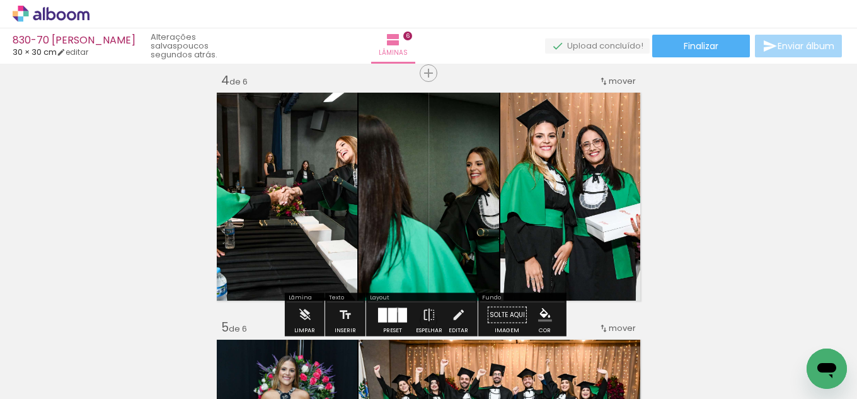
click at [395, 309] on quentale-layouter at bounding box center [392, 315] width 29 height 14
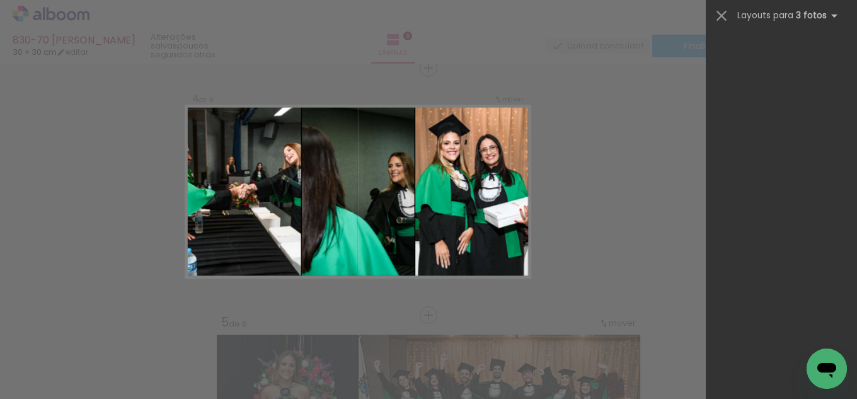
scroll to position [16118, 0]
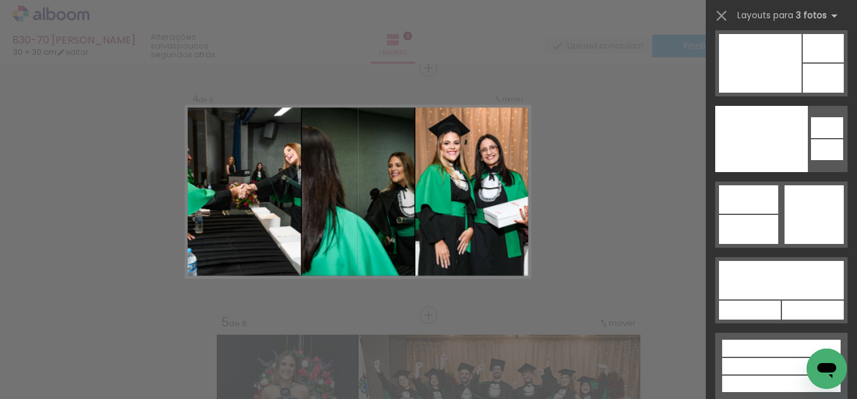
drag, startPoint x: 857, startPoint y: 42, endPoint x: 17, endPoint y: 2, distance: 840.5
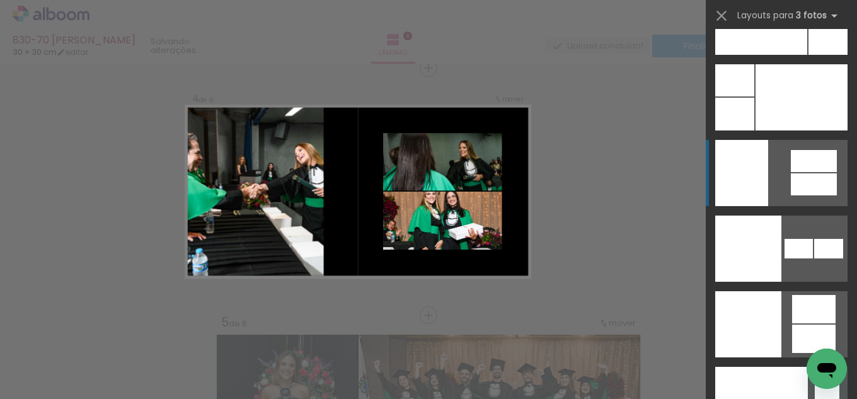
scroll to position [15424, 0]
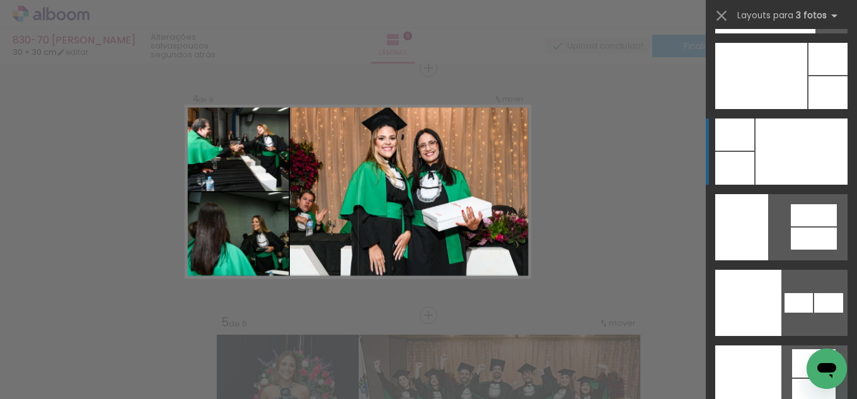
click at [780, 151] on div at bounding box center [802, 151] width 92 height 66
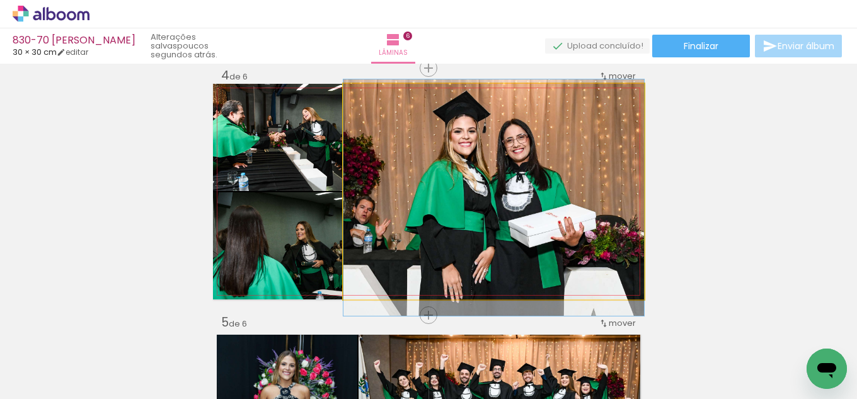
drag, startPoint x: 548, startPoint y: 165, endPoint x: 556, endPoint y: 167, distance: 8.4
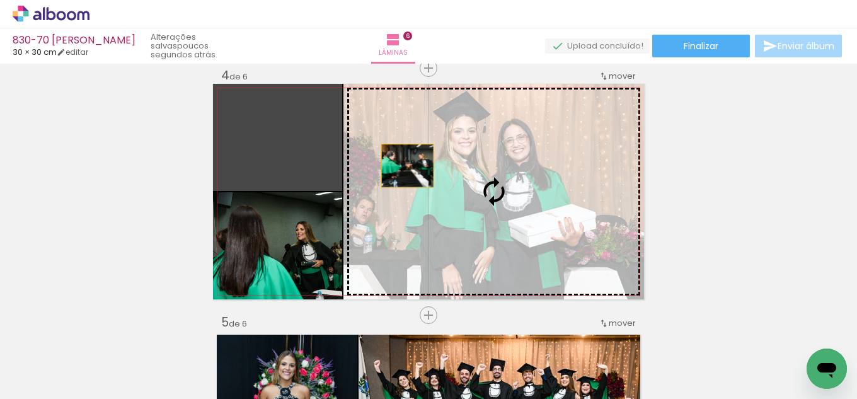
drag, startPoint x: 274, startPoint y: 145, endPoint x: 442, endPoint y: 170, distance: 170.2
click at [0, 0] on slot at bounding box center [0, 0] width 0 height 0
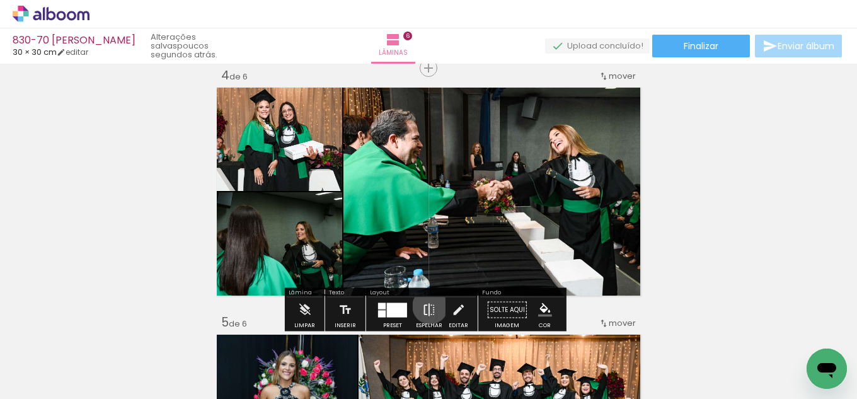
click at [428, 306] on iron-icon at bounding box center [429, 309] width 14 height 25
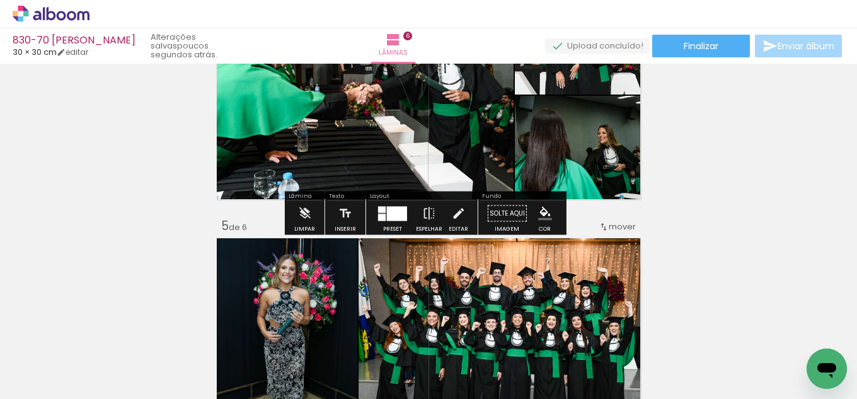
scroll to position [884, 0]
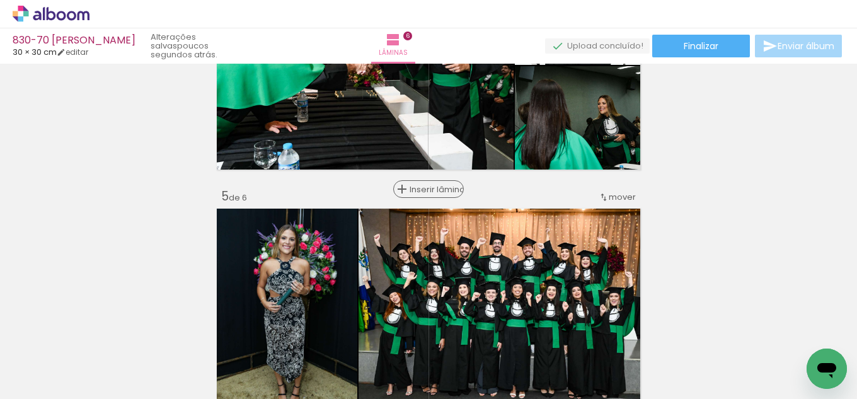
click at [417, 193] on span "Inserir lâmina" at bounding box center [434, 189] width 49 height 8
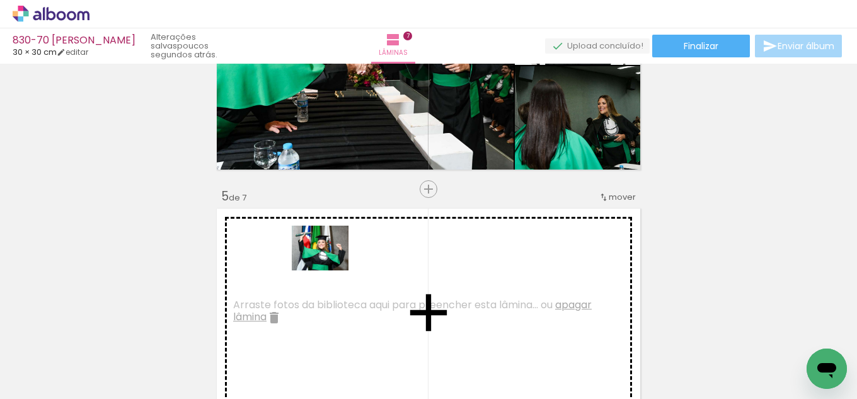
drag, startPoint x: 111, startPoint y: 363, endPoint x: 350, endPoint y: 252, distance: 263.9
click at [350, 252] on quentale-workspace at bounding box center [428, 199] width 857 height 399
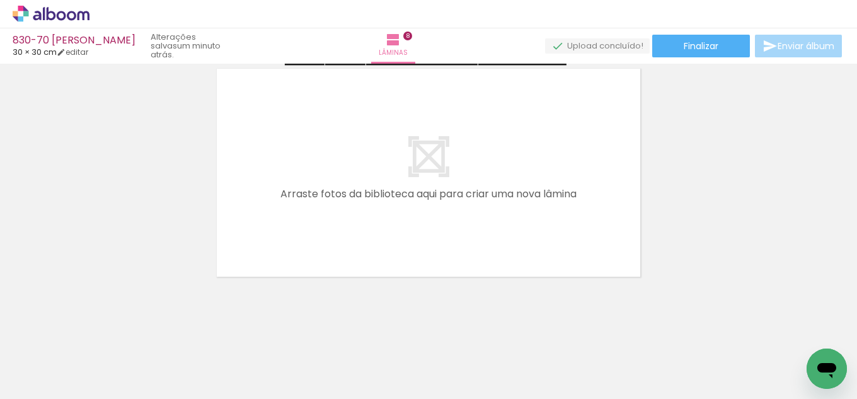
scroll to position [2016, 0]
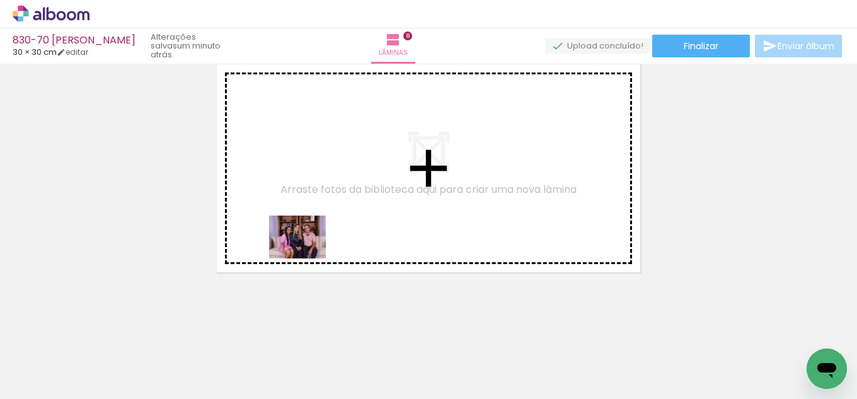
drag, startPoint x: 152, startPoint y: 364, endPoint x: 166, endPoint y: 358, distance: 15.0
click at [308, 253] on quentale-workspace at bounding box center [428, 199] width 857 height 399
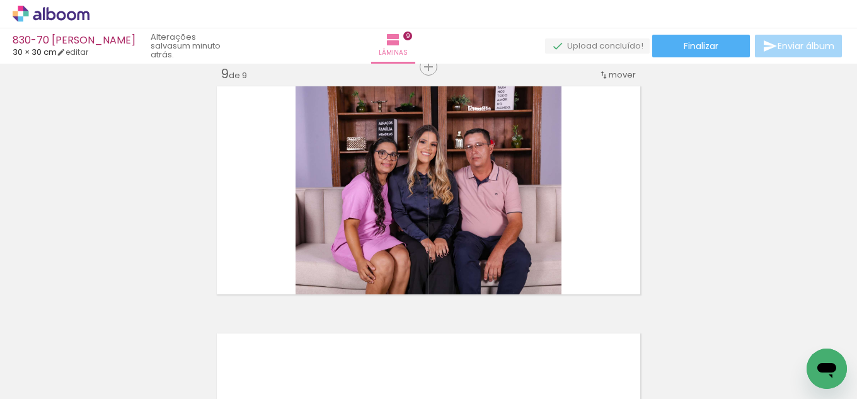
scroll to position [1993, 0]
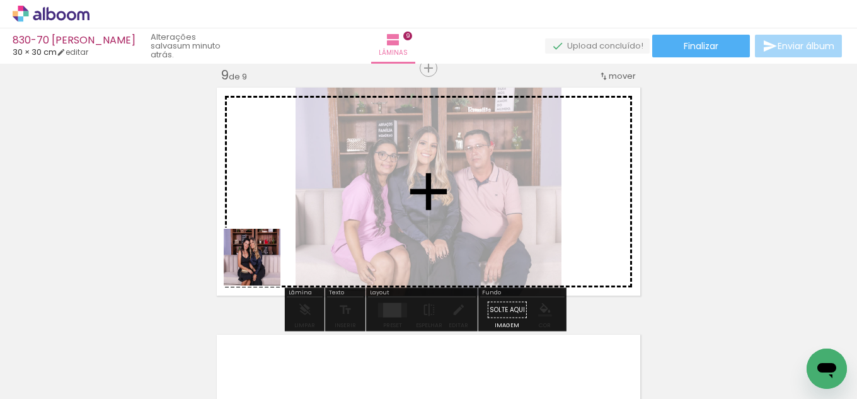
drag, startPoint x: 117, startPoint y: 364, endPoint x: 339, endPoint y: 226, distance: 261.5
click at [339, 226] on quentale-workspace at bounding box center [428, 199] width 857 height 399
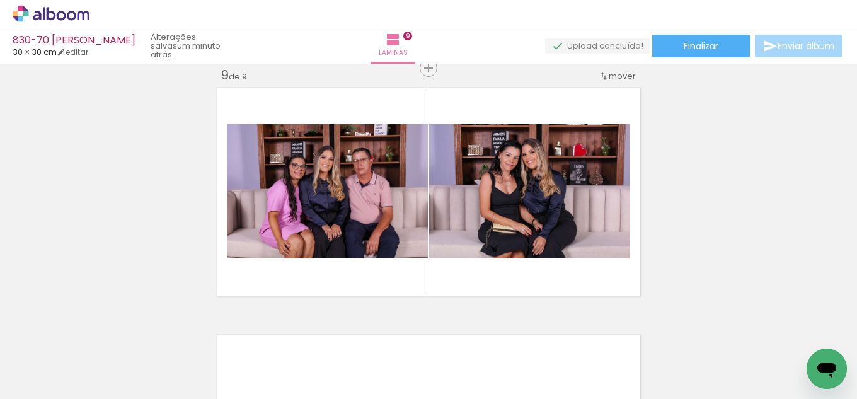
scroll to position [0, 2420]
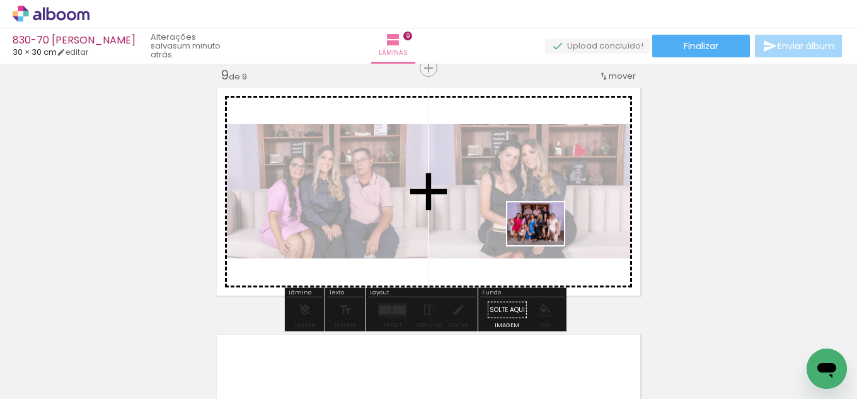
drag, startPoint x: 615, startPoint y: 311, endPoint x: 544, endPoint y: 239, distance: 100.3
click at [544, 239] on quentale-workspace at bounding box center [428, 199] width 857 height 399
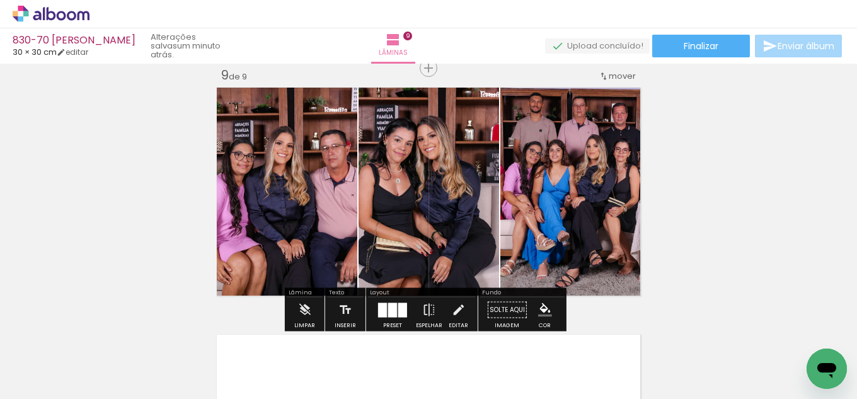
click at [401, 314] on div at bounding box center [402, 310] width 9 height 14
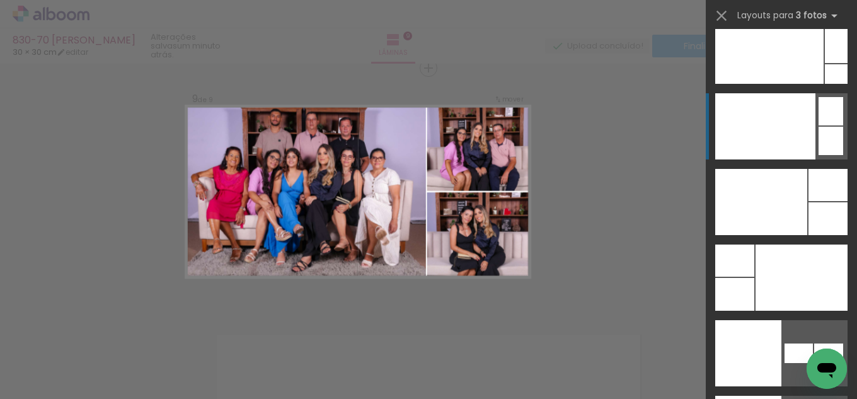
scroll to position [15361, 0]
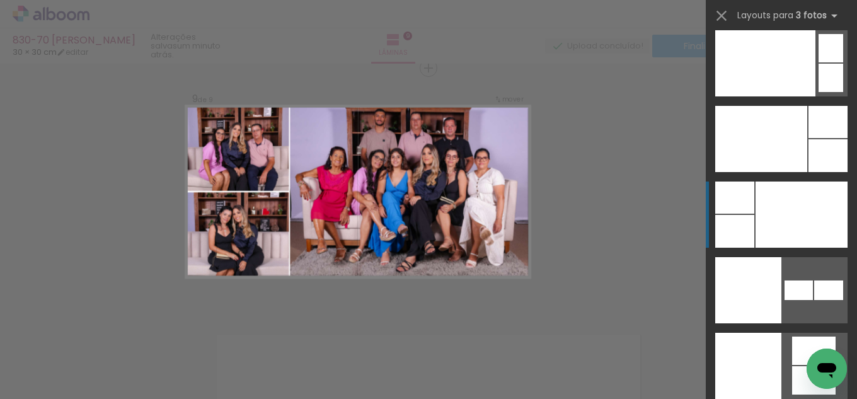
click at [790, 212] on div at bounding box center [802, 215] width 92 height 66
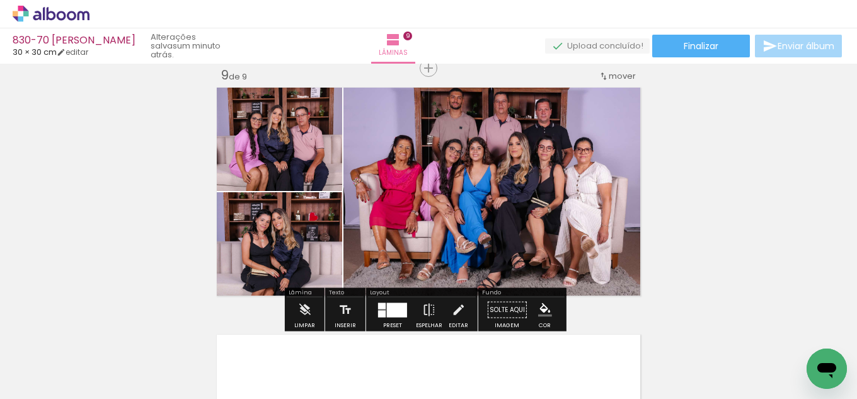
click at [546, 305] on iron-icon "color picker" at bounding box center [545, 310] width 14 height 14
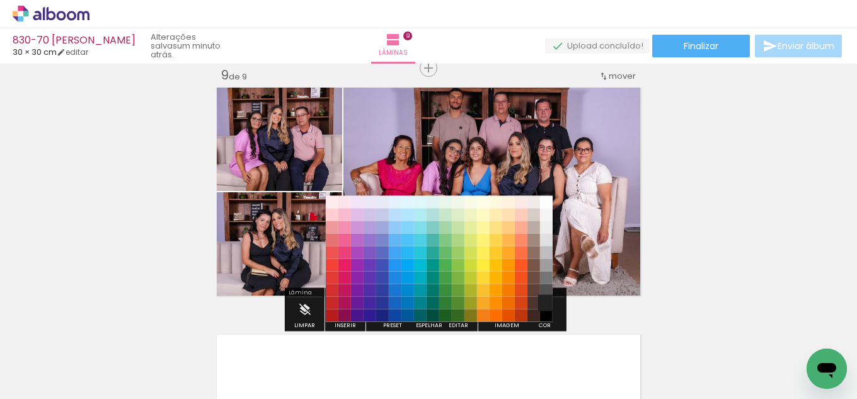
click at [545, 303] on paper-item "#212121" at bounding box center [546, 303] width 13 height 13
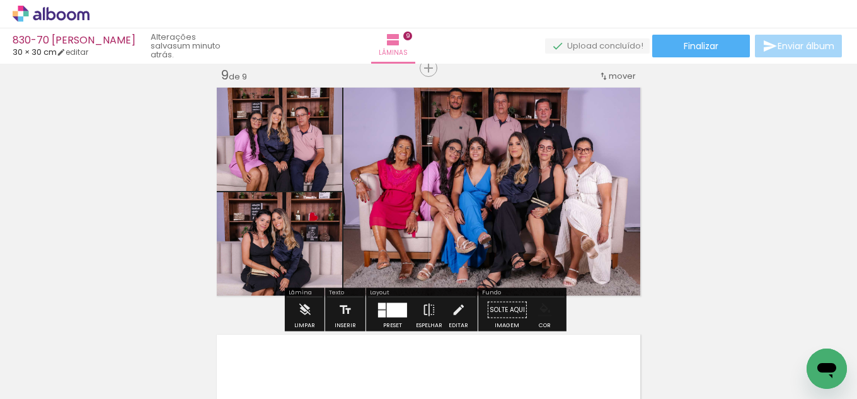
click at [543, 313] on iron-icon "color picker" at bounding box center [545, 310] width 14 height 14
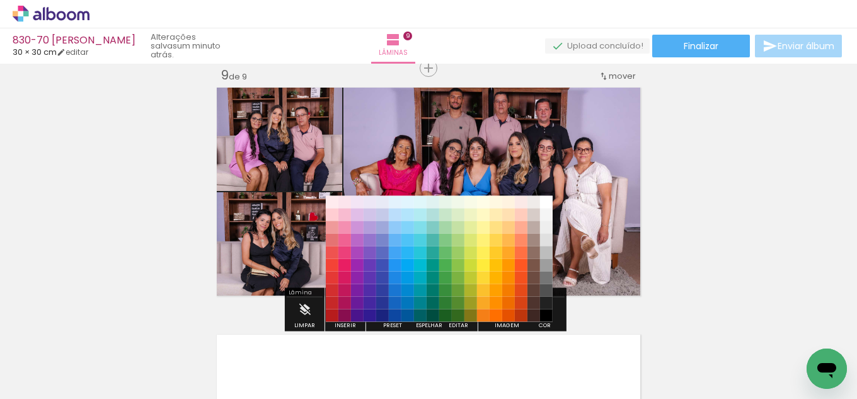
click at [547, 315] on paper-item "#000000" at bounding box center [546, 315] width 13 height 13
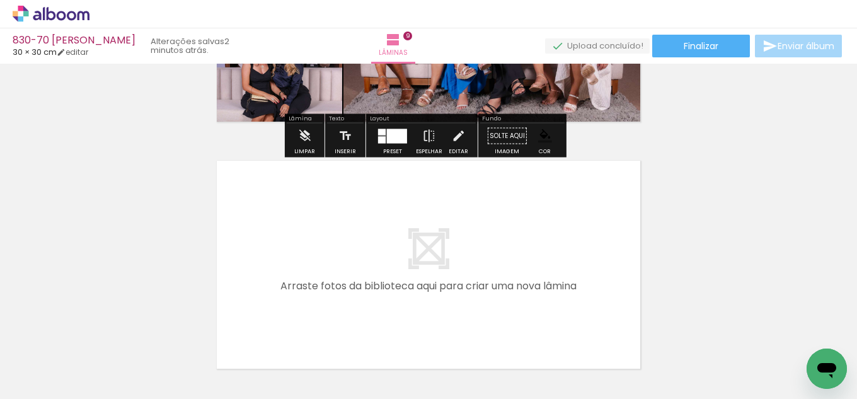
scroll to position [2182, 0]
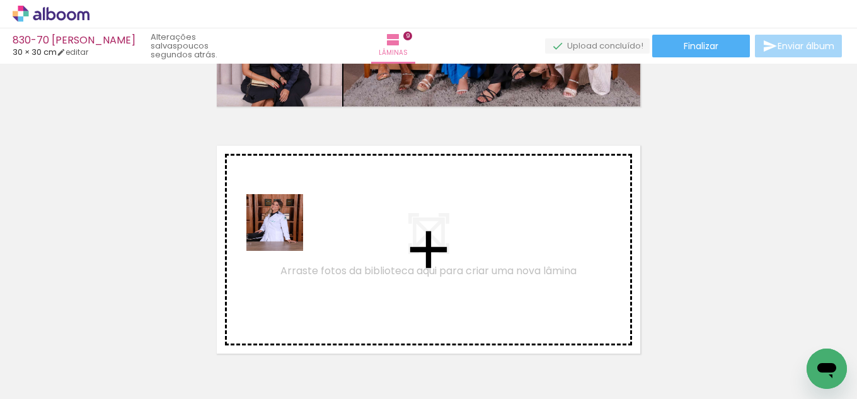
drag, startPoint x: 130, startPoint y: 340, endPoint x: 294, endPoint y: 224, distance: 200.4
click at [294, 224] on quentale-workspace at bounding box center [428, 199] width 857 height 399
